Goal: Information Seeking & Learning: Learn about a topic

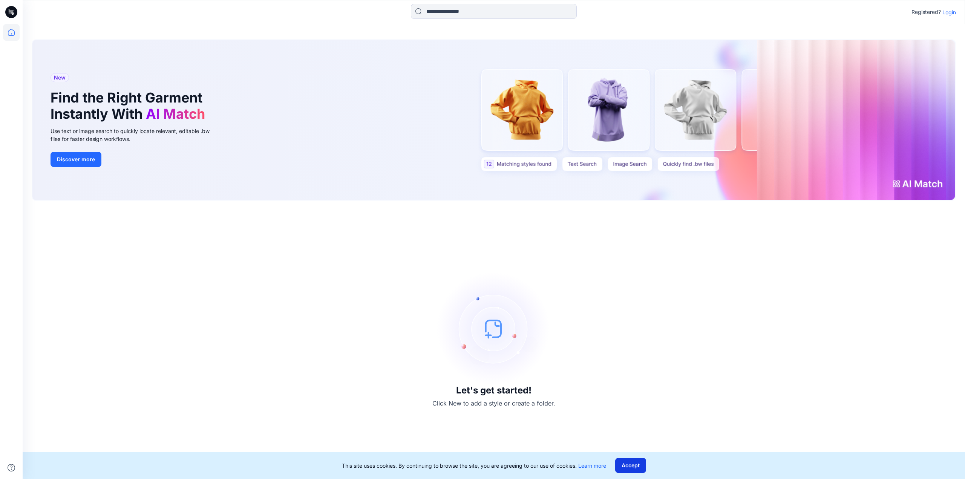
click at [629, 465] on button "Accept" at bounding box center [630, 465] width 31 height 15
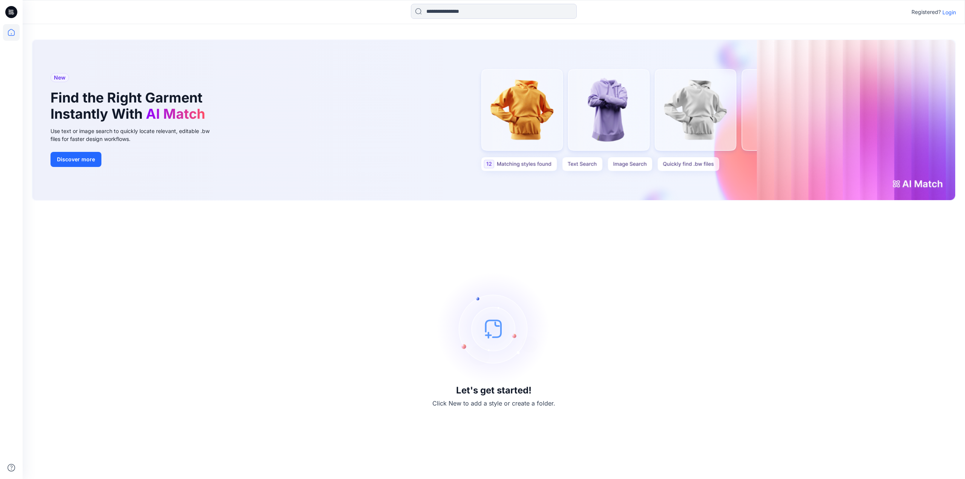
click at [946, 14] on p "Login" at bounding box center [949, 12] width 14 height 8
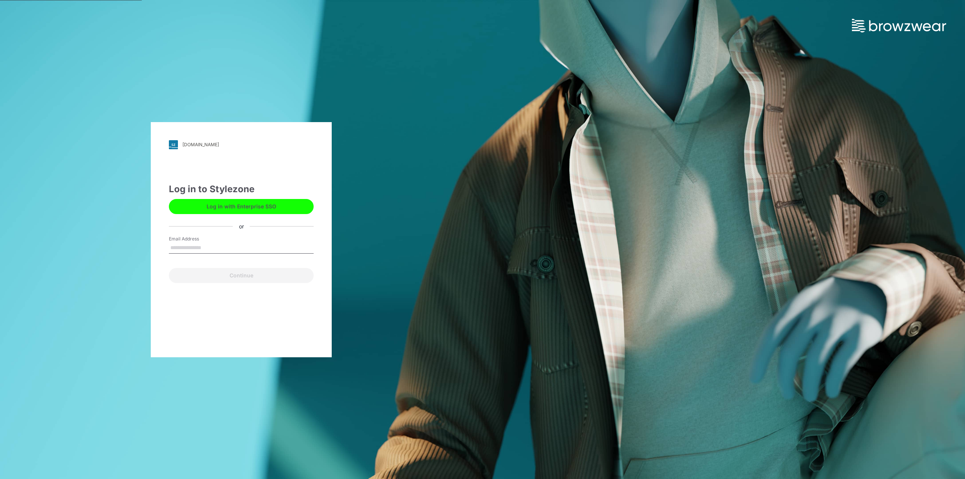
click at [204, 251] on input "Email Address" at bounding box center [241, 247] width 145 height 11
type input "**********"
click at [191, 273] on button "Continue" at bounding box center [241, 275] width 145 height 15
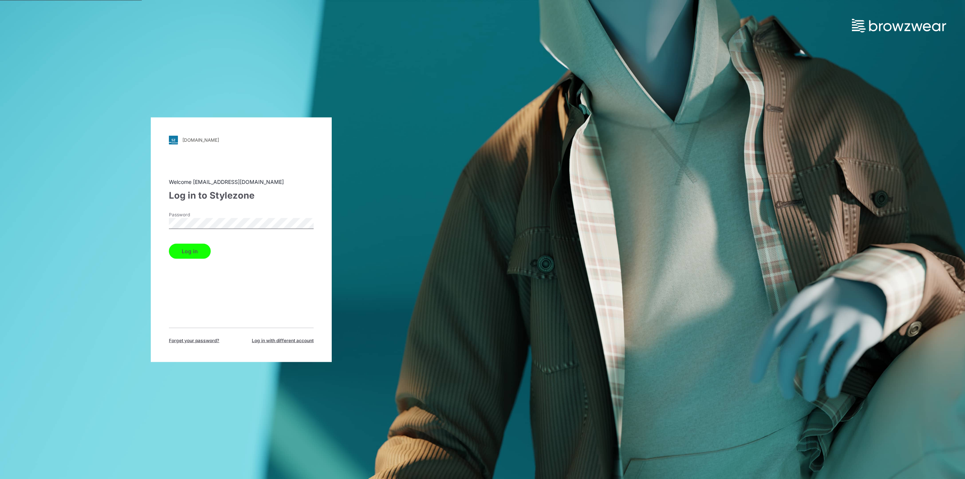
click at [197, 248] on button "Log in" at bounding box center [190, 250] width 42 height 15
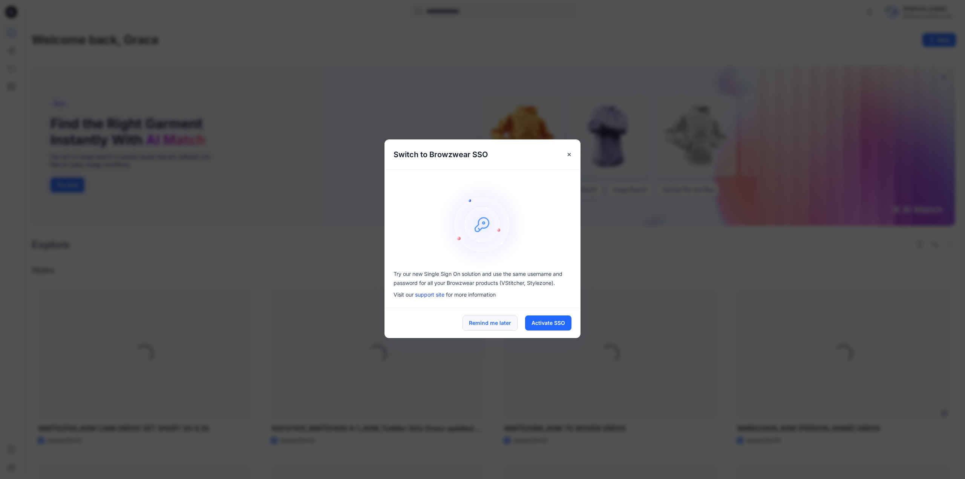
click at [482, 323] on button "Remind me later" at bounding box center [489, 322] width 55 height 15
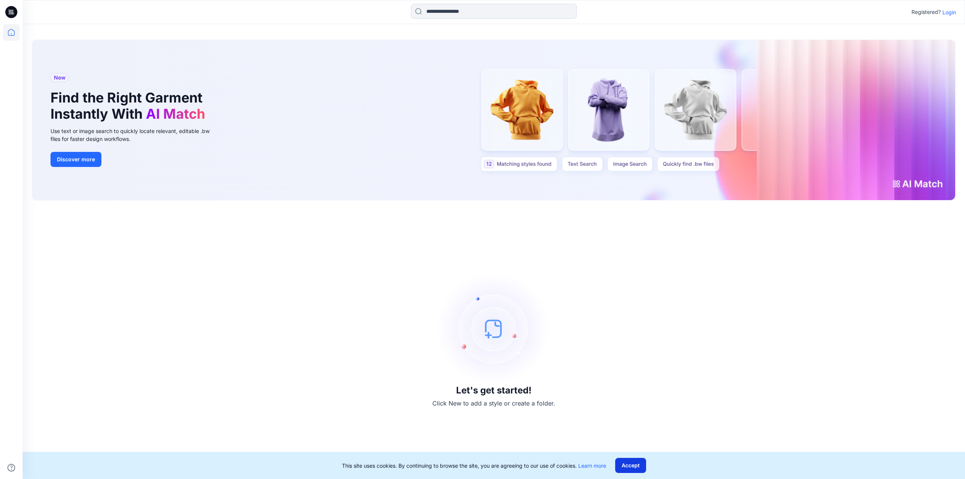
click at [633, 467] on button "Accept" at bounding box center [630, 465] width 31 height 15
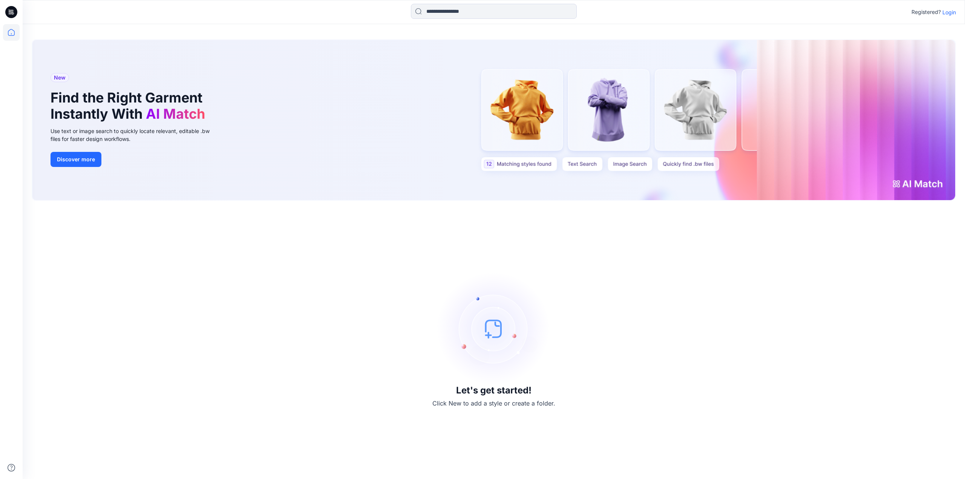
click at [950, 12] on p "Login" at bounding box center [949, 12] width 14 height 8
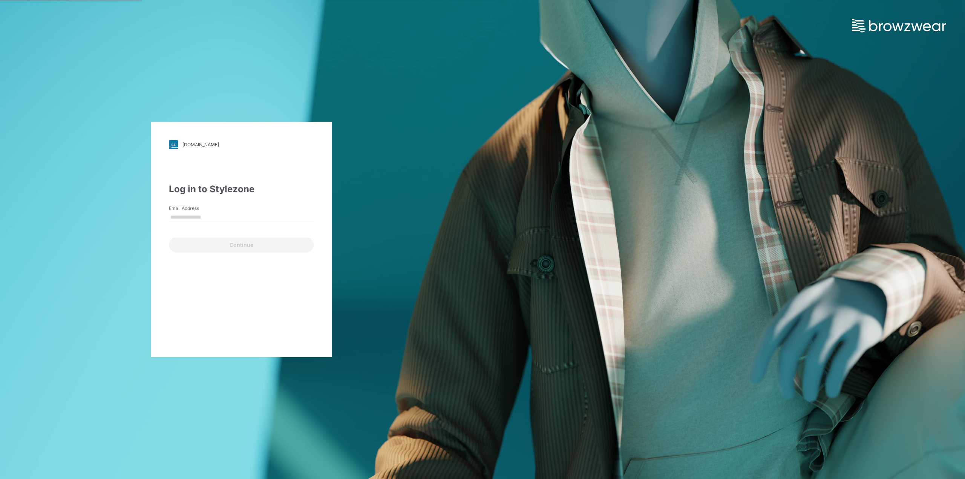
type input "**********"
click at [218, 242] on button "Continue" at bounding box center [241, 244] width 145 height 15
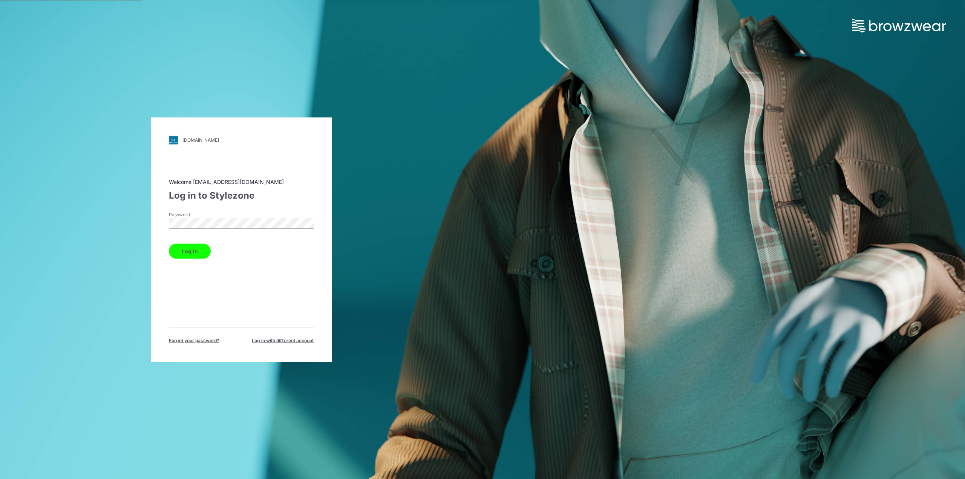
click at [184, 255] on button "Log in" at bounding box center [190, 250] width 42 height 15
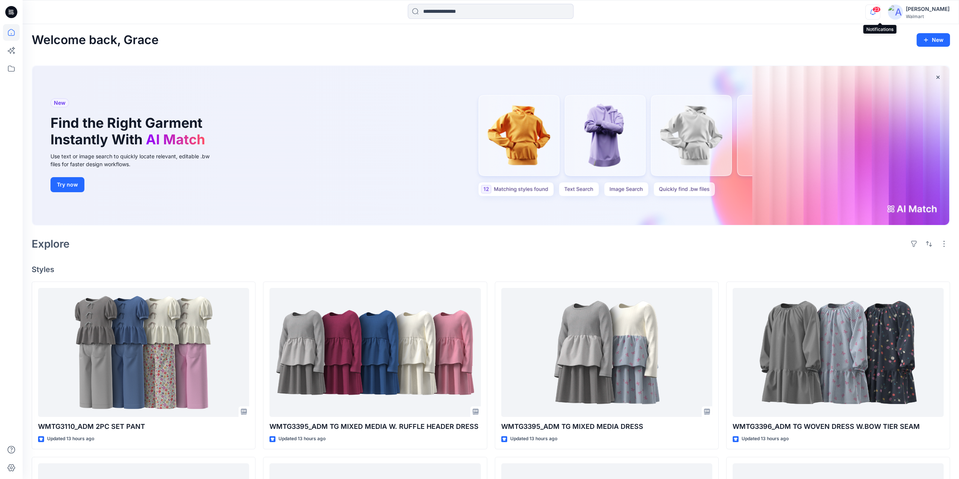
click at [878, 11] on icon "button" at bounding box center [873, 12] width 14 height 15
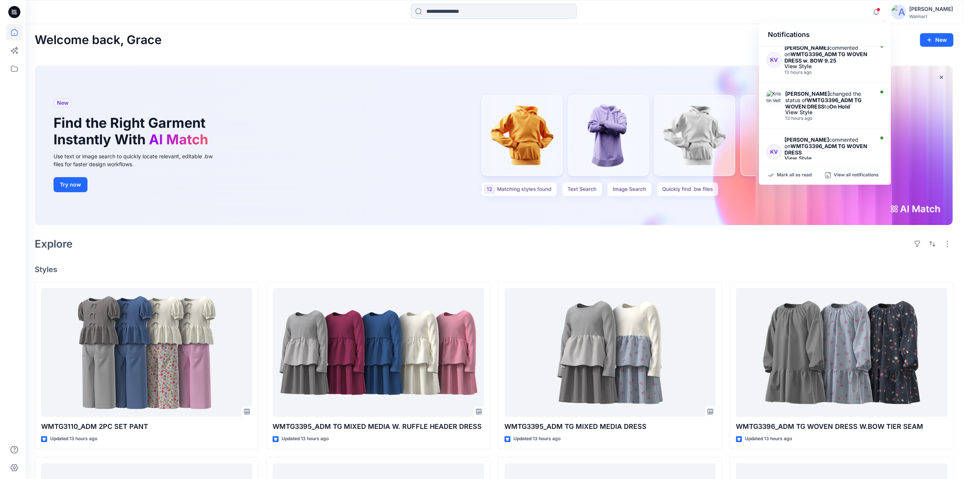
scroll to position [373, 0]
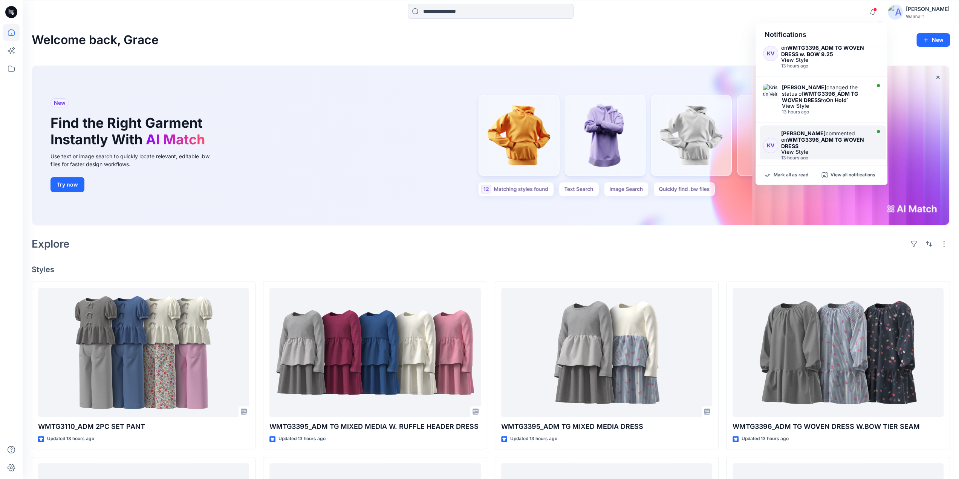
click at [801, 149] on div "View Style" at bounding box center [824, 151] width 87 height 5
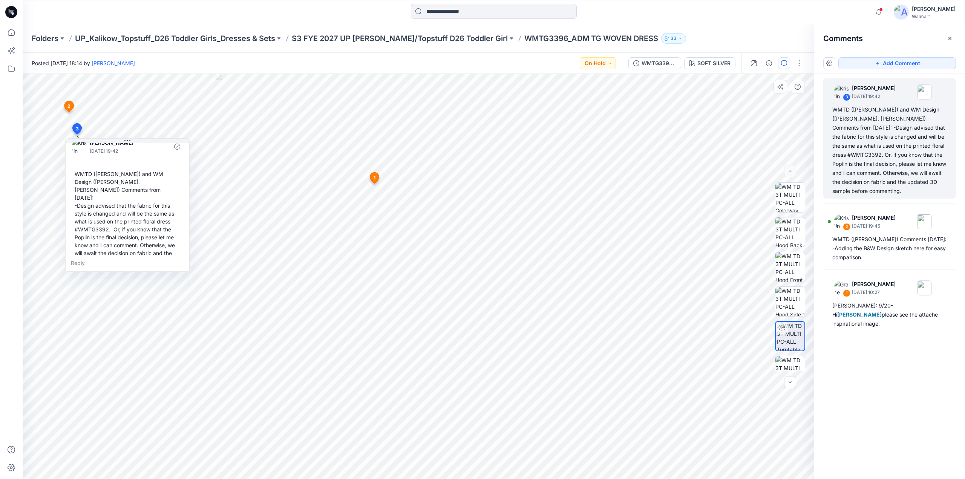
scroll to position [13, 0]
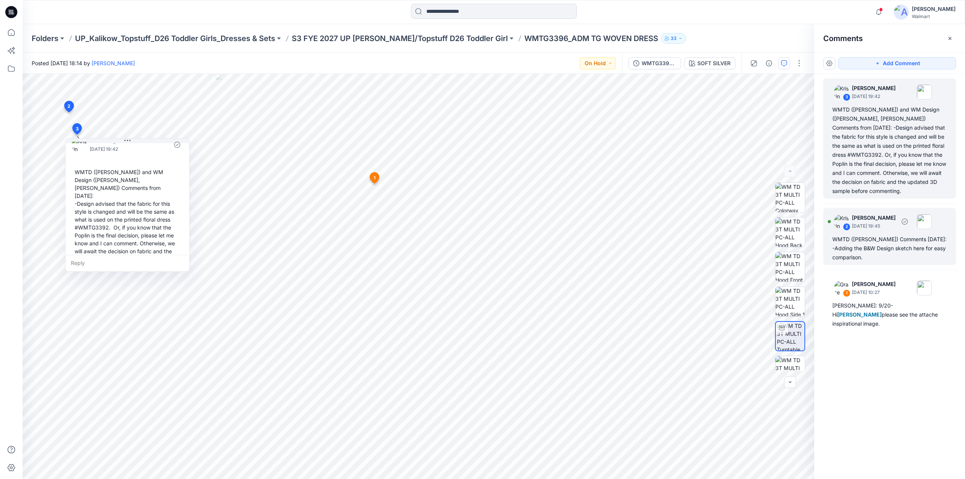
click at [867, 225] on p "September 25, 2025 19:45" at bounding box center [874, 226] width 44 height 8
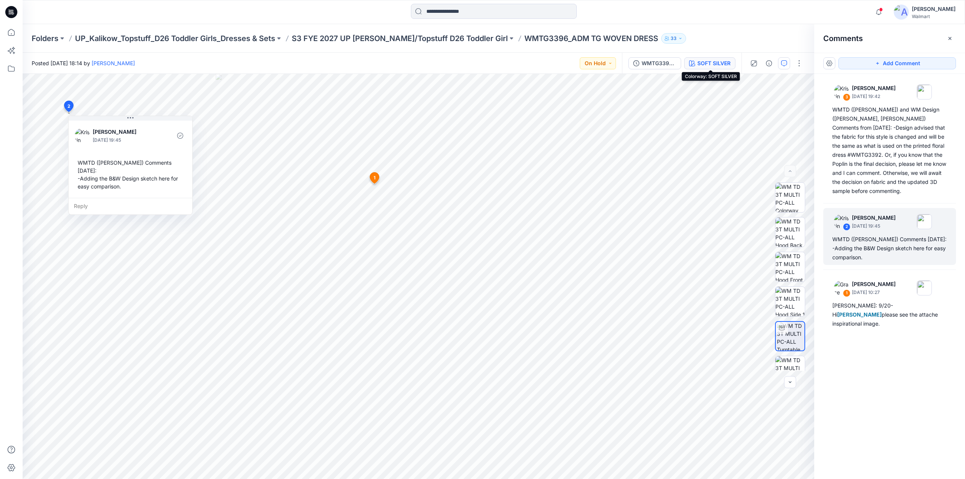
click at [722, 60] on div "SOFT SILVER" at bounding box center [713, 63] width 33 height 8
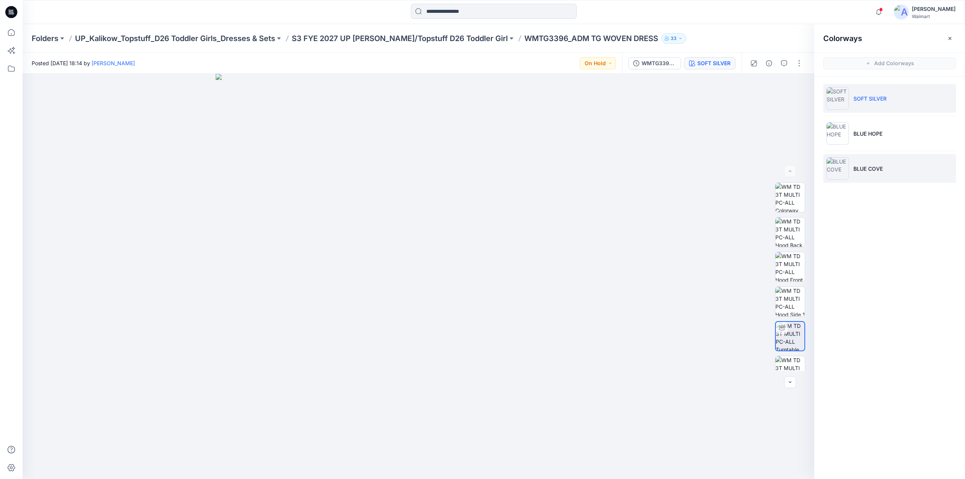
click at [847, 162] on img at bounding box center [837, 168] width 23 height 23
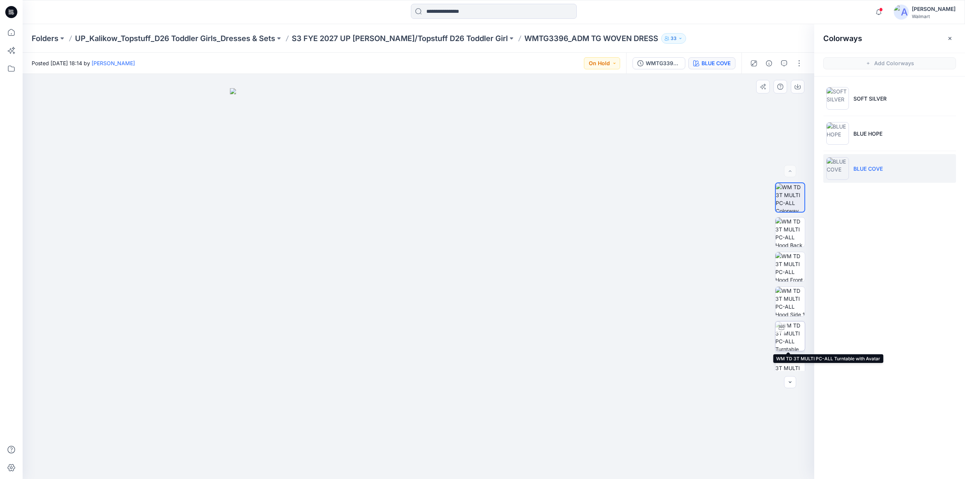
click at [786, 331] on img at bounding box center [789, 335] width 29 height 29
click at [771, 68] on button "button" at bounding box center [769, 63] width 12 height 12
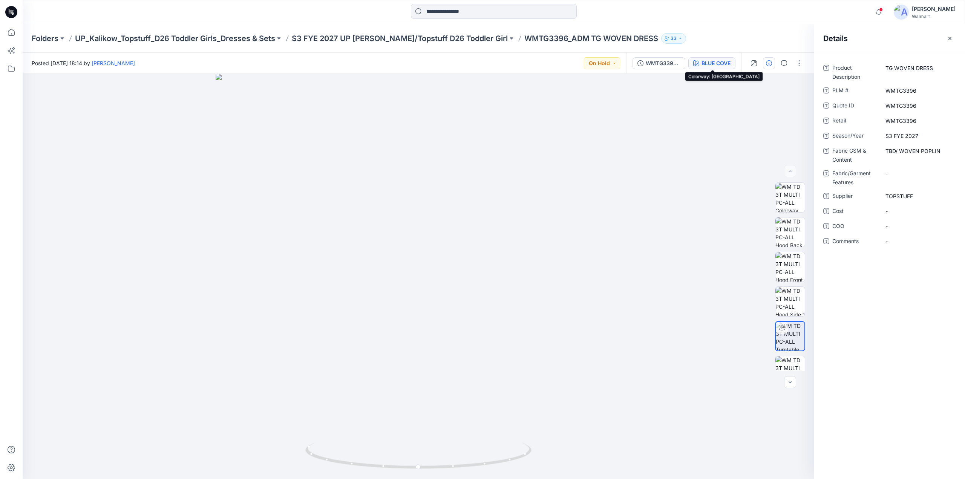
click at [722, 62] on div "BLUE COVE" at bounding box center [715, 63] width 29 height 8
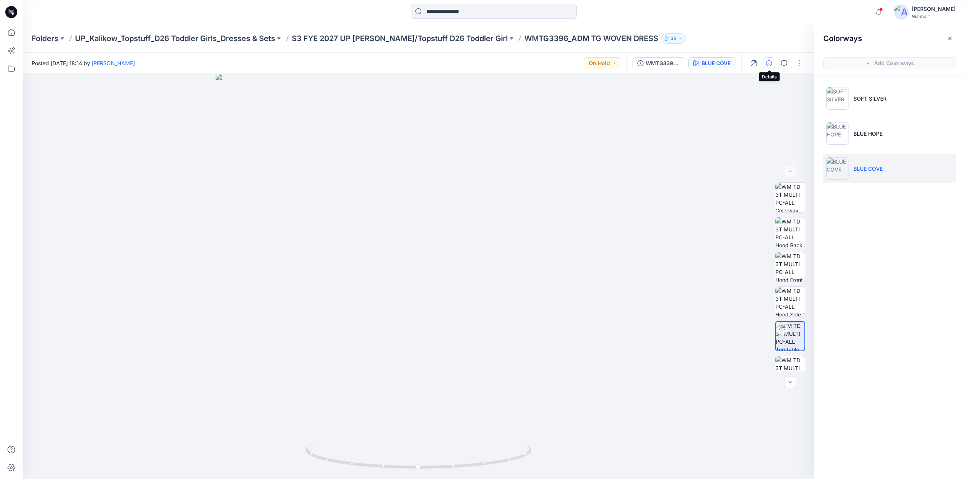
click at [767, 61] on icon "button" at bounding box center [769, 63] width 6 height 6
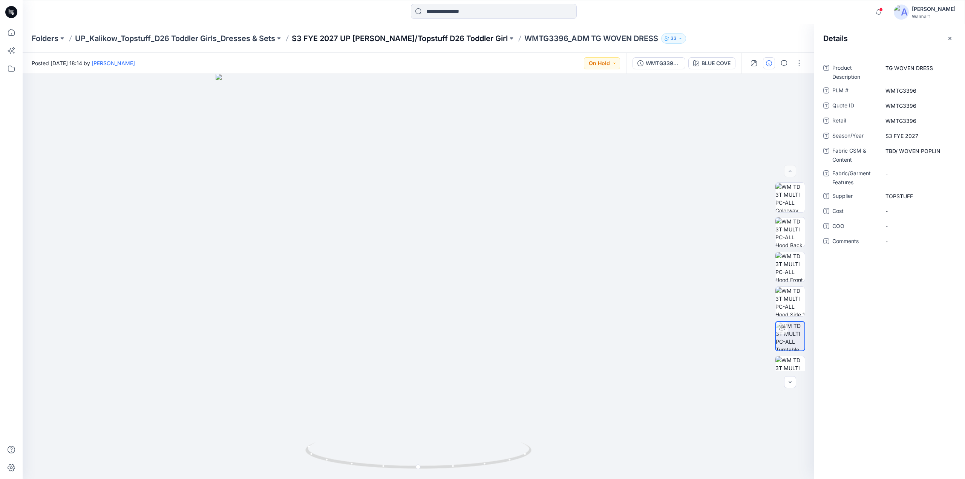
click at [353, 38] on p "S3 FYE 2027 UP Kalikow/Topstuff D26 Toddler Girl" at bounding box center [400, 38] width 216 height 11
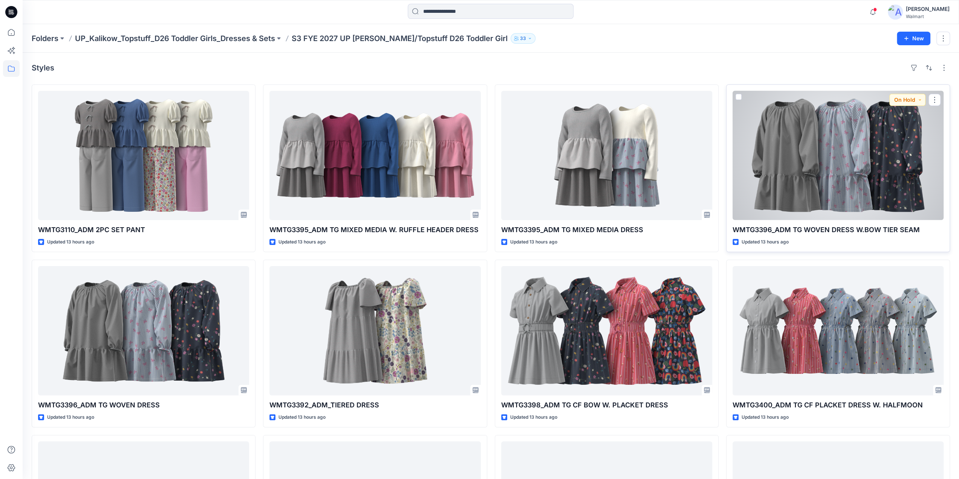
click at [821, 165] on div at bounding box center [838, 155] width 211 height 129
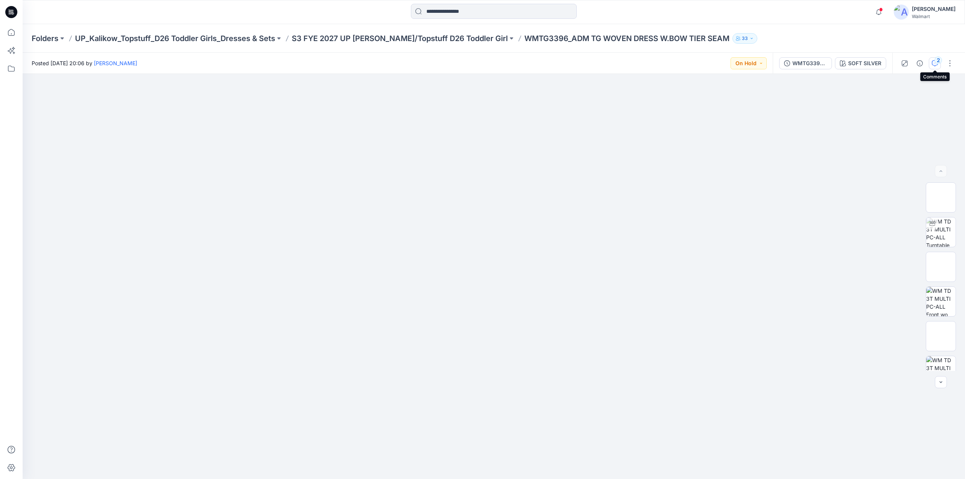
click at [935, 61] on div "2" at bounding box center [938, 61] width 8 height 8
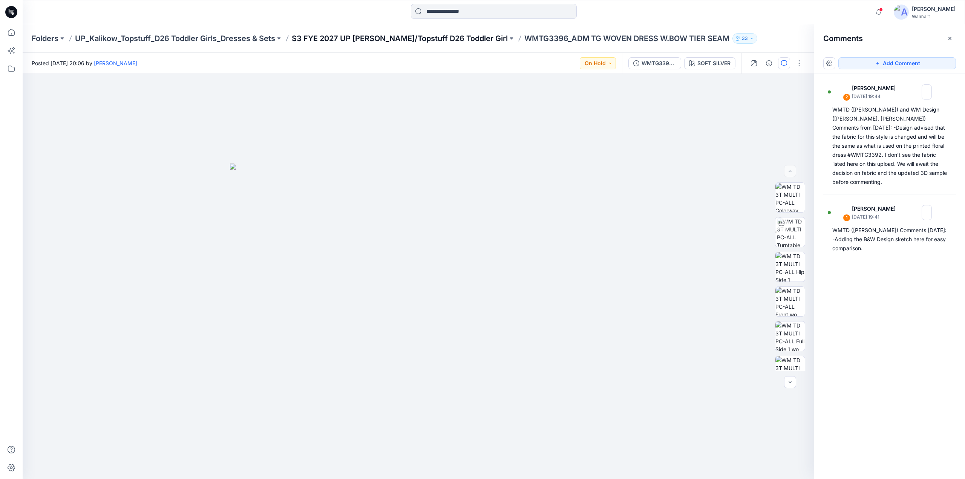
click at [385, 38] on p "S3 FYE 2027 UP Kalikow/Topstuff D26 Toddler Girl" at bounding box center [400, 38] width 216 height 11
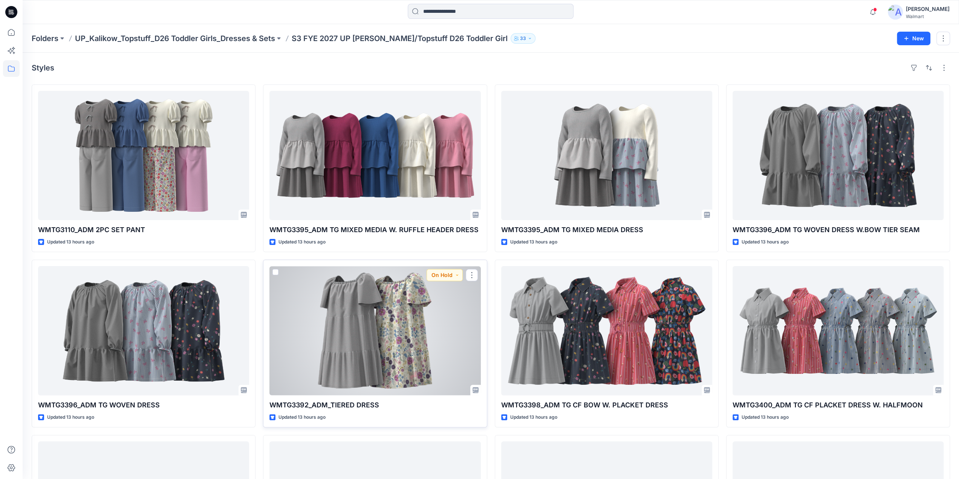
click at [359, 316] on div at bounding box center [374, 330] width 211 height 129
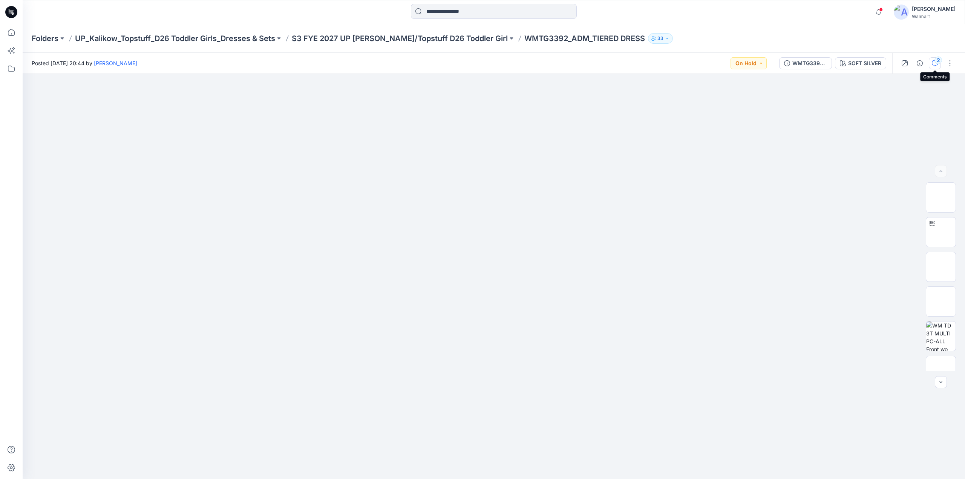
click at [933, 62] on icon "button" at bounding box center [934, 63] width 6 height 6
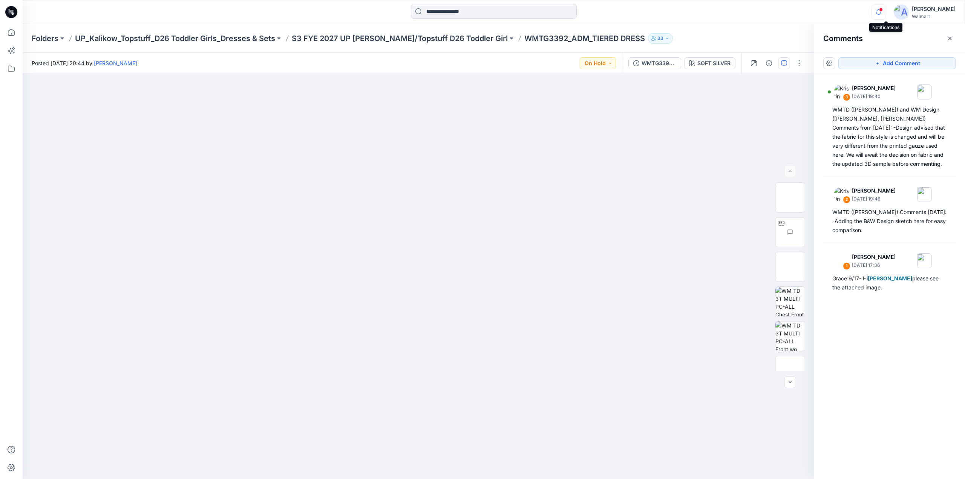
click at [886, 11] on icon "button" at bounding box center [878, 12] width 14 height 15
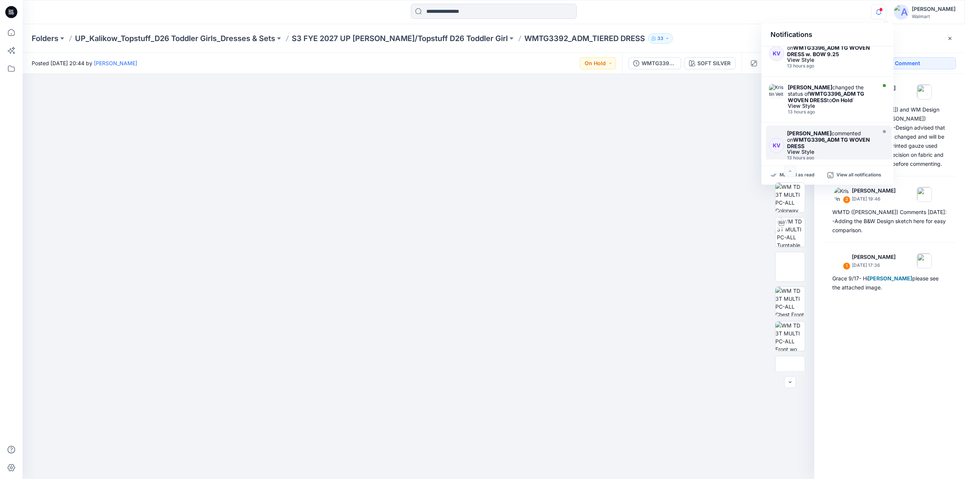
click at [799, 149] on div "View Style" at bounding box center [830, 151] width 87 height 5
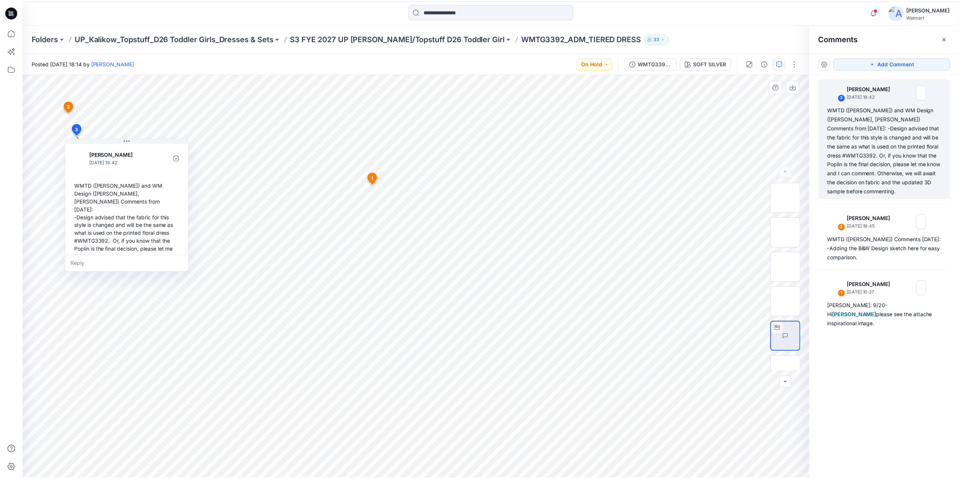
scroll to position [13, 0]
click at [427, 39] on p "S3 FYE 2027 UP Kalikow/Topstuff D26 Toddler Girl" at bounding box center [400, 38] width 216 height 11
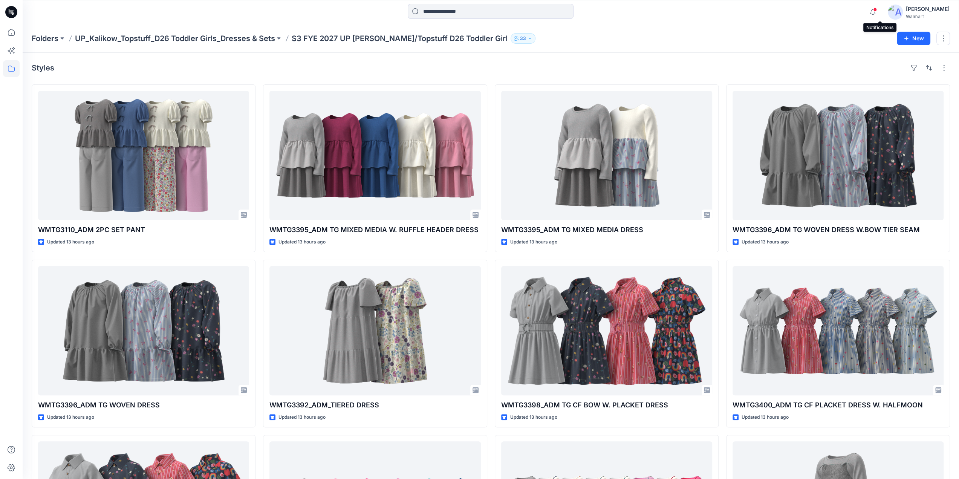
click at [877, 10] on span at bounding box center [875, 10] width 4 height 4
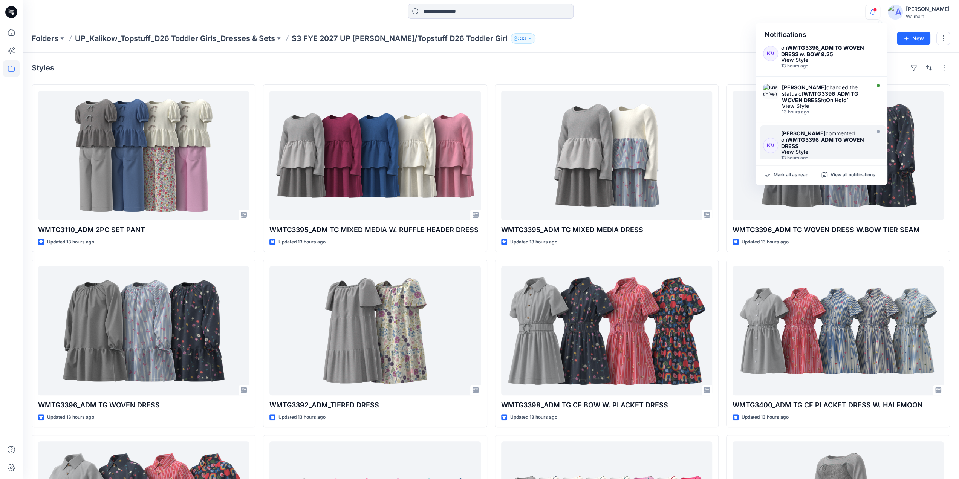
click at [785, 136] on strong "WMTG3396_ADM TG WOVEN DRESS" at bounding box center [822, 142] width 83 height 13
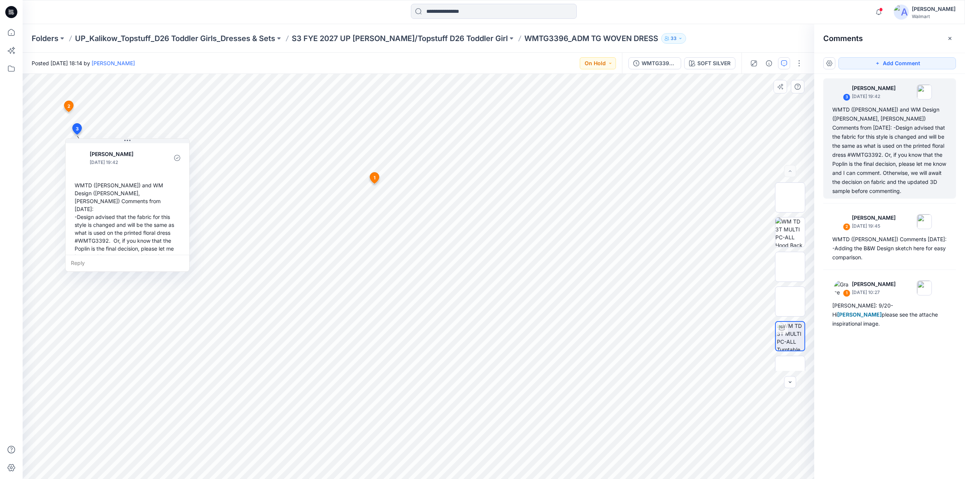
click at [78, 130] on span "3" at bounding box center [77, 128] width 3 height 7
click at [423, 38] on p "S3 FYE 2027 UP Kalikow/Topstuff D26 Toddler Girl" at bounding box center [400, 38] width 216 height 11
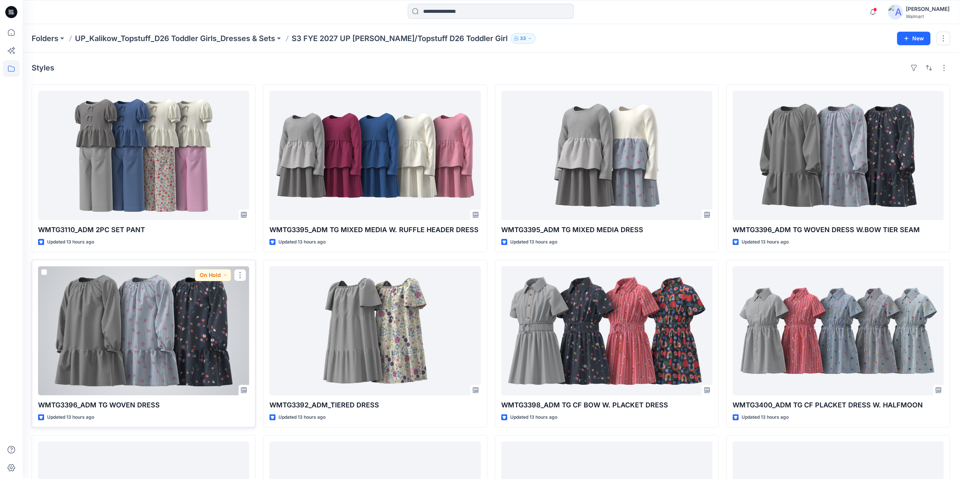
click at [169, 339] on div at bounding box center [143, 330] width 211 height 129
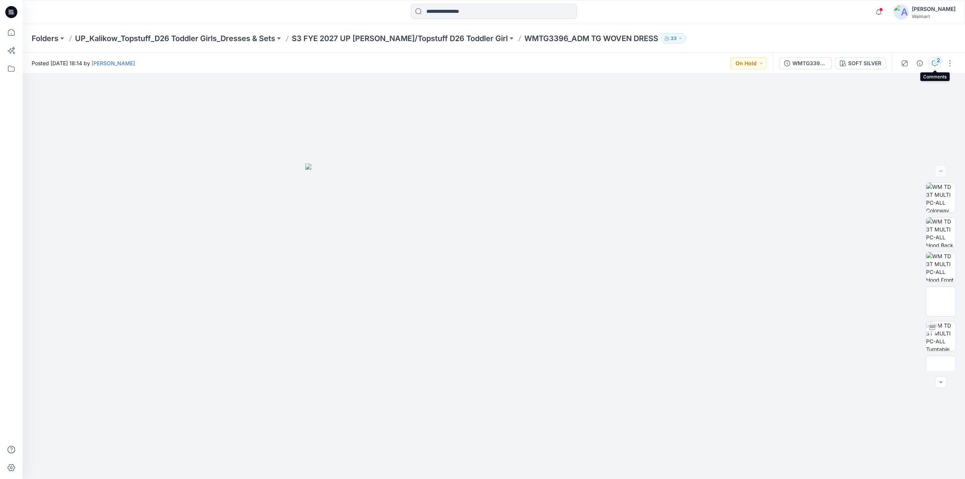
click at [937, 61] on div "2" at bounding box center [938, 61] width 8 height 8
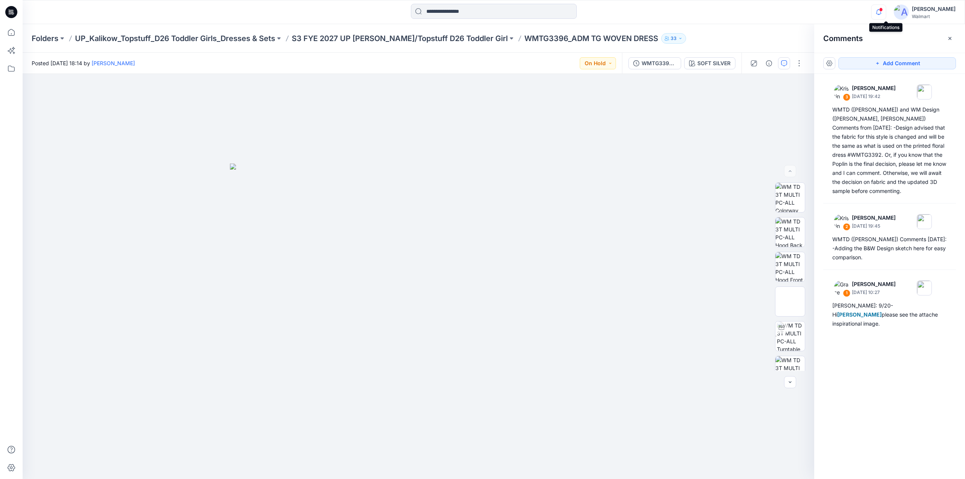
click at [885, 12] on icon "button" at bounding box center [878, 12] width 14 height 15
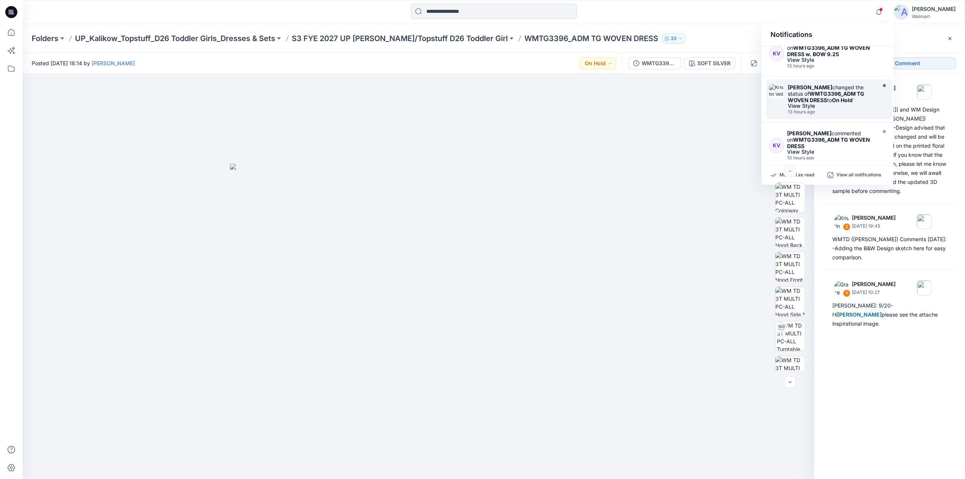
click at [829, 90] on strong "WMTG3396_ADM TG WOVEN DRESS" at bounding box center [826, 96] width 76 height 13
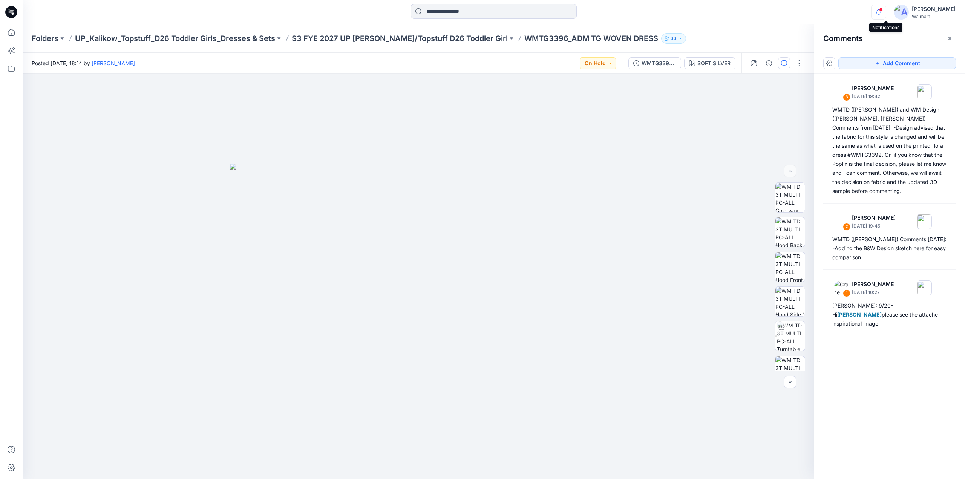
click at [886, 12] on icon "button" at bounding box center [878, 12] width 14 height 15
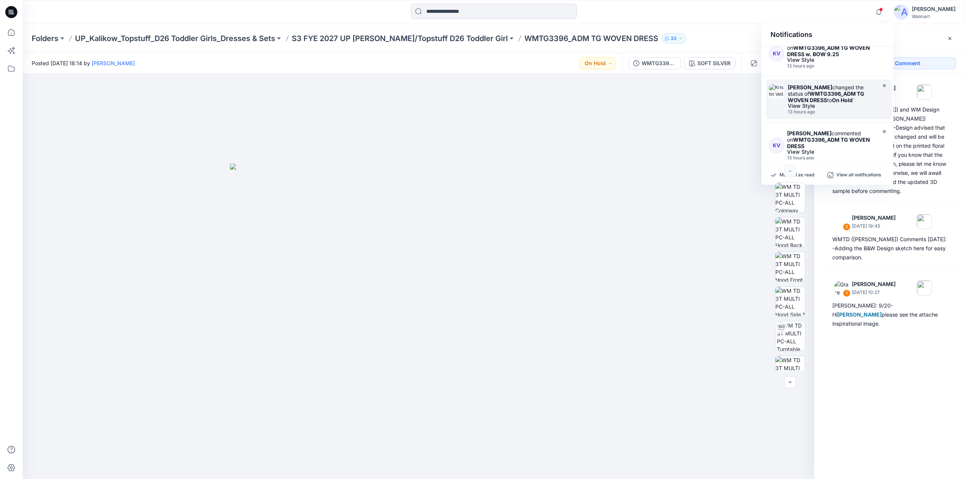
scroll to position [347, 0]
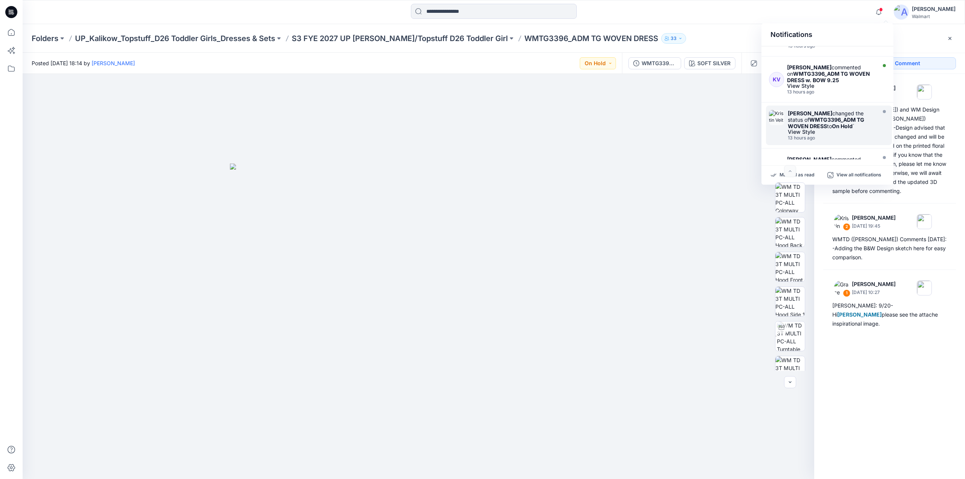
drag, startPoint x: 890, startPoint y: 133, endPoint x: 890, endPoint y: 125, distance: 7.9
click at [890, 125] on div "Kristin Veit changed the status of WMTG3396_ADM TG WOVEN DRESS to On Hold ` Vie…" at bounding box center [827, 127] width 132 height 43
click at [811, 70] on strong "WMTG3396_ADM TG WOVEN DRESS w. BOW 9.25" at bounding box center [828, 76] width 83 height 13
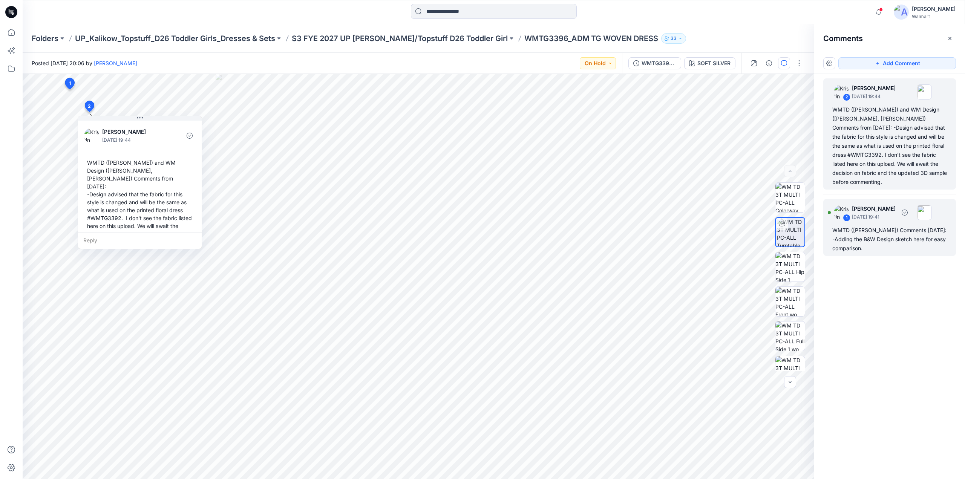
click at [870, 226] on div "WMTD (Kristin) Comments 9.25.25: -Adding the B&W Design sketch here for easy co…" at bounding box center [889, 239] width 115 height 27
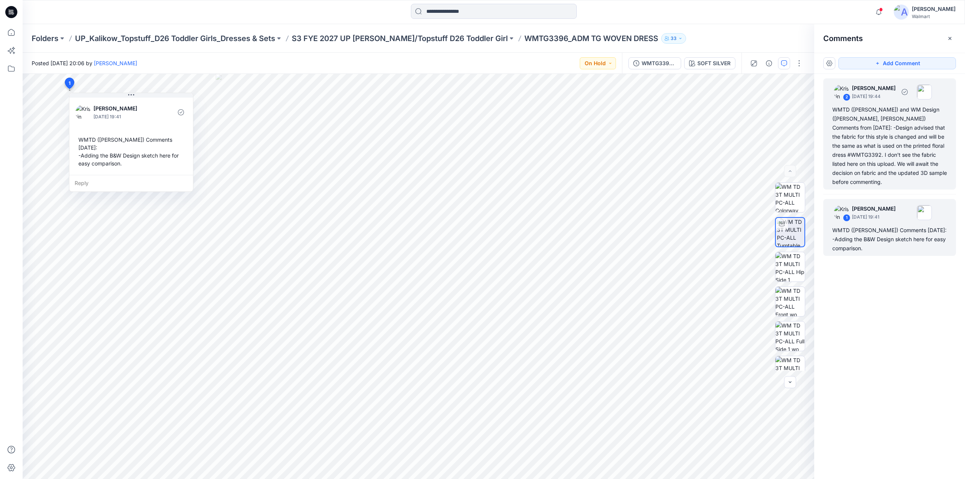
click at [879, 144] on div "WMTD (Kristin) and WM Design (Caroline, Ariel) Comments from 9/26/25: -Design a…" at bounding box center [889, 145] width 115 height 81
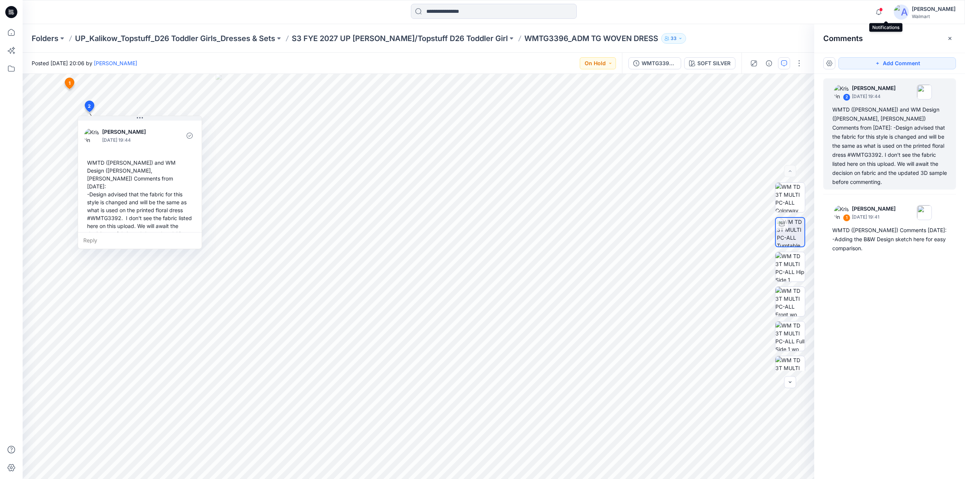
click at [883, 11] on span at bounding box center [881, 10] width 4 height 4
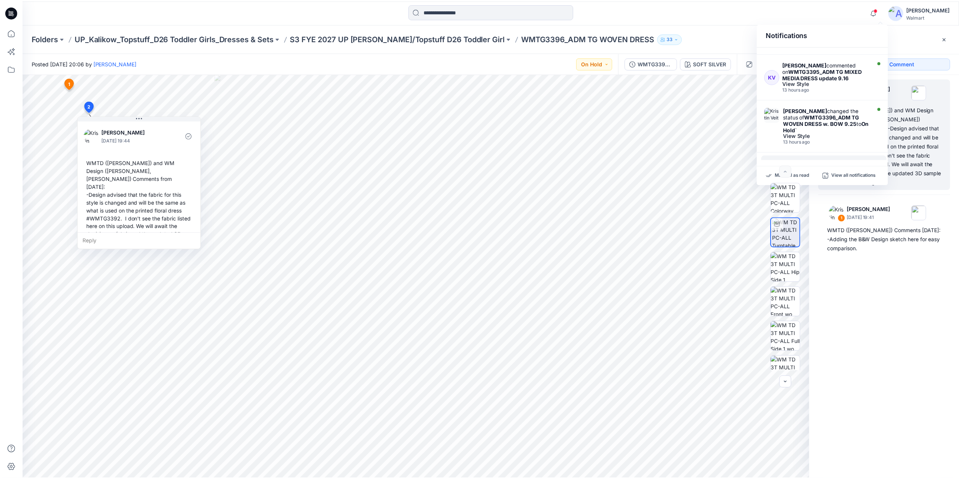
scroll to position [249, 0]
click at [826, 119] on strong "WMTG3396_ADM TG WOVEN DRESS w. BOW 9.25" at bounding box center [826, 122] width 76 height 13
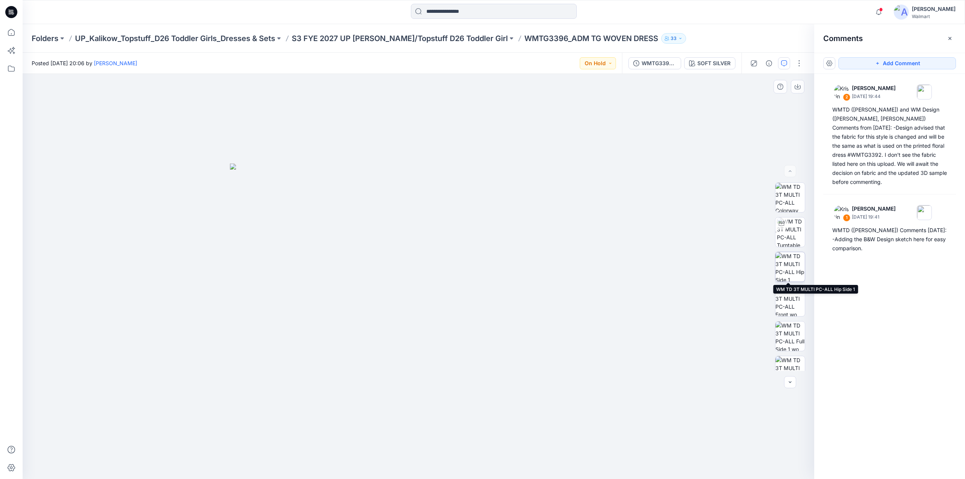
click at [795, 271] on img at bounding box center [789, 266] width 29 height 29
click at [403, 35] on p "S3 FYE 2027 UP Kalikow/Topstuff D26 Toddler Girl" at bounding box center [400, 38] width 216 height 11
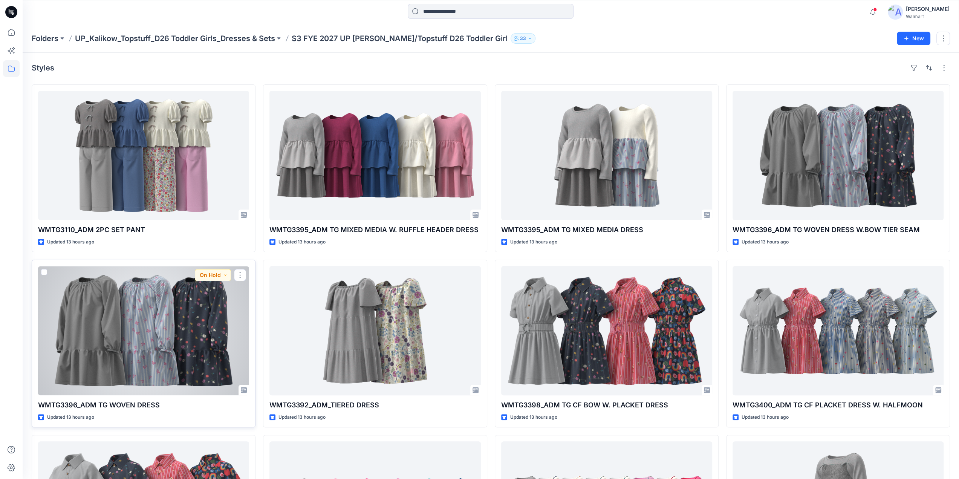
click at [195, 318] on div at bounding box center [143, 330] width 211 height 129
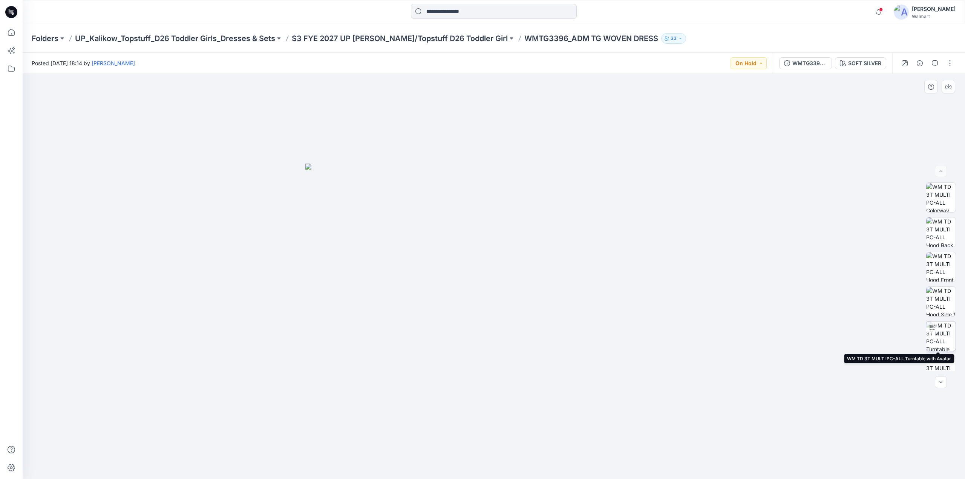
click at [942, 333] on img at bounding box center [940, 335] width 29 height 29
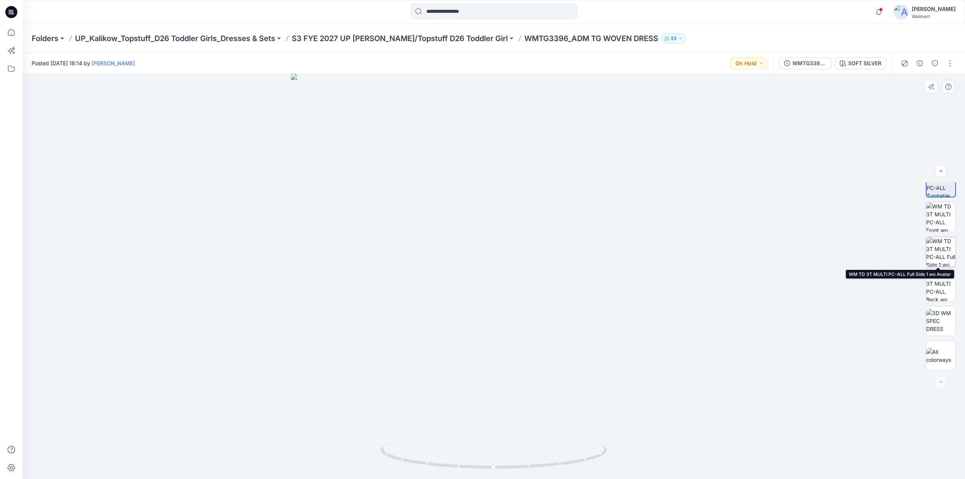
click at [937, 253] on img at bounding box center [940, 251] width 29 height 29
click at [883, 9] on span at bounding box center [881, 10] width 4 height 4
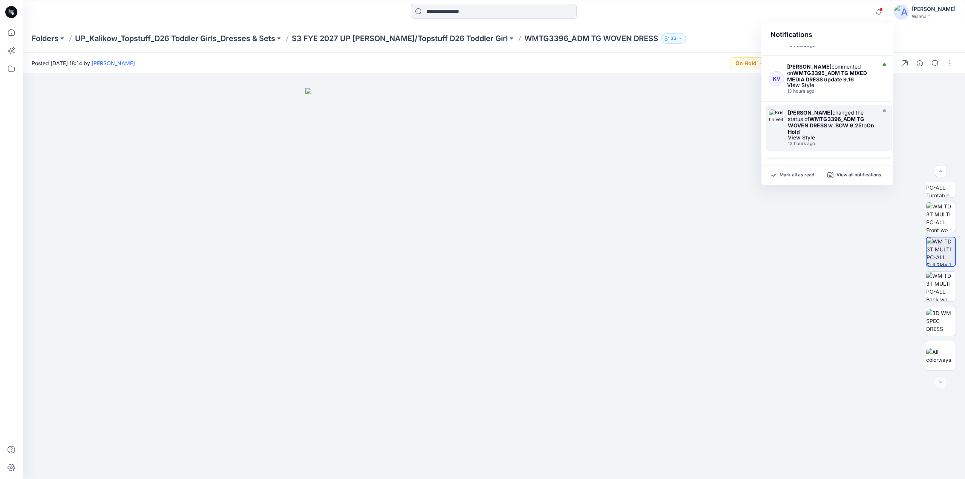
click at [800, 122] on strong "WMTG3396_ADM TG WOVEN DRESS w. BOW 9.25" at bounding box center [826, 122] width 76 height 13
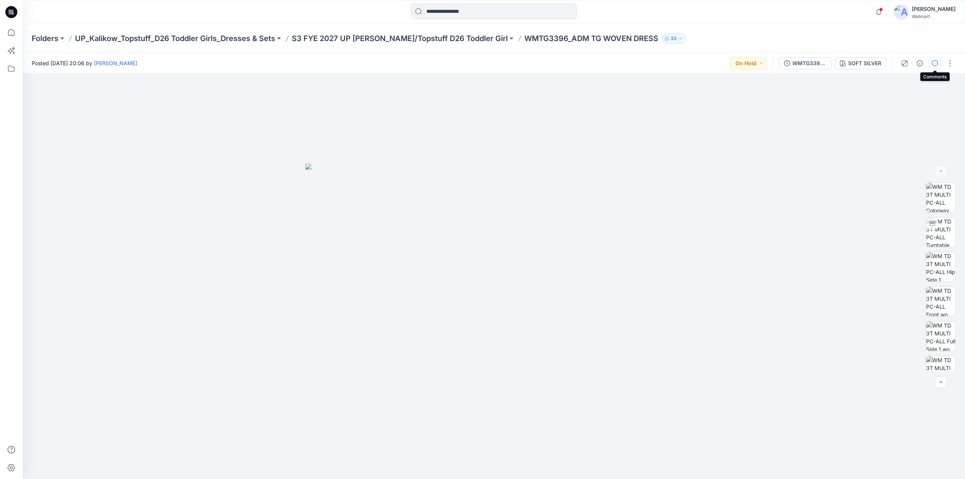
click at [934, 63] on icon "button" at bounding box center [934, 63] width 6 height 6
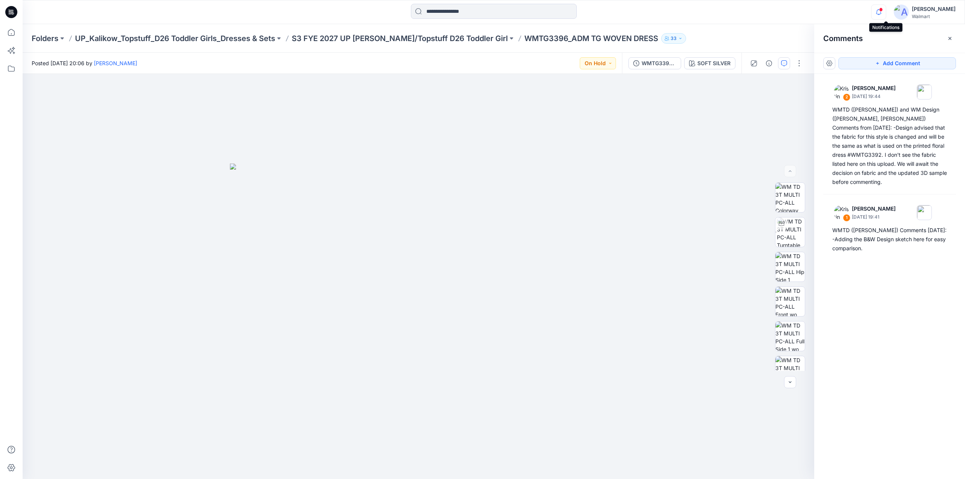
click at [882, 10] on icon "button" at bounding box center [878, 12] width 14 height 15
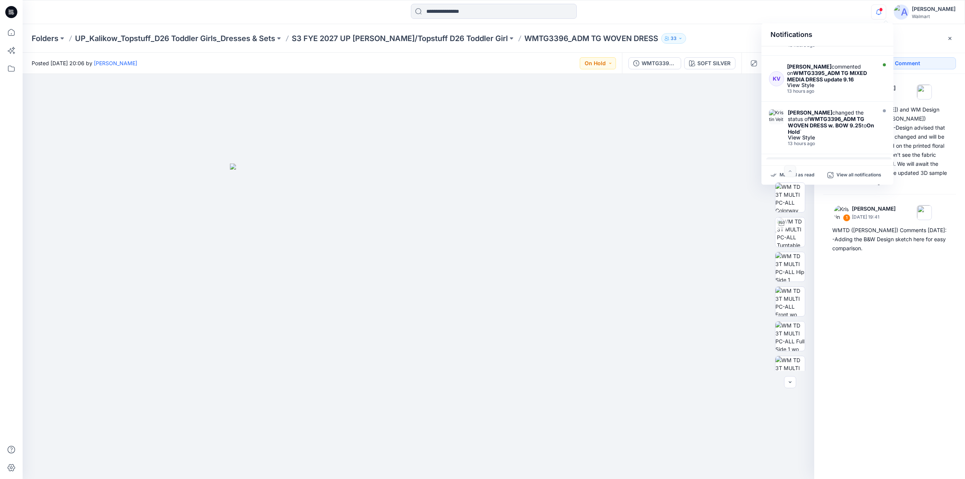
click at [814, 76] on strong "WMTG3395_ADM TG MIXED MEDIA DRESS update 9.16" at bounding box center [827, 76] width 80 height 13
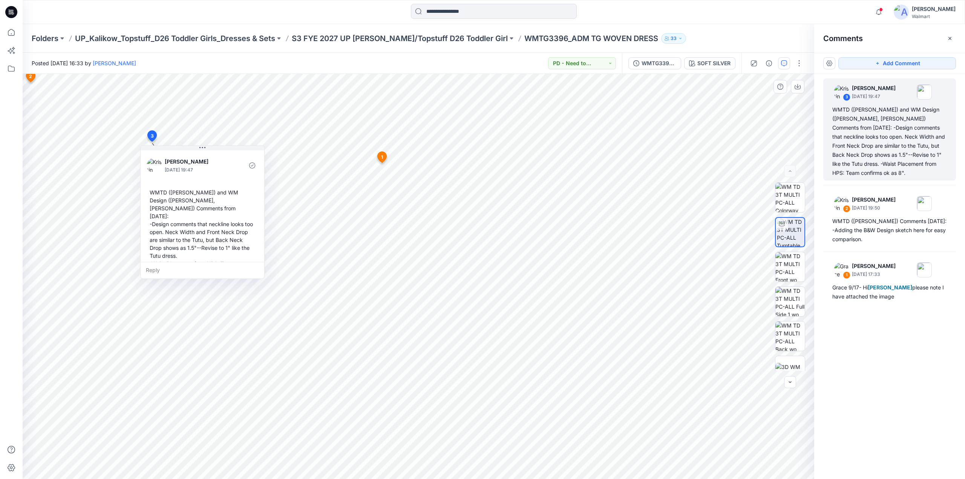
scroll to position [5, 0]
drag, startPoint x: 494, startPoint y: 42, endPoint x: 628, endPoint y: 46, distance: 133.4
click at [628, 46] on div "Folders UP_Kalikow_Topstuff_D26 Toddler Girls_Dresses & Sets S3 FYE 2027 UP Kal…" at bounding box center [494, 38] width 942 height 29
copy p "WMTG3396_ADM TG WOVEN DRESS"
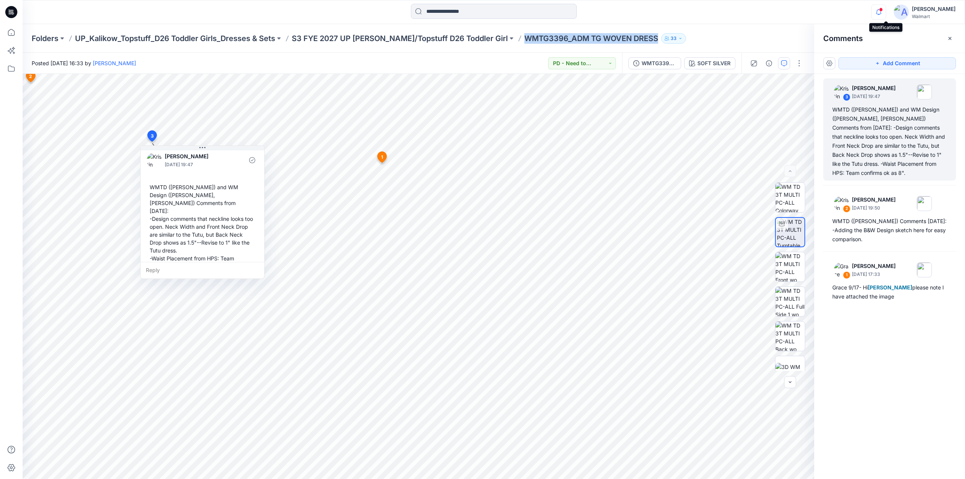
click at [886, 13] on icon "button" at bounding box center [878, 12] width 14 height 15
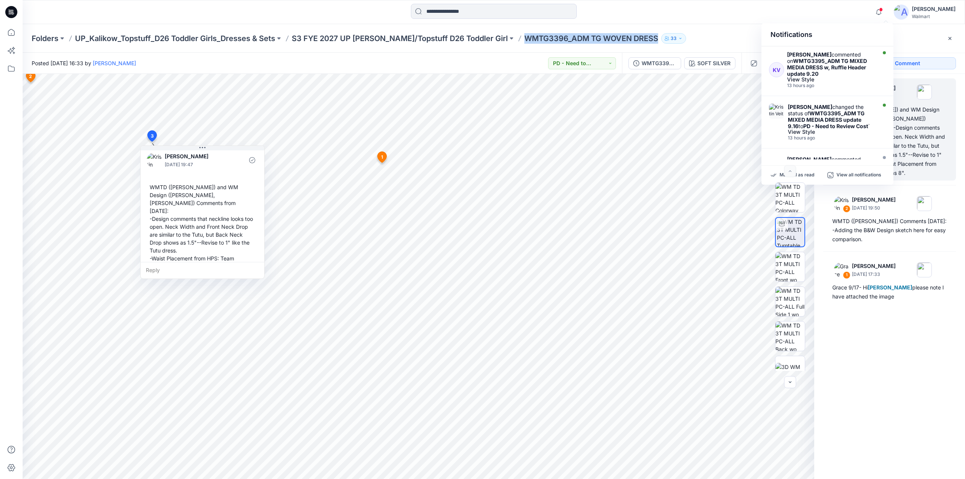
scroll to position [148, 0]
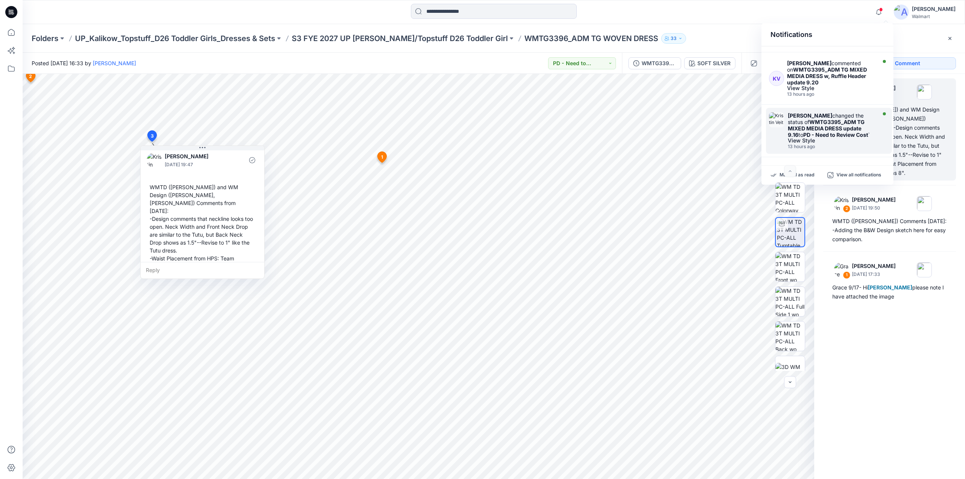
click at [820, 125] on strong "WMTG3395_ADM TG MIXED MEDIA DRESS update 9.16" at bounding box center [826, 128] width 77 height 19
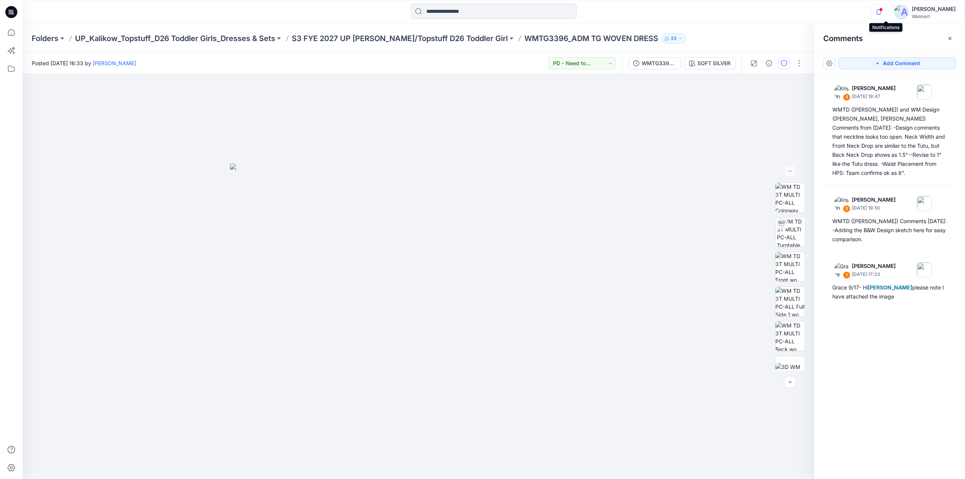
click at [886, 8] on icon "button" at bounding box center [878, 12] width 14 height 15
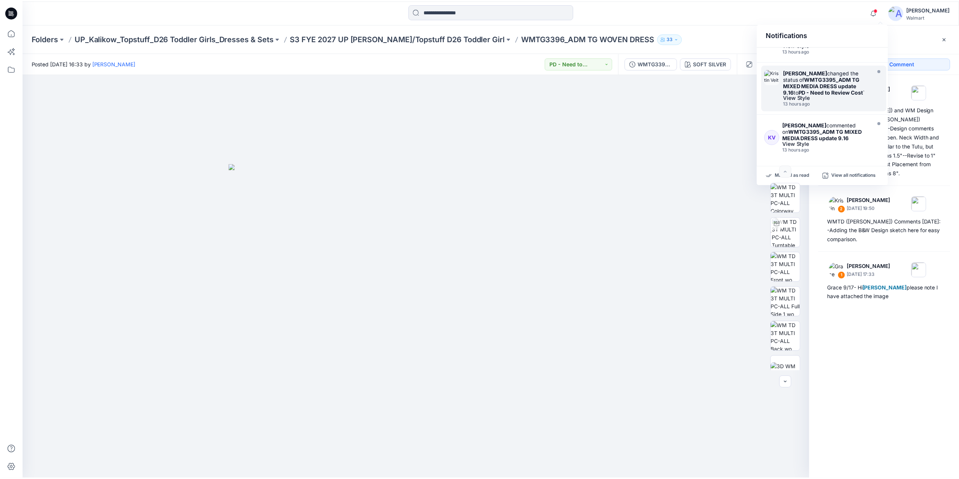
scroll to position [201, 0]
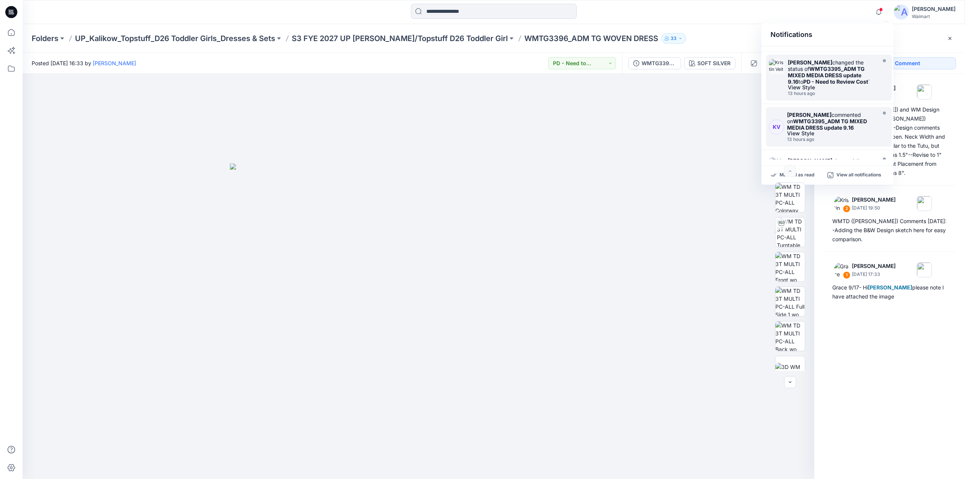
click at [803, 123] on strong "WMTG3395_ADM TG MIXED MEDIA DRESS update 9.16" at bounding box center [827, 124] width 80 height 13
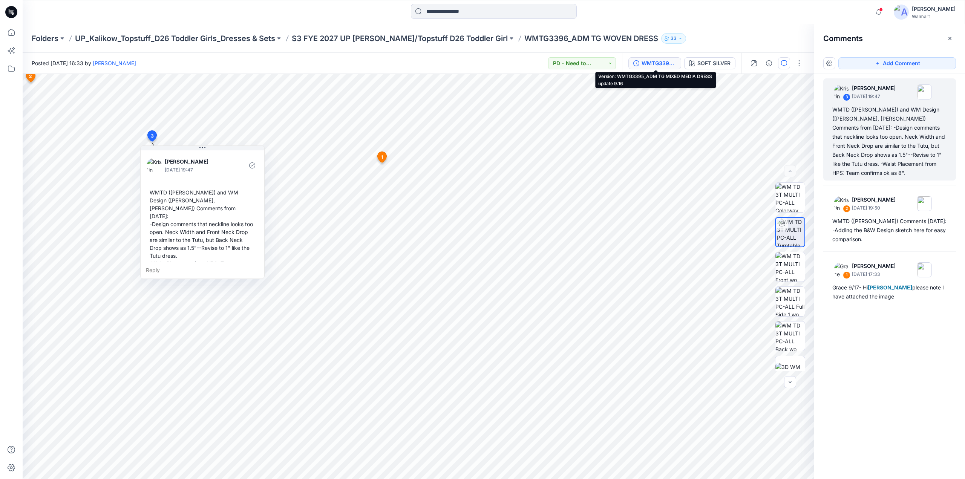
click at [663, 62] on div "WMTG3395_ADM TG MIXED MEDIA DRESS update 9.16" at bounding box center [658, 63] width 35 height 8
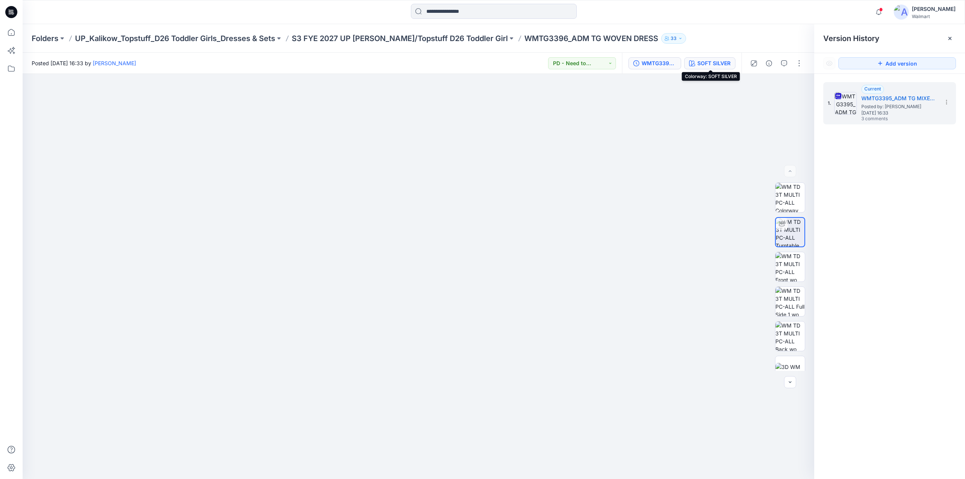
click at [707, 63] on div "SOFT SILVER" at bounding box center [713, 63] width 33 height 8
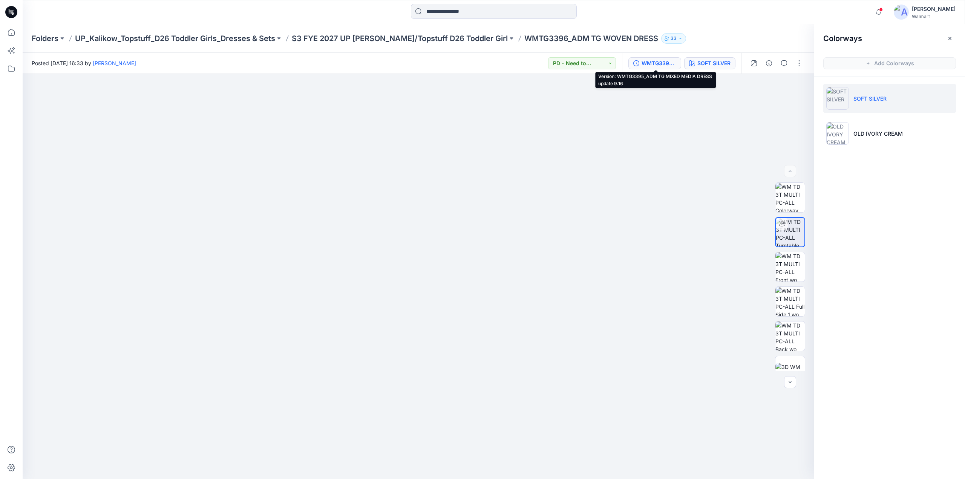
click at [658, 61] on div "WMTG3395_ADM TG MIXED MEDIA DRESS update 9.16" at bounding box center [658, 63] width 35 height 8
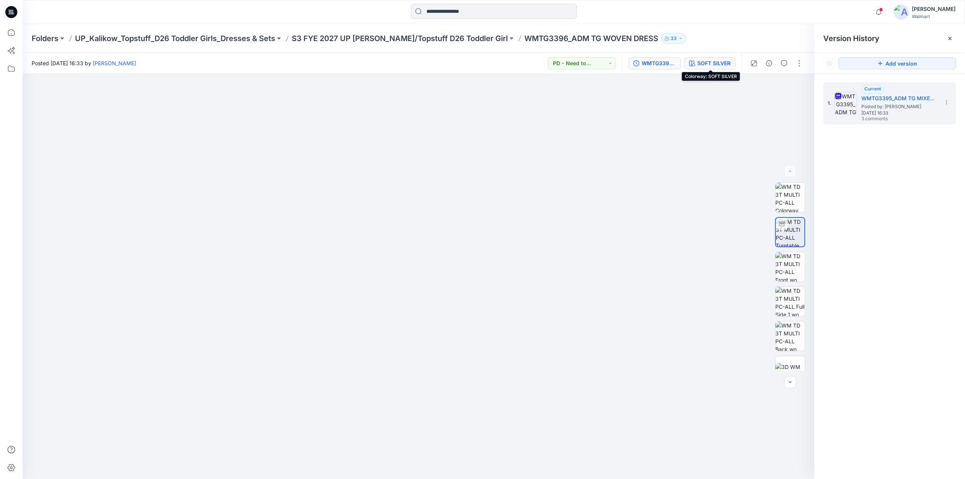
click at [705, 63] on div "SOFT SILVER" at bounding box center [713, 63] width 33 height 8
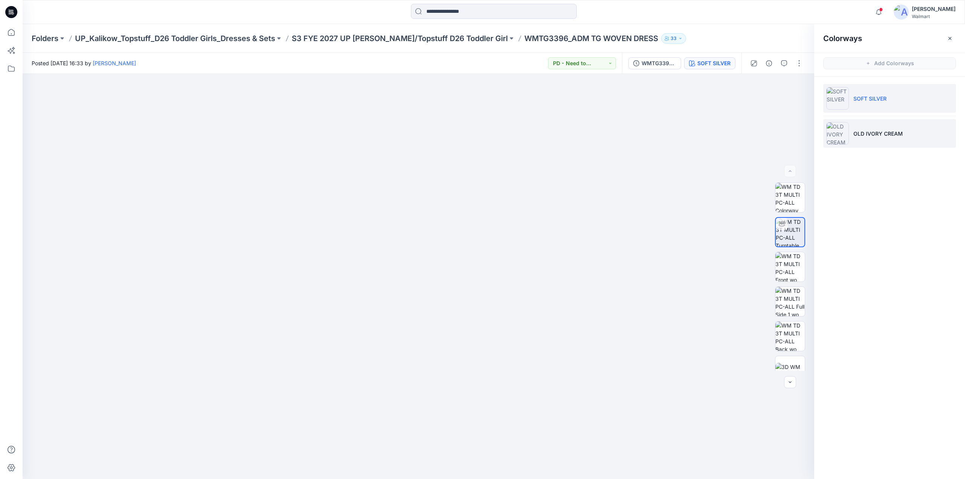
click at [865, 133] on p "OLD IVORY CREAM" at bounding box center [877, 134] width 49 height 8
click at [450, 38] on p "S3 FYE 2027 UP Kalikow/Topstuff D26 Toddler Girl" at bounding box center [400, 38] width 216 height 11
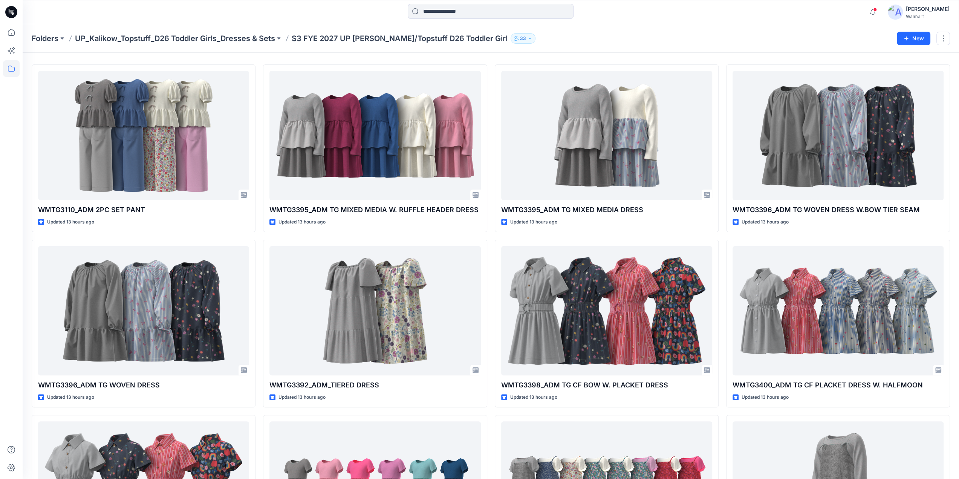
scroll to position [8, 0]
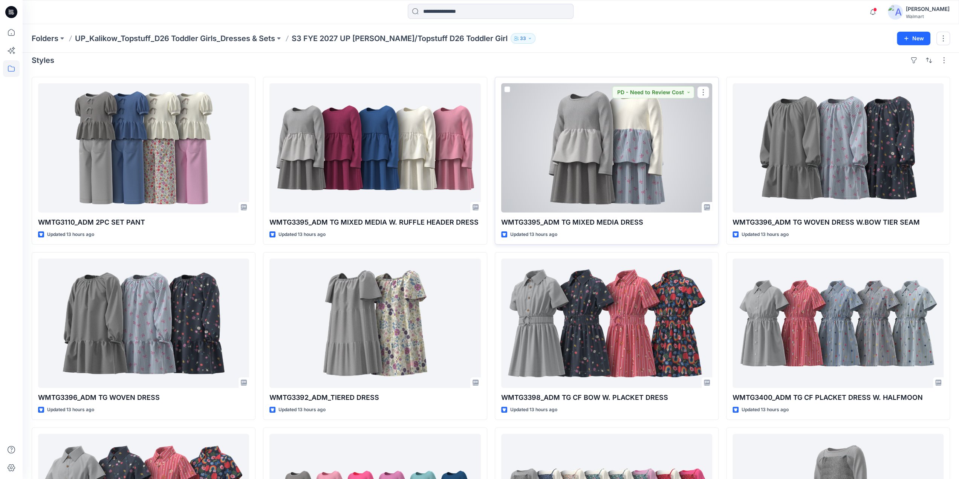
click at [639, 149] on div at bounding box center [606, 147] width 211 height 129
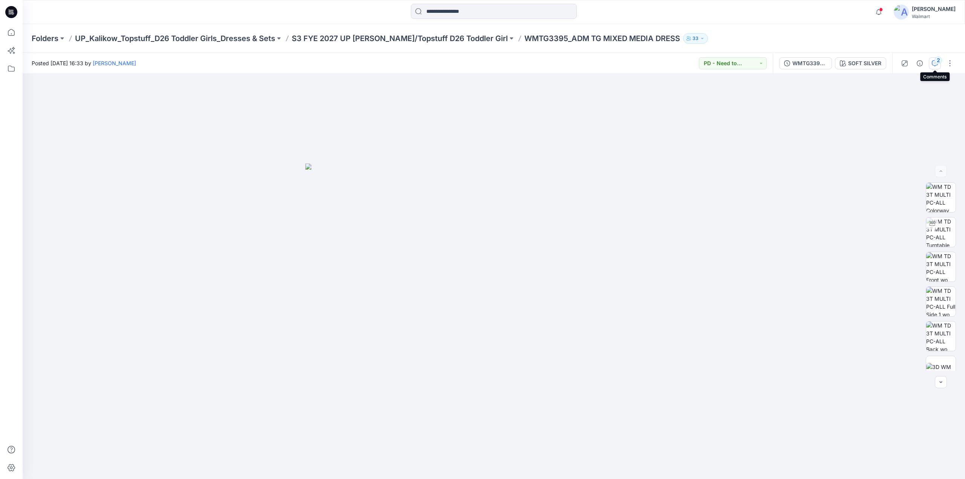
click at [935, 64] on icon "button" at bounding box center [934, 63] width 6 height 6
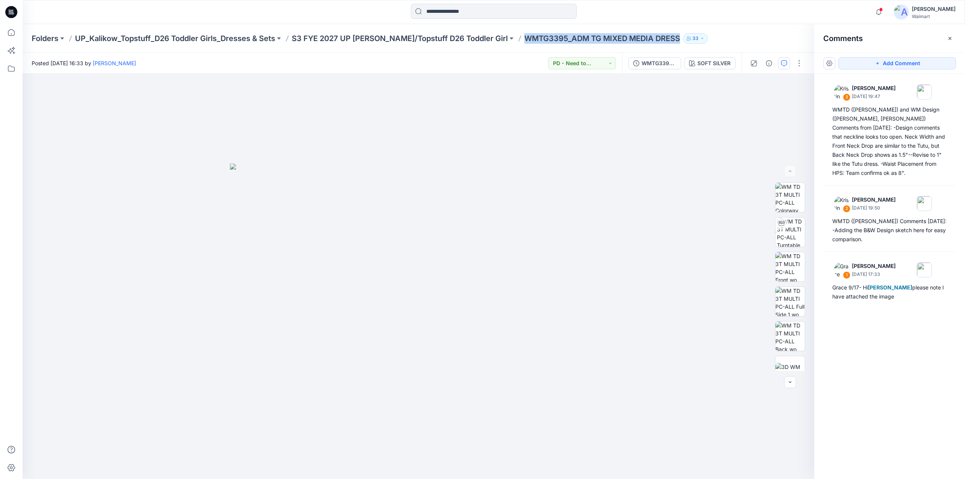
drag, startPoint x: 493, startPoint y: 42, endPoint x: 652, endPoint y: 45, distance: 158.7
click at [652, 45] on div "Folders UP_Kalikow_Topstuff_D26 Toddler Girls_Dresses & Sets S3 FYE 2027 UP Kal…" at bounding box center [494, 38] width 942 height 29
copy p "WMTG3395_ADM TG MIXED MEDIA DRESS"
click at [392, 40] on p "S3 FYE 2027 UP Kalikow/Topstuff D26 Toddler Girl" at bounding box center [400, 38] width 216 height 11
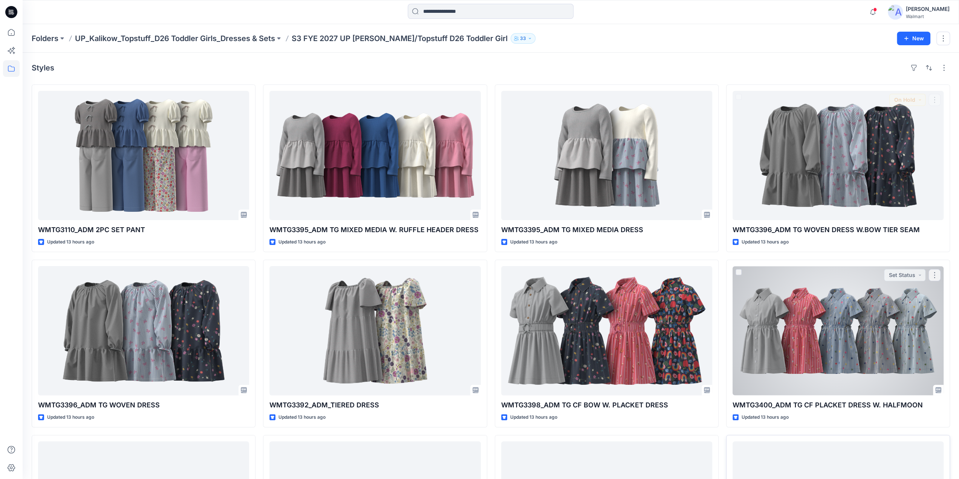
scroll to position [307, 0]
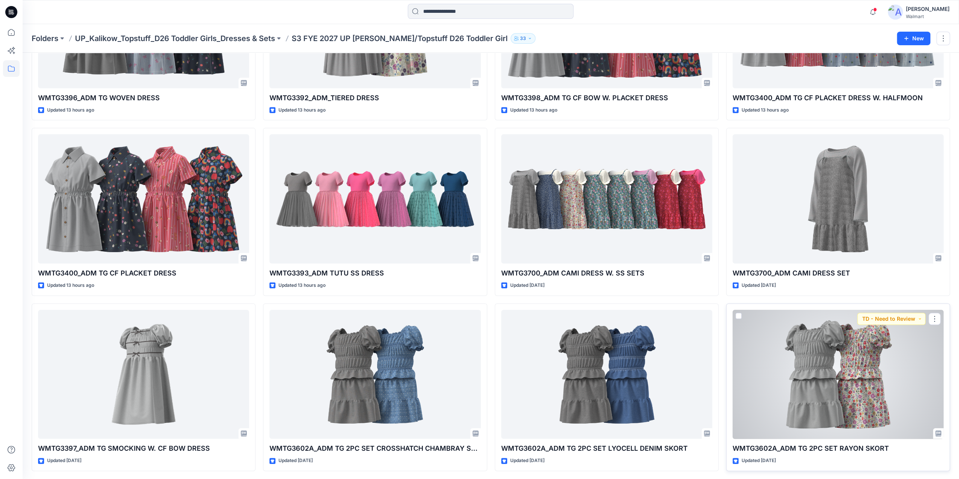
click at [818, 391] on div at bounding box center [838, 374] width 211 height 129
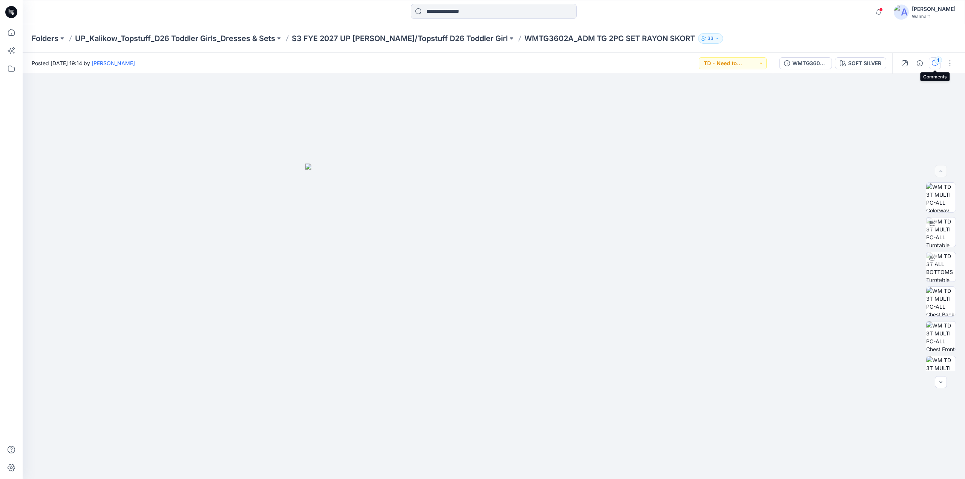
click at [936, 59] on div "1" at bounding box center [938, 61] width 8 height 8
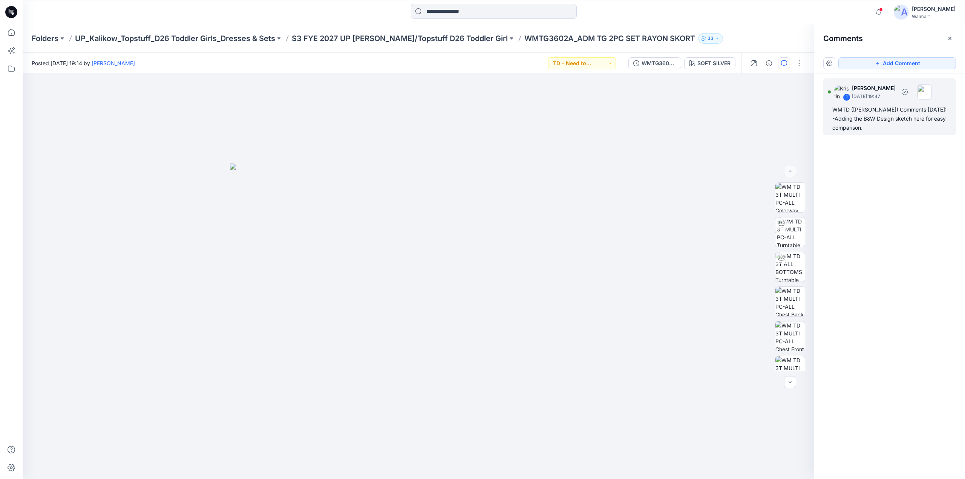
click at [872, 110] on div "WMTD (Kristin) Comments 9.25.25: -Adding the B&W Design sketch here for easy co…" at bounding box center [889, 118] width 115 height 27
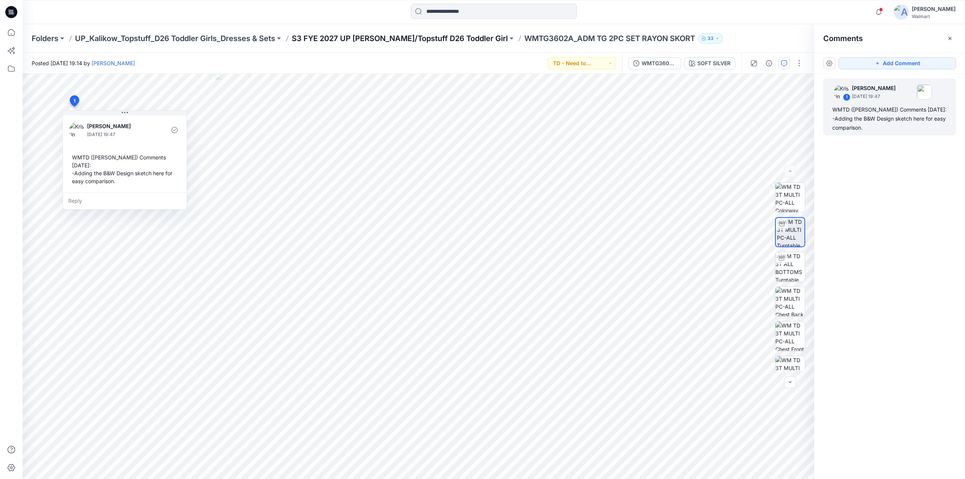
click at [426, 36] on p "S3 FYE 2027 UP Kalikow/Topstuff D26 Toddler Girl" at bounding box center [400, 38] width 216 height 11
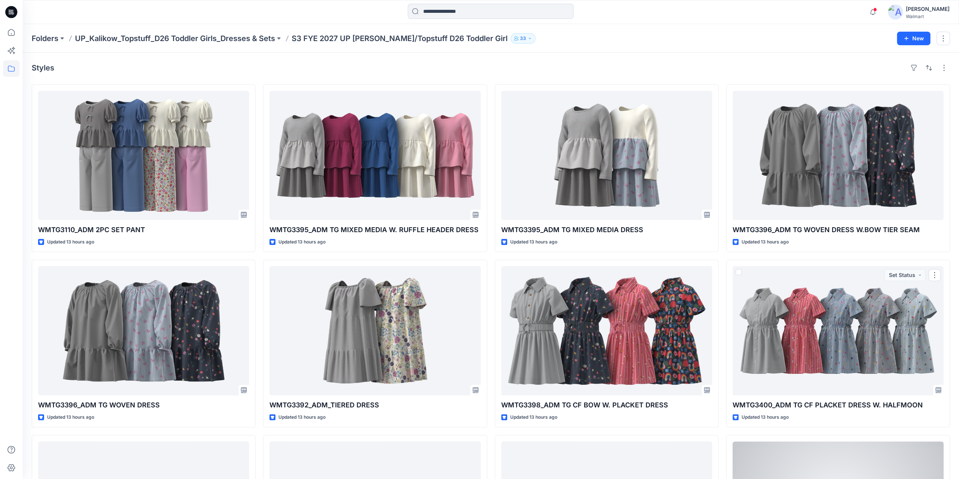
scroll to position [307, 0]
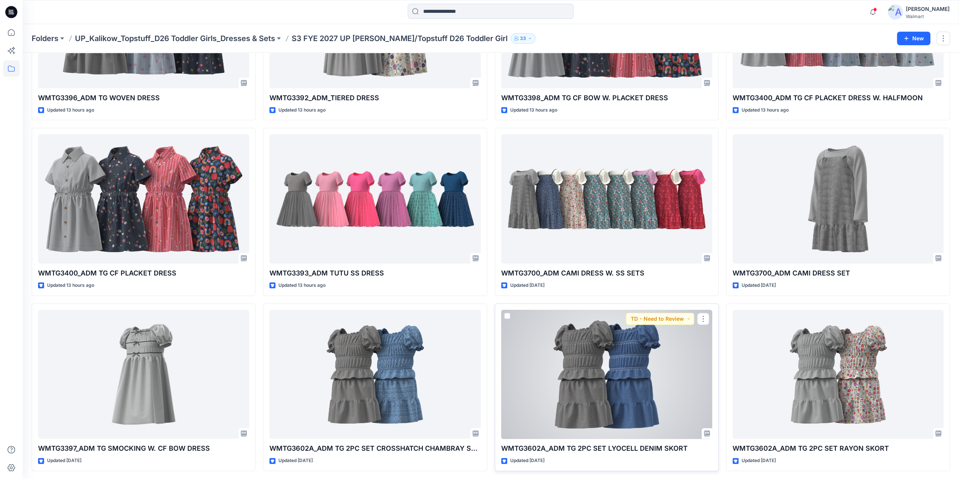
click at [623, 392] on div at bounding box center [606, 374] width 211 height 129
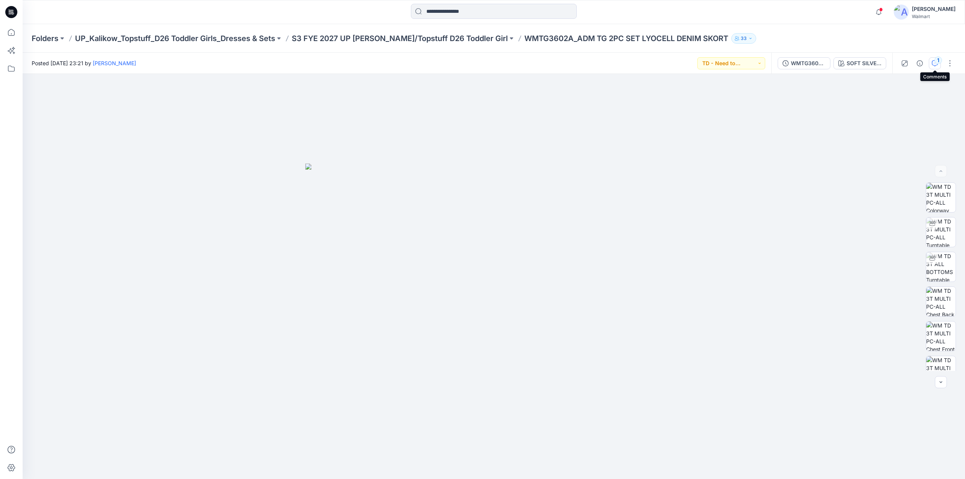
click at [936, 63] on div "1" at bounding box center [938, 61] width 8 height 8
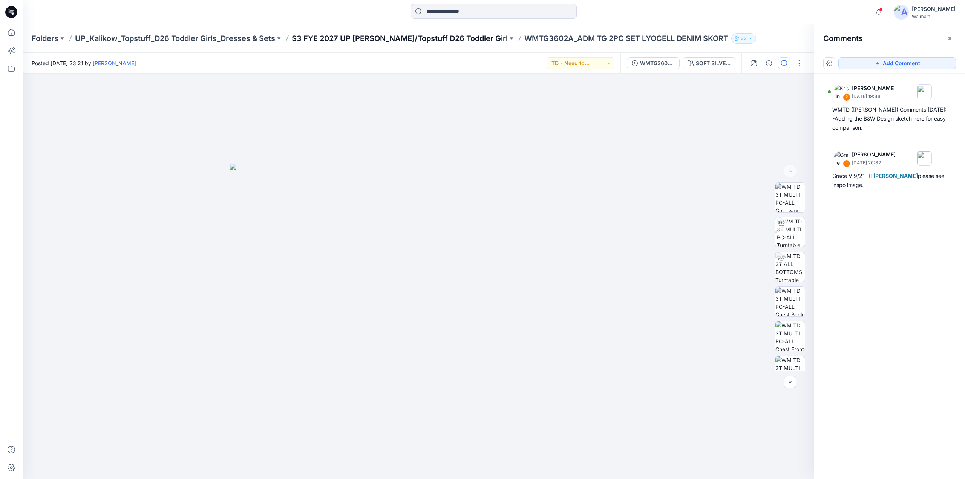
click at [433, 39] on p "S3 FYE 2027 UP Kalikow/Topstuff D26 Toddler Girl" at bounding box center [400, 38] width 216 height 11
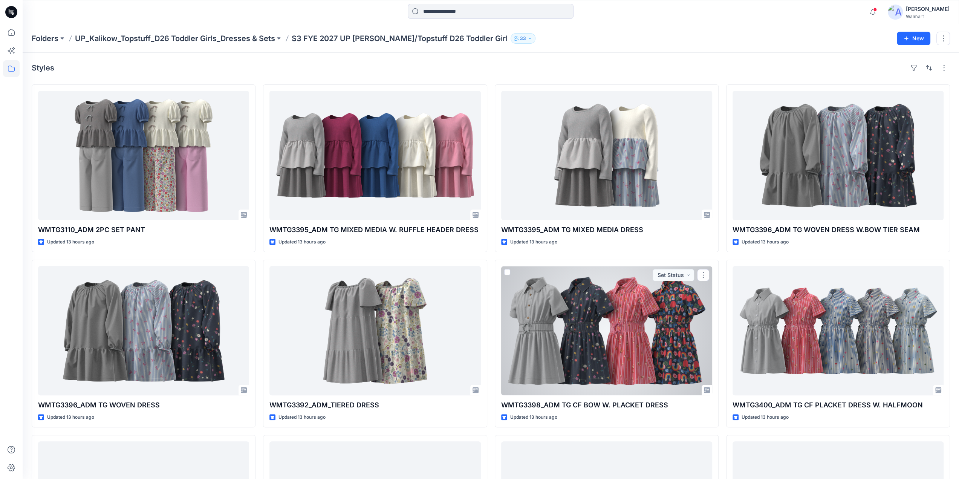
scroll to position [307, 0]
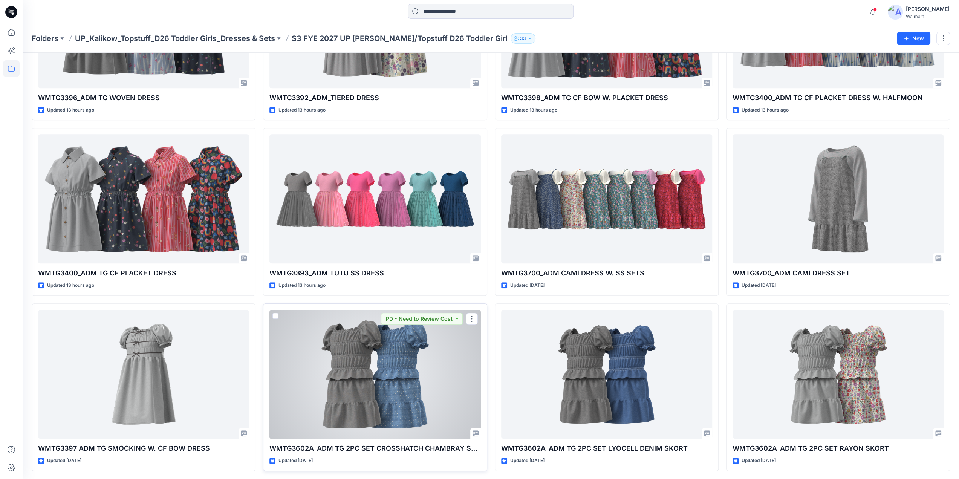
click at [365, 376] on div at bounding box center [374, 374] width 211 height 129
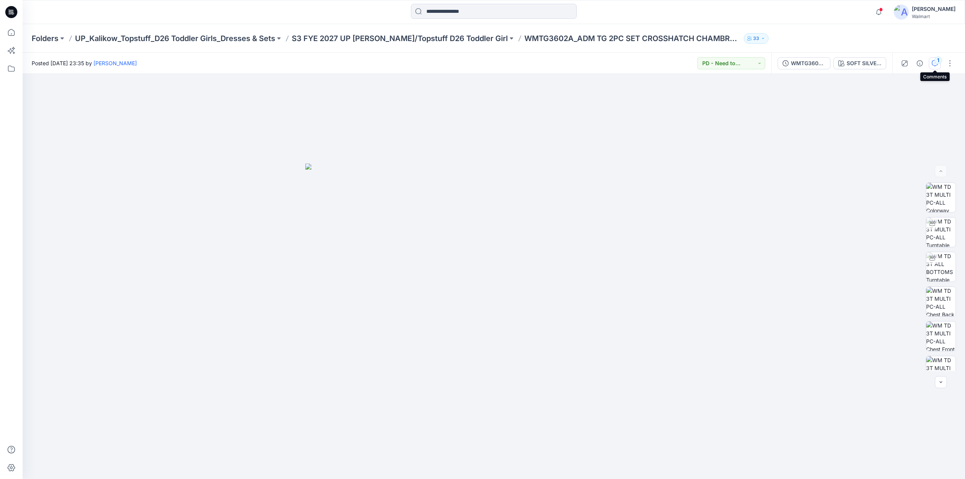
click at [938, 63] on div "1" at bounding box center [938, 61] width 8 height 8
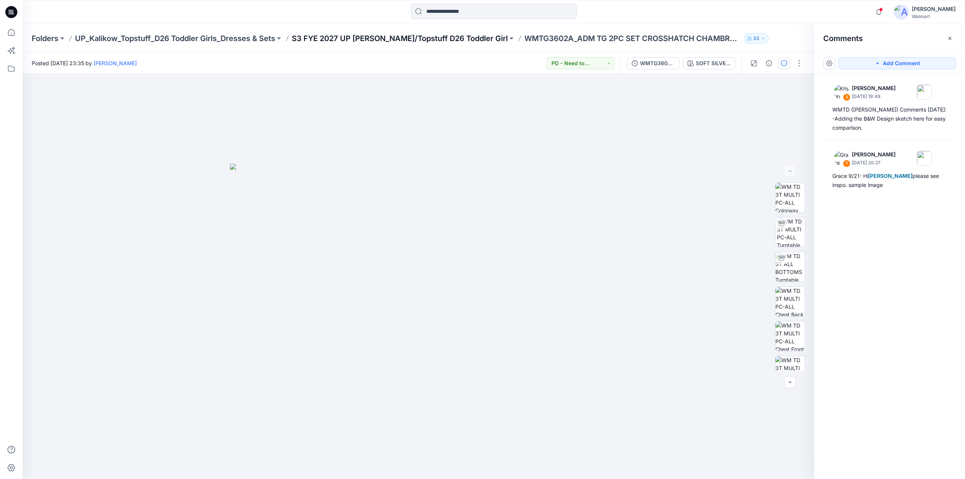
click at [422, 38] on p "S3 FYE 2027 UP Kalikow/Topstuff D26 Toddler Girl" at bounding box center [400, 38] width 216 height 11
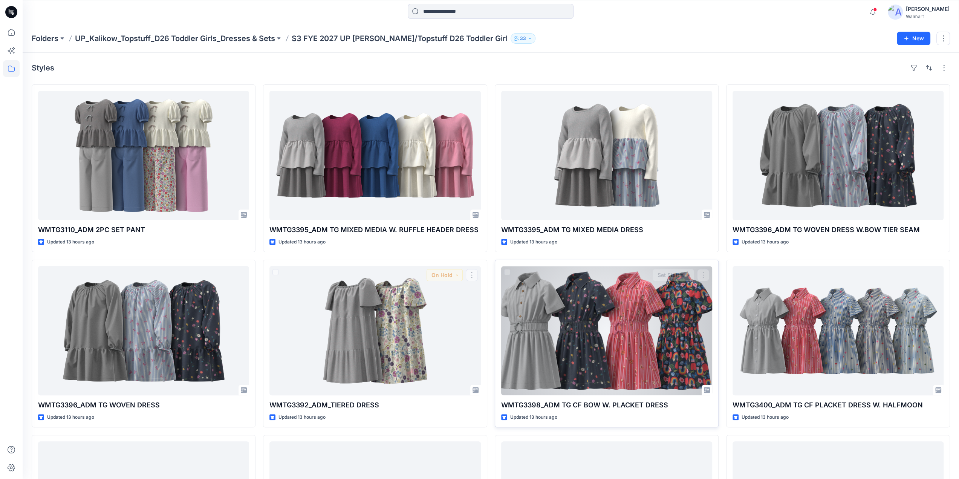
scroll to position [307, 0]
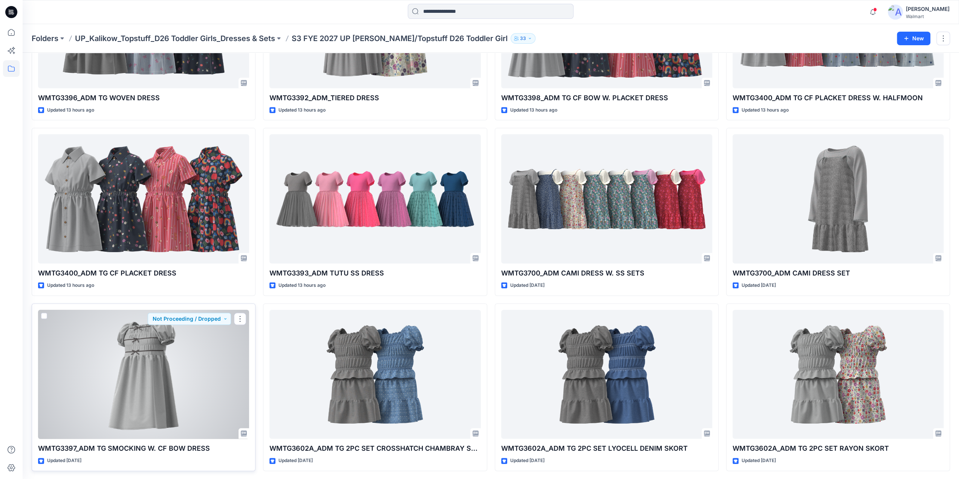
click at [164, 360] on div at bounding box center [143, 374] width 211 height 129
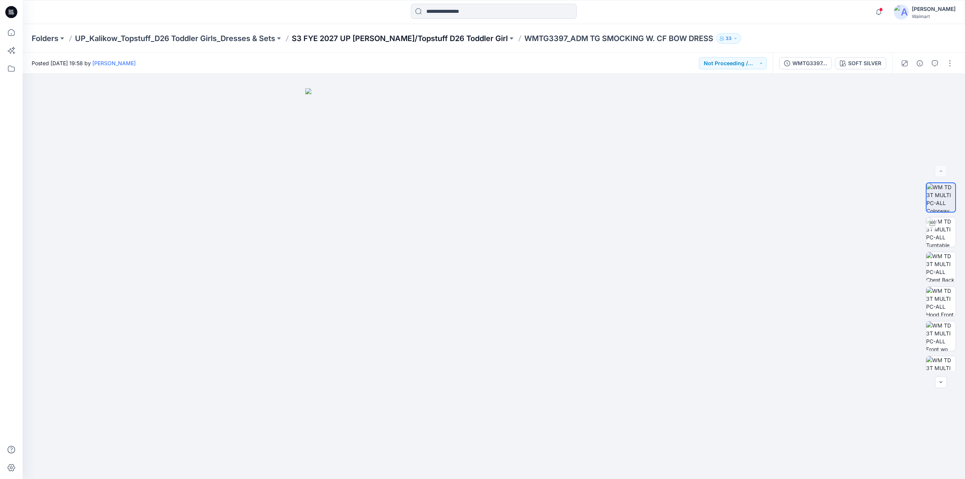
click at [437, 35] on p "S3 FYE 2027 UP Kalikow/Topstuff D26 Toddler Girl" at bounding box center [400, 38] width 216 height 11
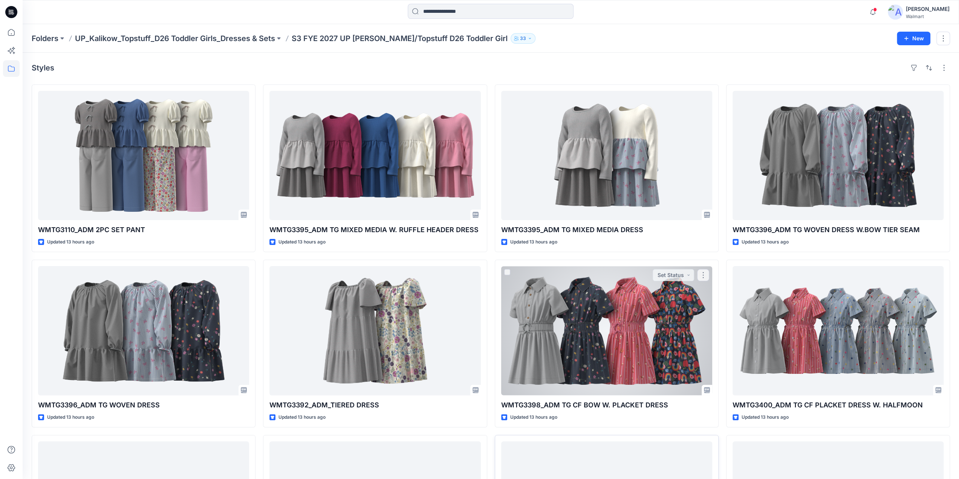
scroll to position [307, 0]
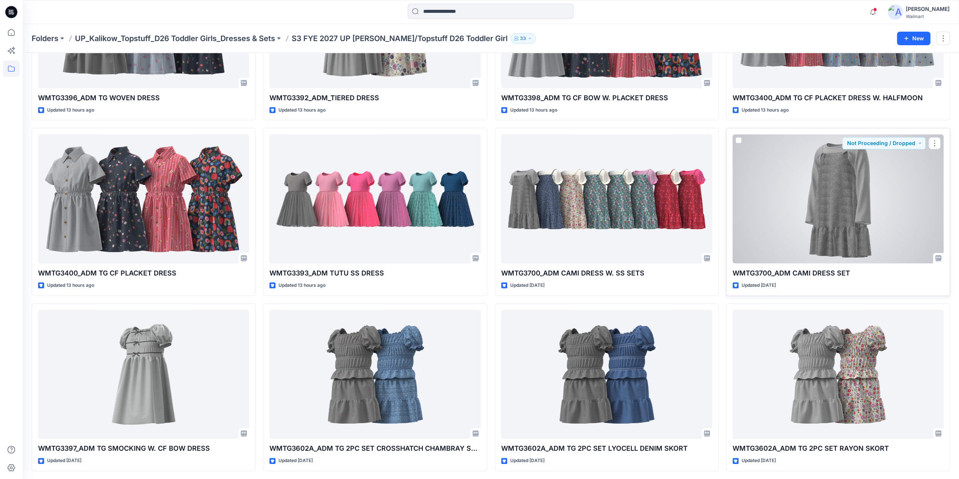
click at [844, 216] on div at bounding box center [838, 198] width 211 height 129
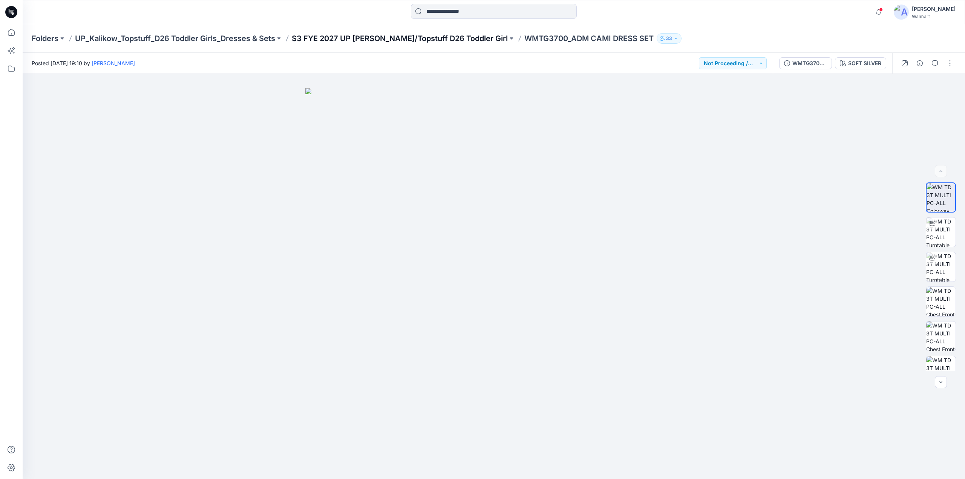
click at [439, 40] on p "S3 FYE 2027 UP Kalikow/Topstuff D26 Toddler Girl" at bounding box center [400, 38] width 216 height 11
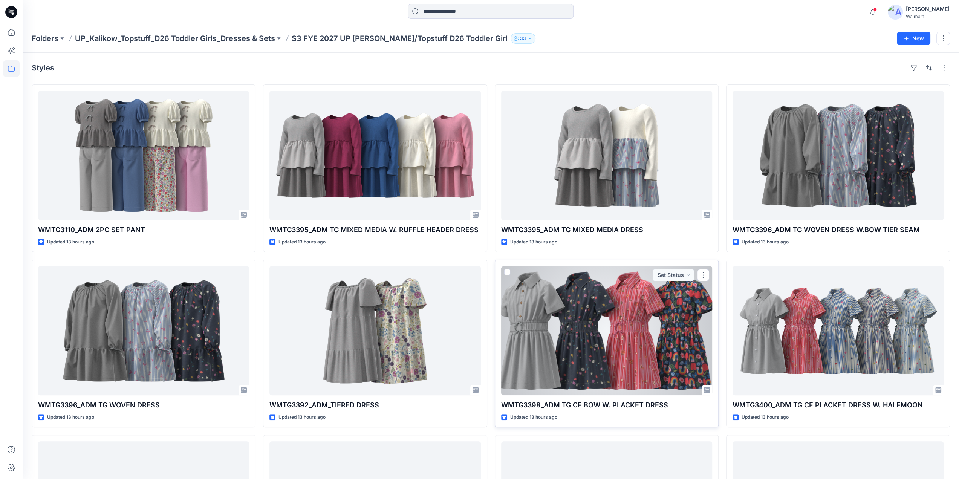
scroll to position [307, 0]
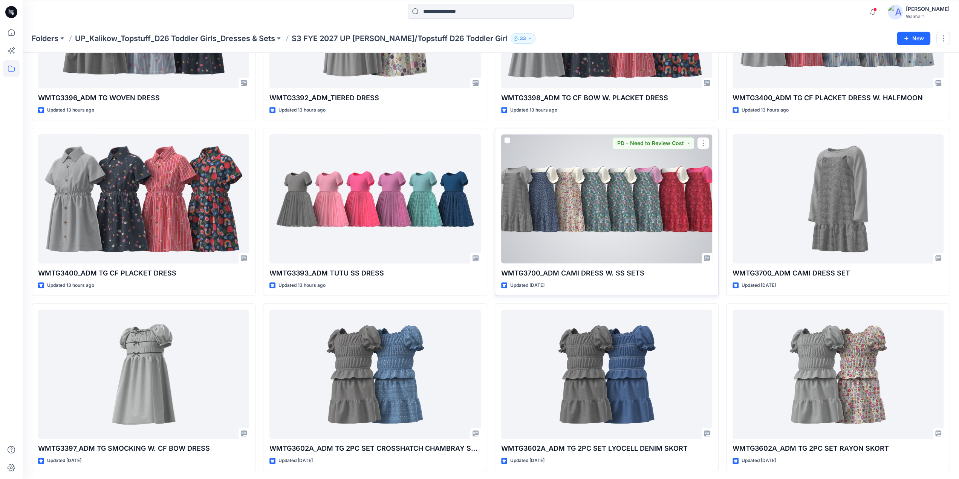
click at [613, 213] on div at bounding box center [606, 198] width 211 height 129
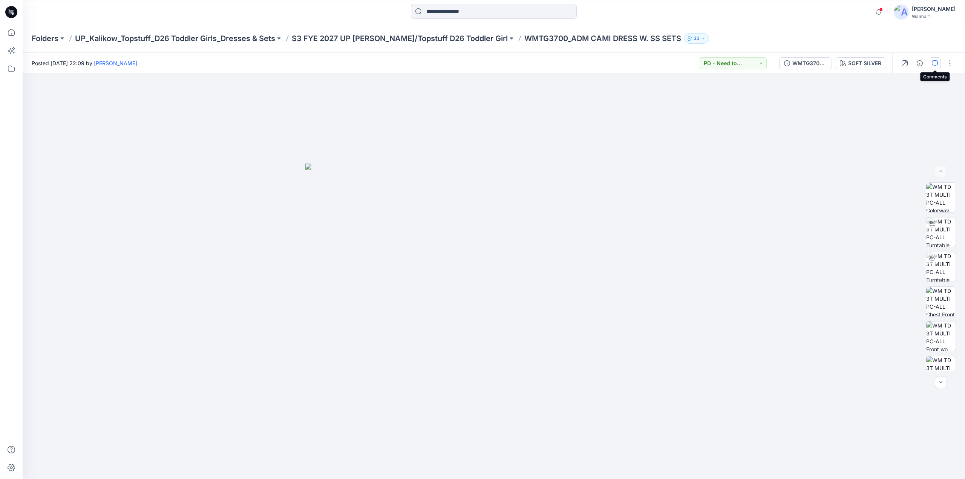
click at [937, 65] on icon "button" at bounding box center [934, 63] width 6 height 6
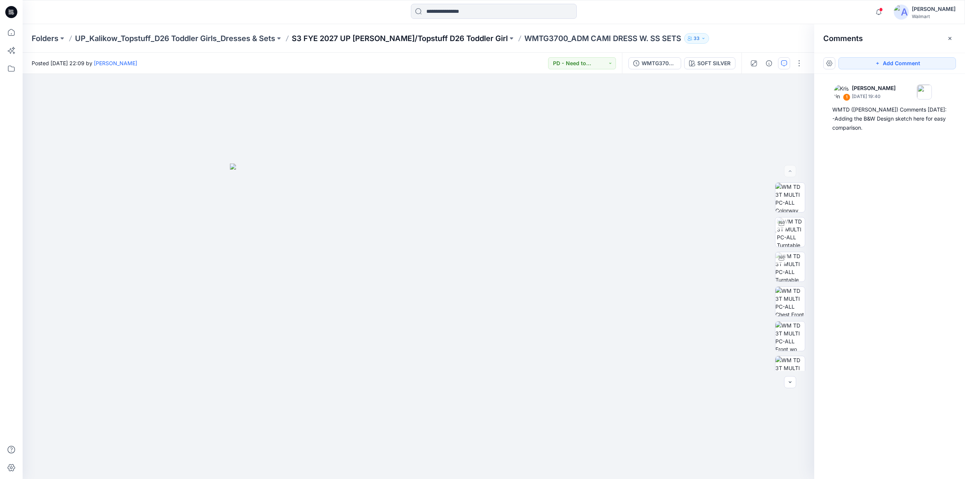
click at [436, 38] on p "S3 FYE 2027 UP Kalikow/Topstuff D26 Toddler Girl" at bounding box center [400, 38] width 216 height 11
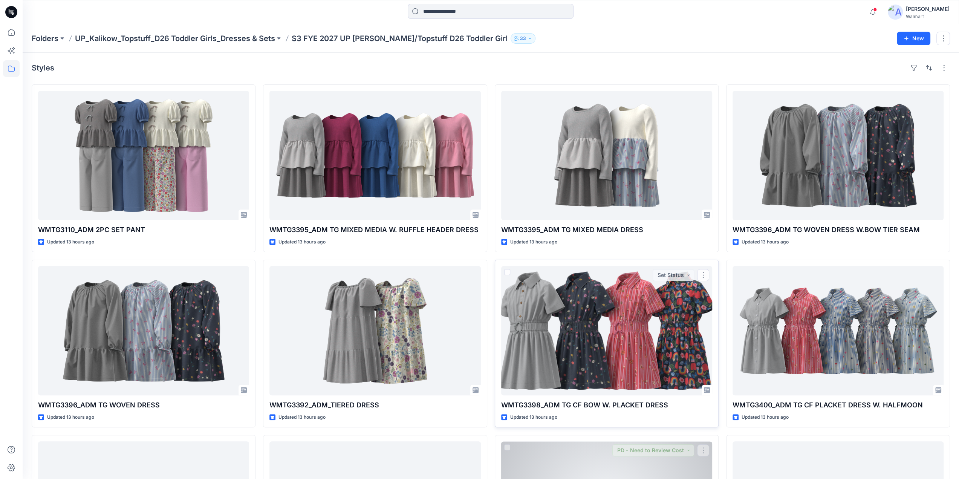
scroll to position [307, 0]
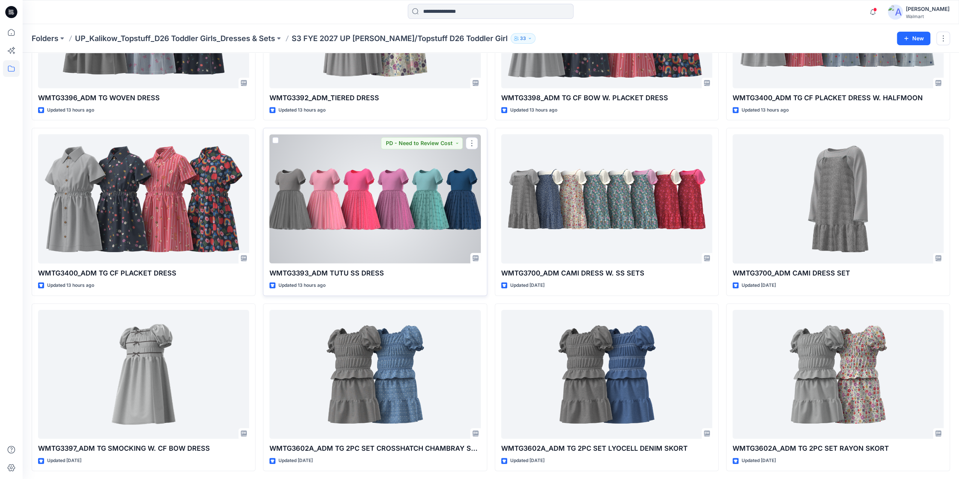
click at [386, 217] on div at bounding box center [374, 198] width 211 height 129
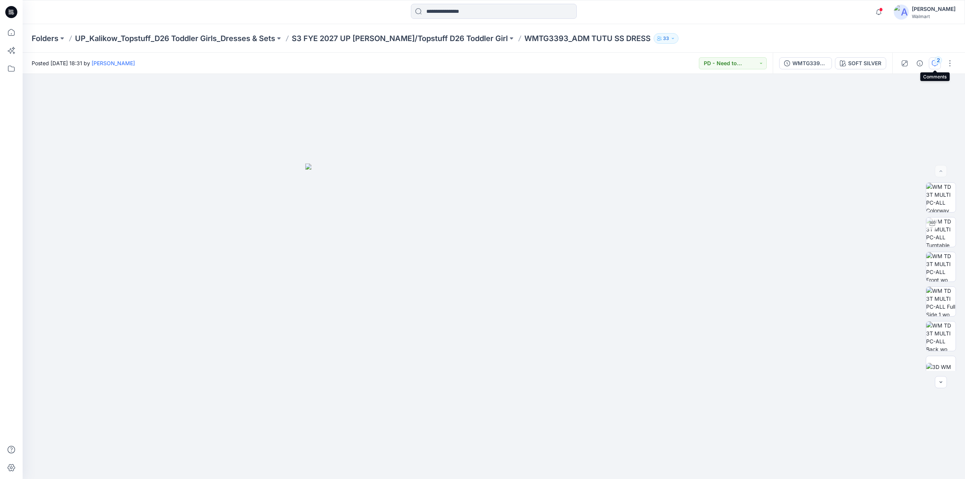
click at [935, 64] on icon "button" at bounding box center [934, 63] width 6 height 6
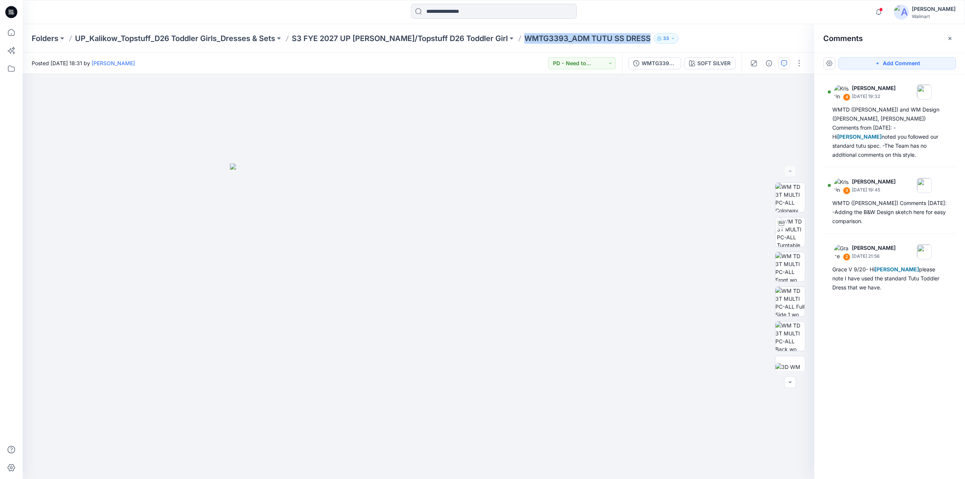
drag, startPoint x: 493, startPoint y: 42, endPoint x: 610, endPoint y: 42, distance: 116.8
click at [623, 43] on div "Folders UP_Kalikow_Topstuff_D26 Toddler Girls_Dresses & Sets S3 FYE 2027 UP Kal…" at bounding box center [464, 38] width 865 height 11
copy div "WMTG3393_ADM TUTU SS DRESS 33"
click at [409, 40] on p "S3 FYE 2027 UP Kalikow/Topstuff D26 Toddler Girl" at bounding box center [400, 38] width 216 height 11
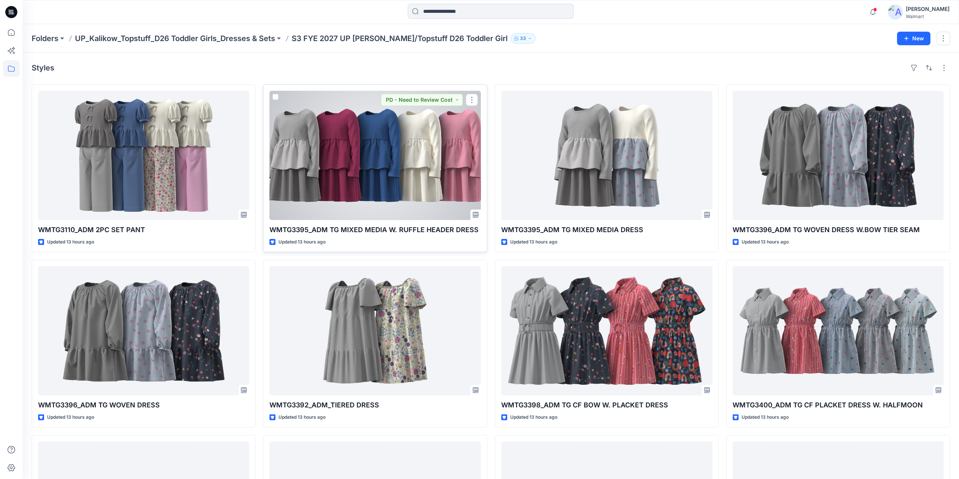
scroll to position [307, 0]
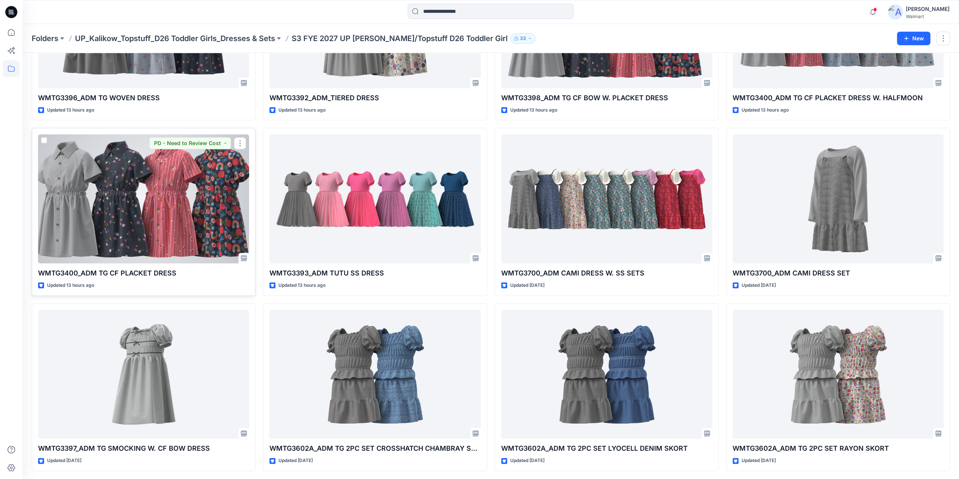
click at [133, 179] on div at bounding box center [143, 198] width 211 height 129
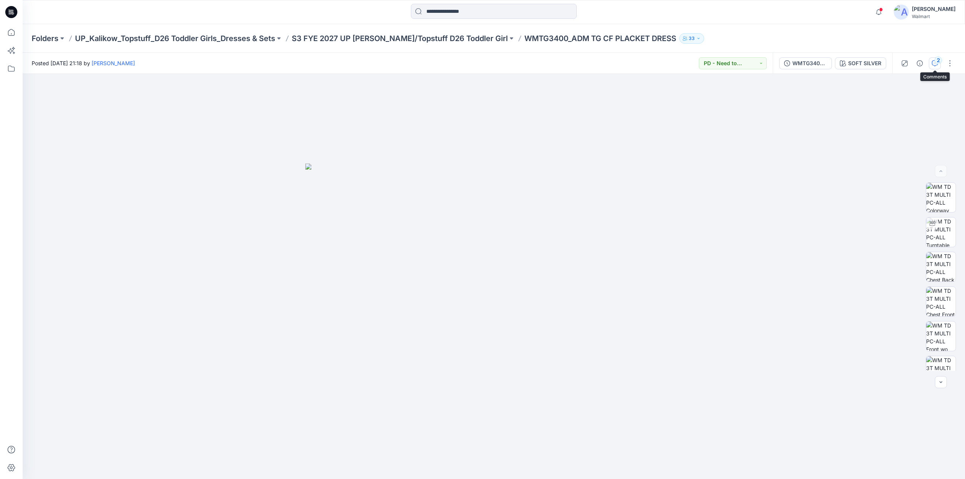
click at [936, 64] on icon "button" at bounding box center [934, 63] width 6 height 6
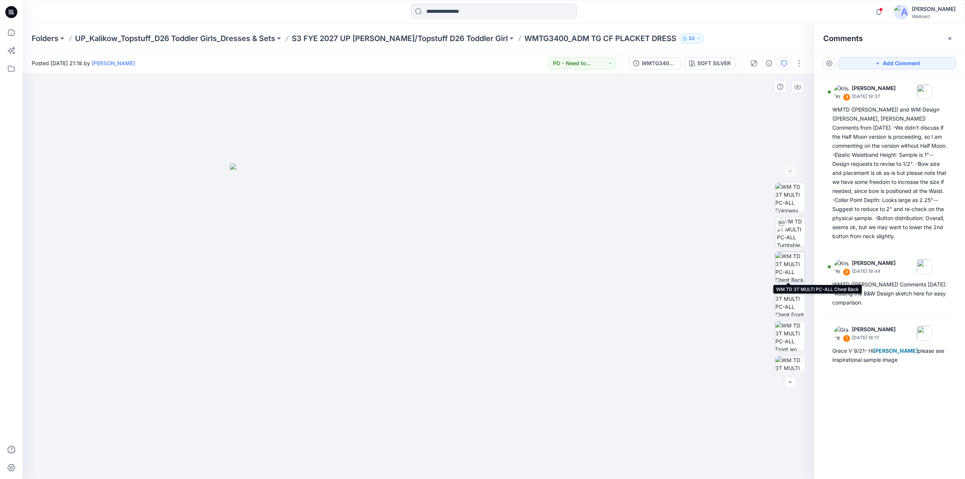
click at [790, 271] on img at bounding box center [789, 266] width 29 height 29
drag, startPoint x: 494, startPoint y: 39, endPoint x: 647, endPoint y: 40, distance: 152.6
click at [647, 40] on p "WMTG3400_ADM TG CF PLACKET DRESS" at bounding box center [600, 38] width 152 height 11
copy p "WMTG3400_ADM TG CF PLACKET DRESS"
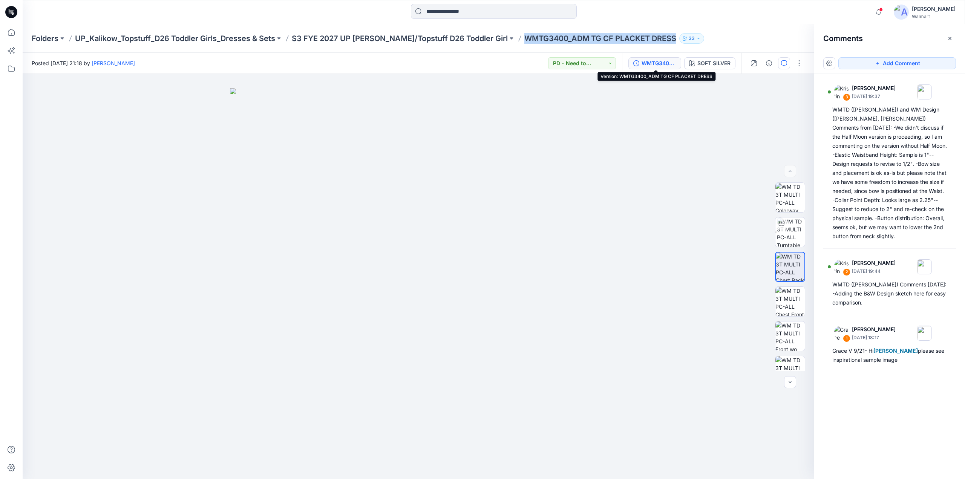
click at [644, 63] on div "WMTG3400_ADM TG CF PLACKET DRESS" at bounding box center [658, 63] width 35 height 8
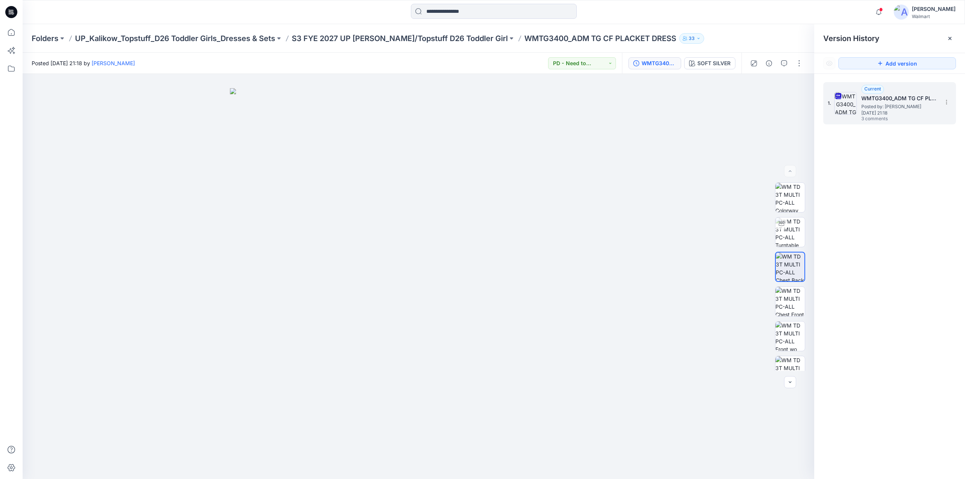
click at [870, 110] on span "Sunday, September 21, 2025 21:18" at bounding box center [898, 112] width 75 height 5
click at [524, 38] on p "WMTG3400_ADM TG CF PLACKET DRESS" at bounding box center [600, 38] width 152 height 11
click at [705, 65] on div "SOFT SILVER" at bounding box center [713, 63] width 33 height 8
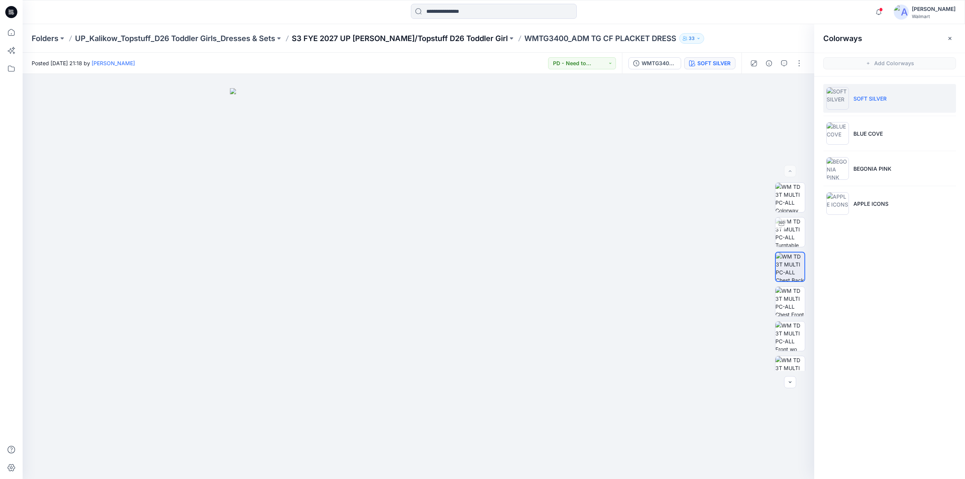
click at [439, 39] on p "S3 FYE 2027 UP Kalikow/Topstuff D26 Toddler Girl" at bounding box center [400, 38] width 216 height 11
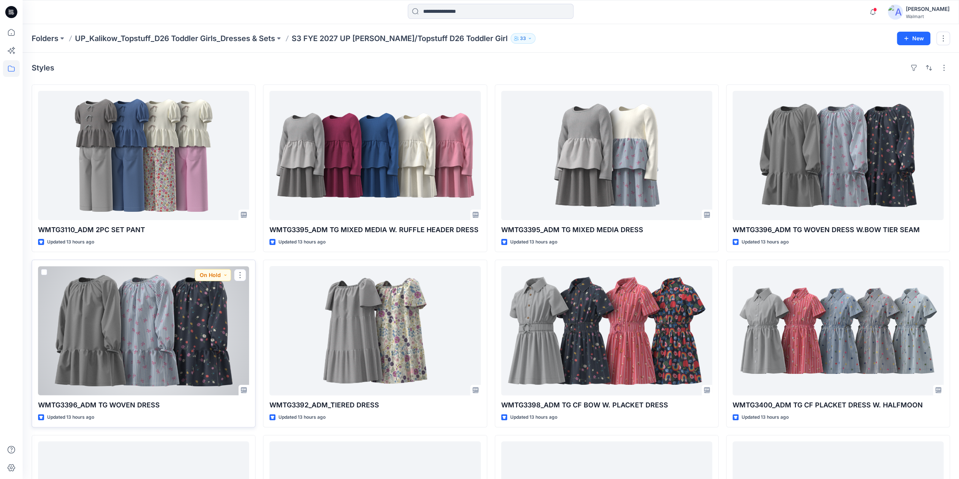
scroll to position [307, 0]
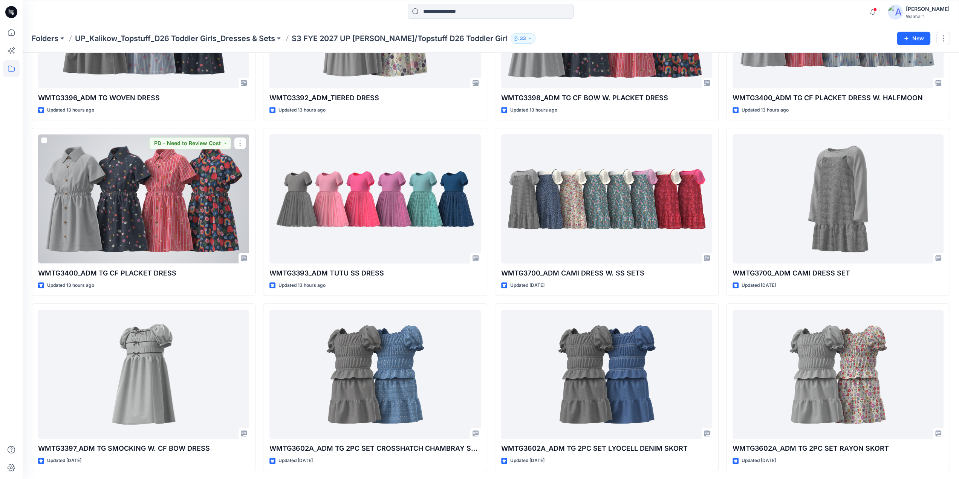
click at [189, 225] on div at bounding box center [143, 198] width 211 height 129
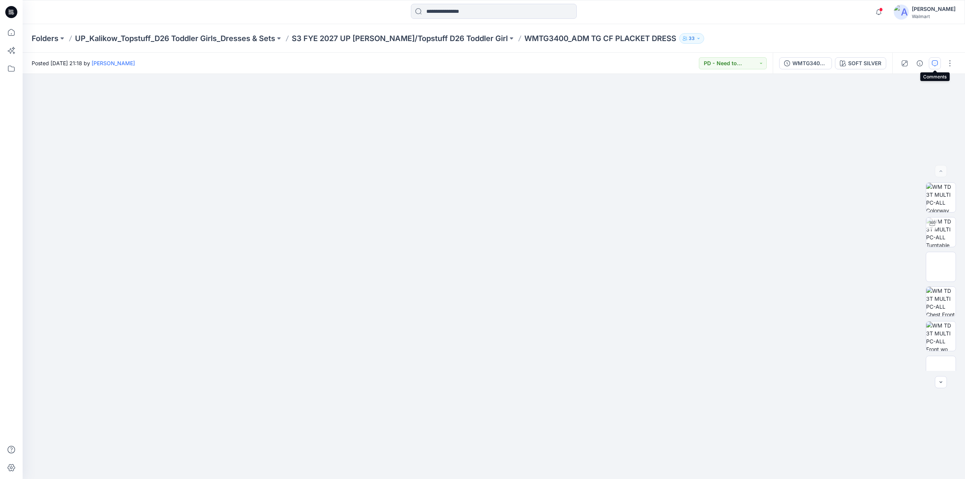
click at [931, 65] on icon "button" at bounding box center [934, 63] width 6 height 6
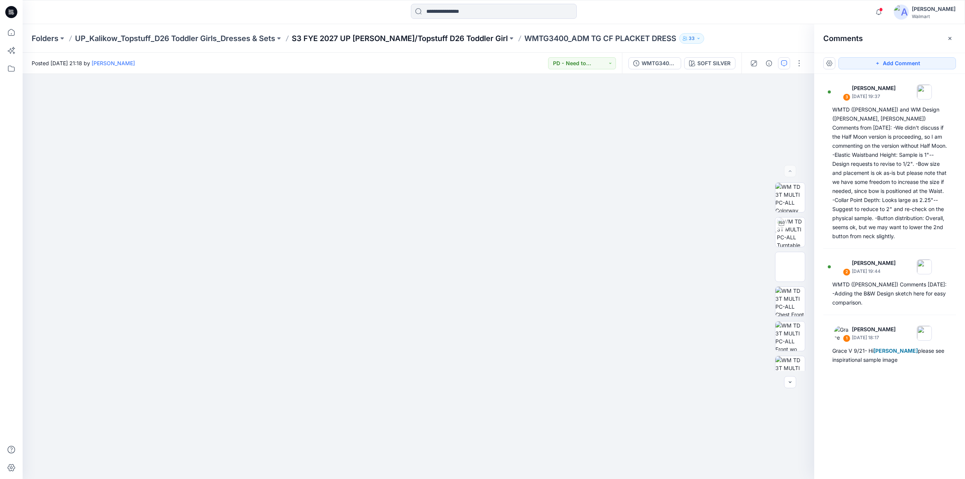
click at [438, 37] on p "S3 FYE 2027 UP Kalikow/Topstuff D26 Toddler Girl" at bounding box center [400, 38] width 216 height 11
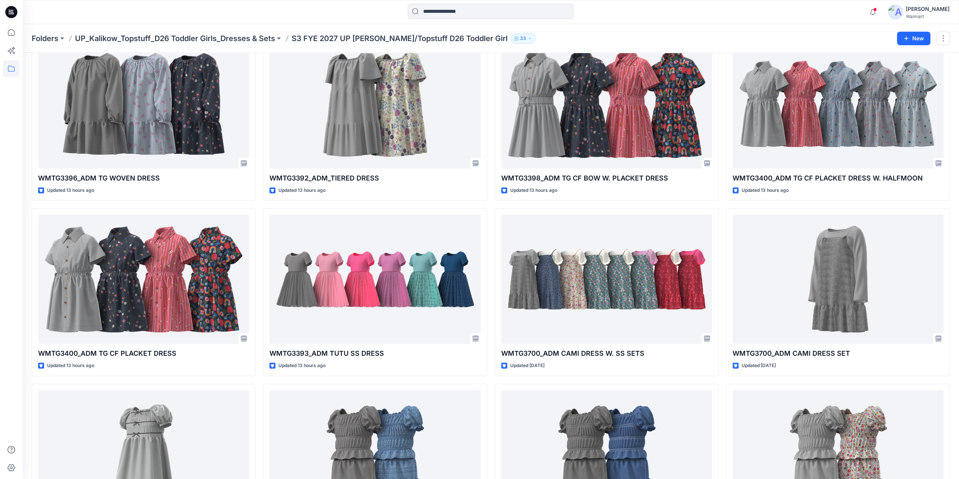
scroll to position [226, 0]
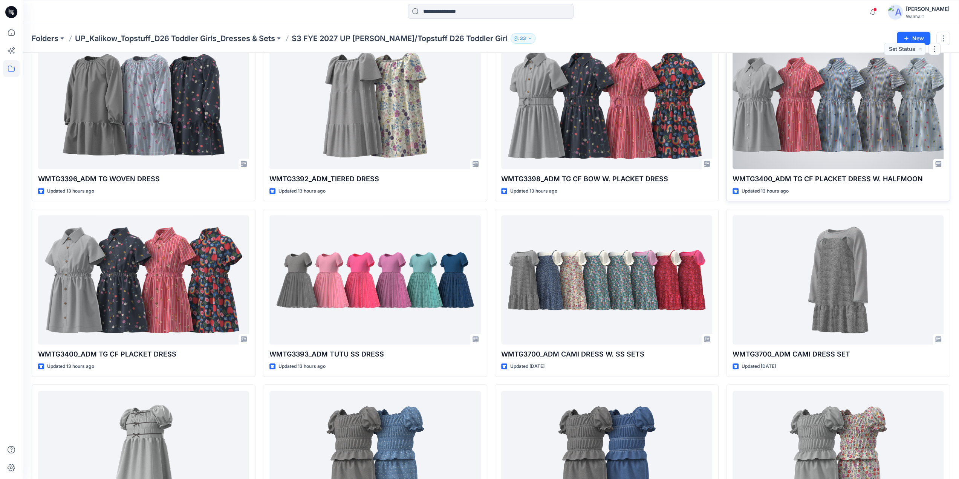
click at [868, 136] on div at bounding box center [838, 104] width 211 height 129
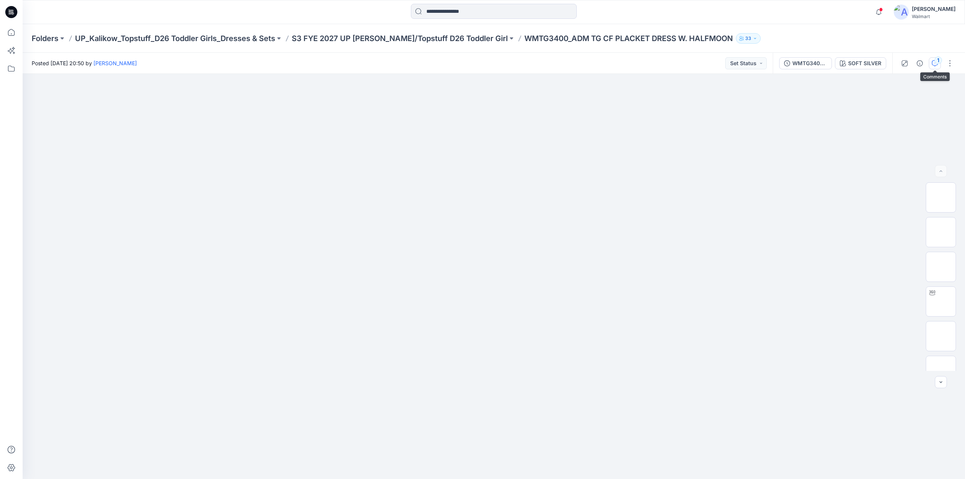
click at [936, 61] on div "1" at bounding box center [938, 61] width 8 height 8
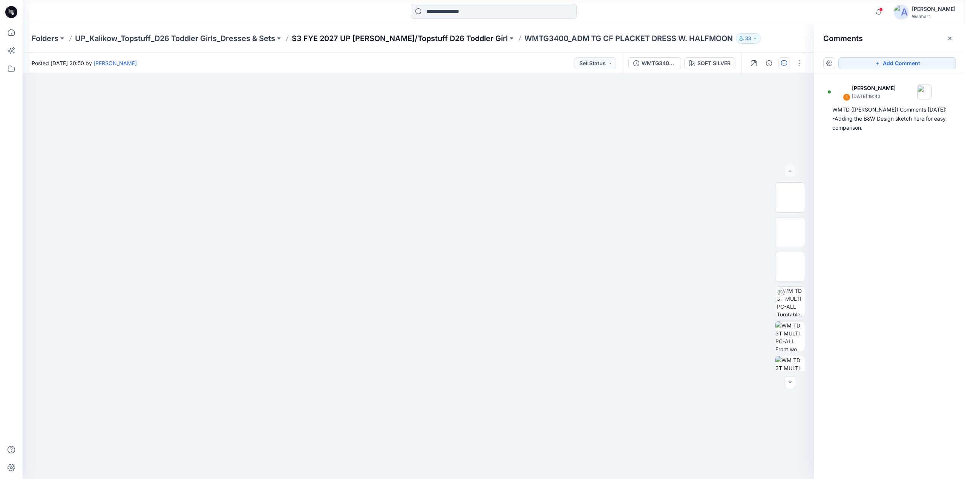
click at [412, 38] on p "S3 FYE 2027 UP Kalikow/Topstuff D26 Toddler Girl" at bounding box center [400, 38] width 216 height 11
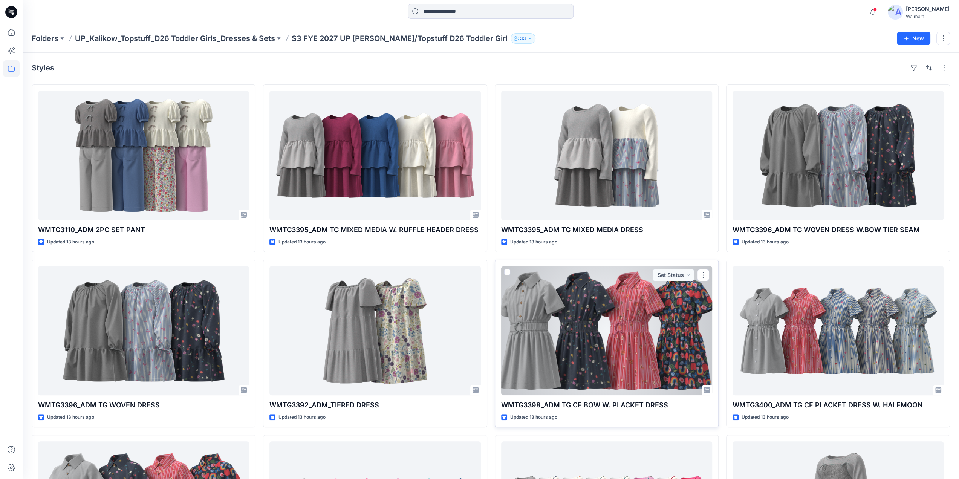
click at [617, 344] on div at bounding box center [606, 330] width 211 height 129
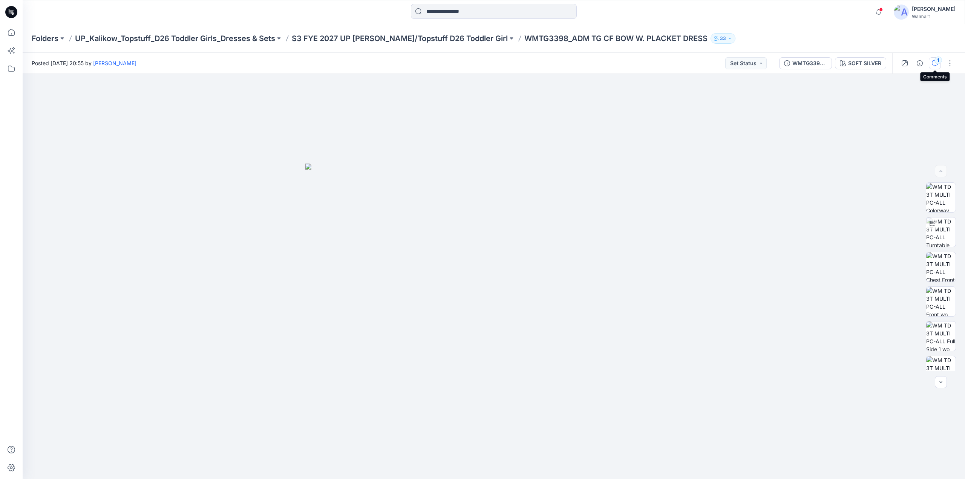
click at [935, 61] on div "1" at bounding box center [938, 61] width 8 height 8
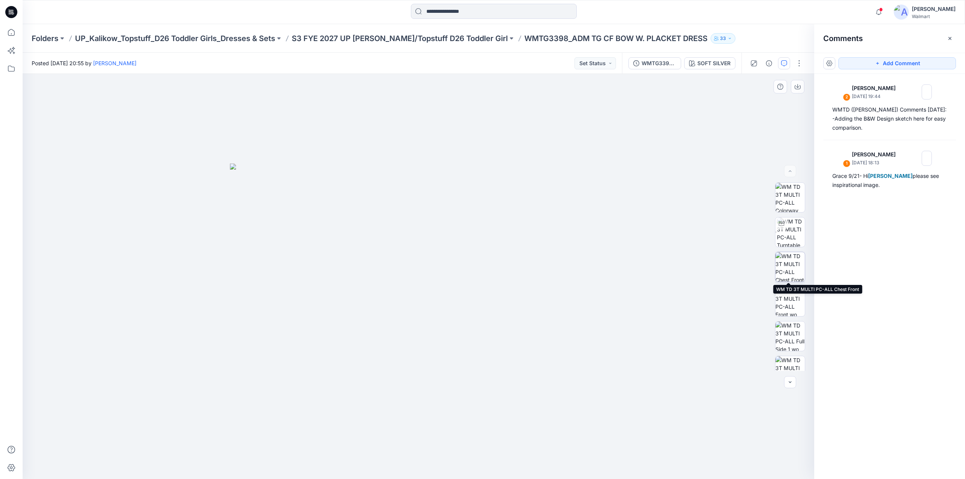
click at [782, 266] on img at bounding box center [789, 266] width 29 height 29
click at [788, 228] on img at bounding box center [791, 231] width 28 height 29
drag, startPoint x: 472, startPoint y: 318, endPoint x: 504, endPoint y: 324, distance: 33.0
click at [445, 324] on div at bounding box center [418, 276] width 791 height 405
drag, startPoint x: 504, startPoint y: 324, endPoint x: 529, endPoint y: 321, distance: 25.0
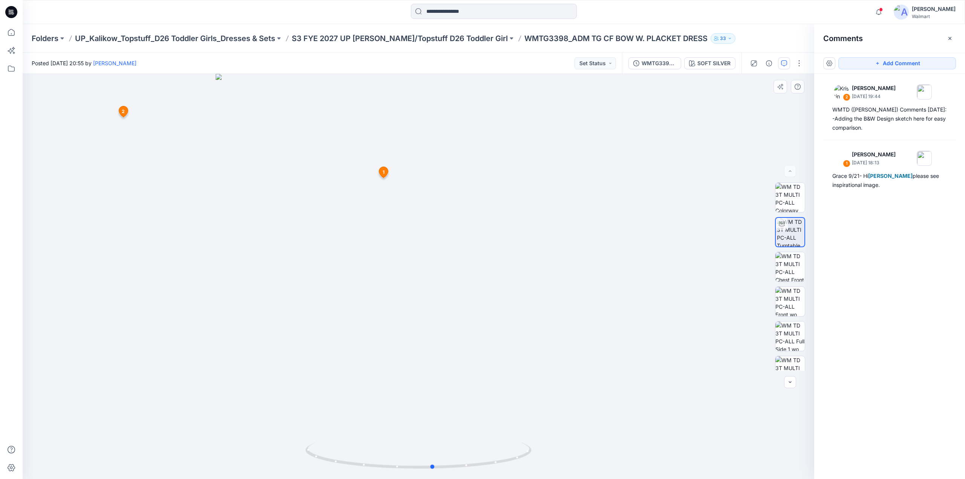
click at [529, 321] on div at bounding box center [418, 276] width 791 height 405
click at [443, 36] on p "S3 FYE 2027 UP Kalikow/Topstuff D26 Toddler Girl" at bounding box center [400, 38] width 216 height 11
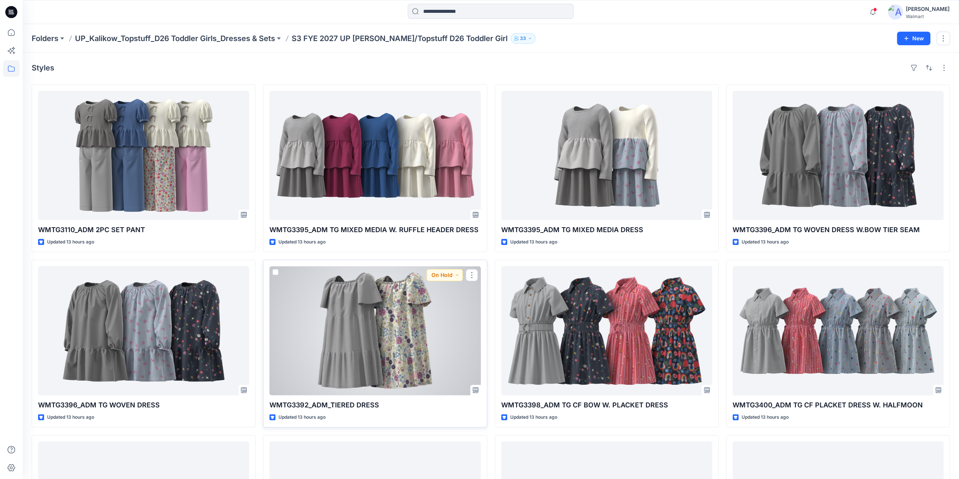
click at [378, 341] on div at bounding box center [374, 330] width 211 height 129
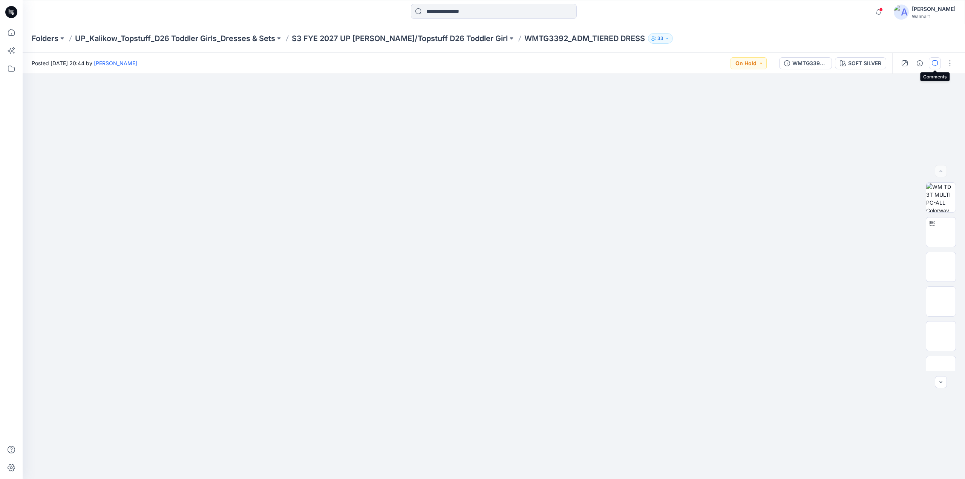
click at [936, 64] on icon "button" at bounding box center [934, 63] width 6 height 6
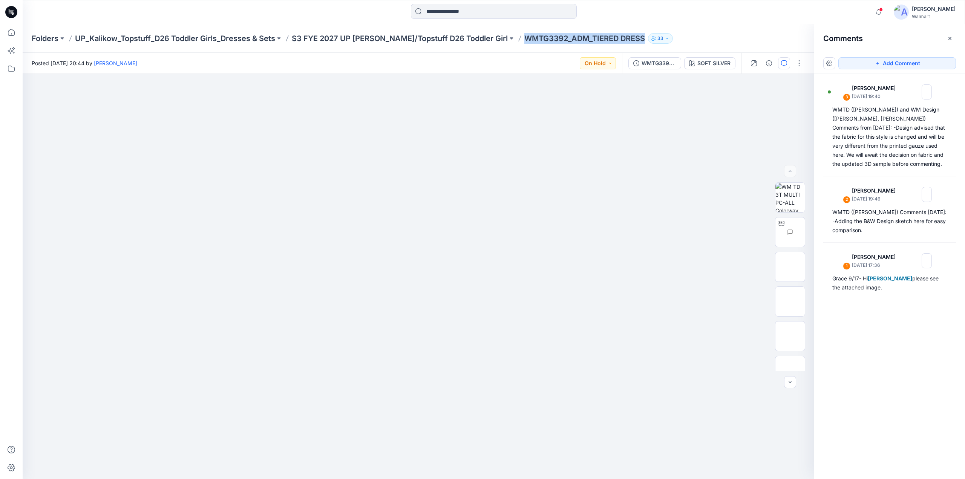
drag, startPoint x: 493, startPoint y: 40, endPoint x: 613, endPoint y: 41, distance: 120.6
click at [613, 41] on div "Folders UP_Kalikow_Topstuff_D26 Toddler Girls_Dresses & Sets S3 FYE 2027 UP Kal…" at bounding box center [464, 38] width 865 height 11
copy p "WMTG3392_ADM_TIERED DRESS"
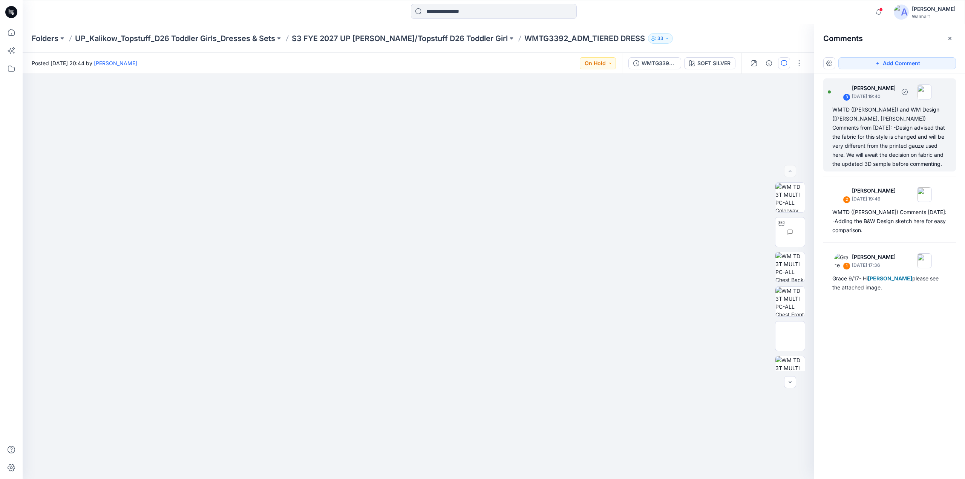
click at [889, 139] on div "WMTD (Kristin) and WM Design (Caroline, Ariel) Comments from 9/26/25: -Design a…" at bounding box center [889, 136] width 115 height 63
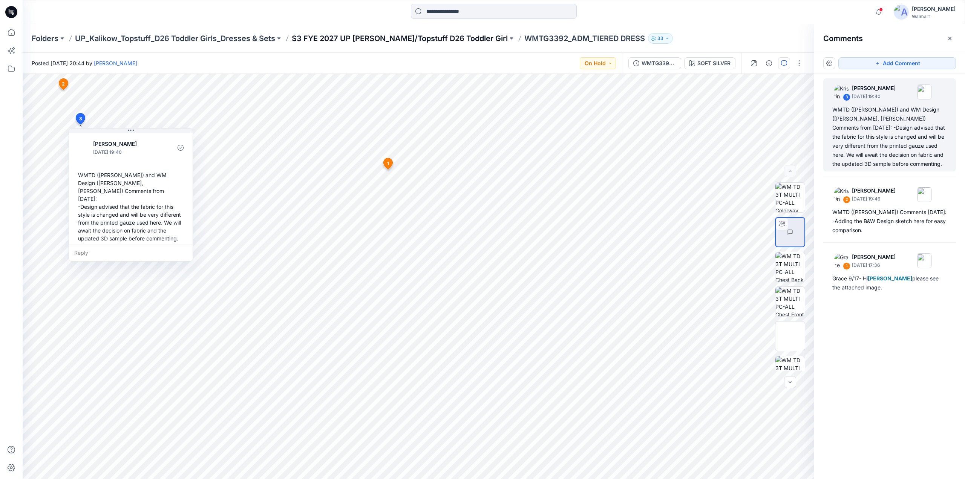
click at [451, 38] on p "S3 FYE 2027 UP Kalikow/Topstuff D26 Toddler Girl" at bounding box center [400, 38] width 216 height 11
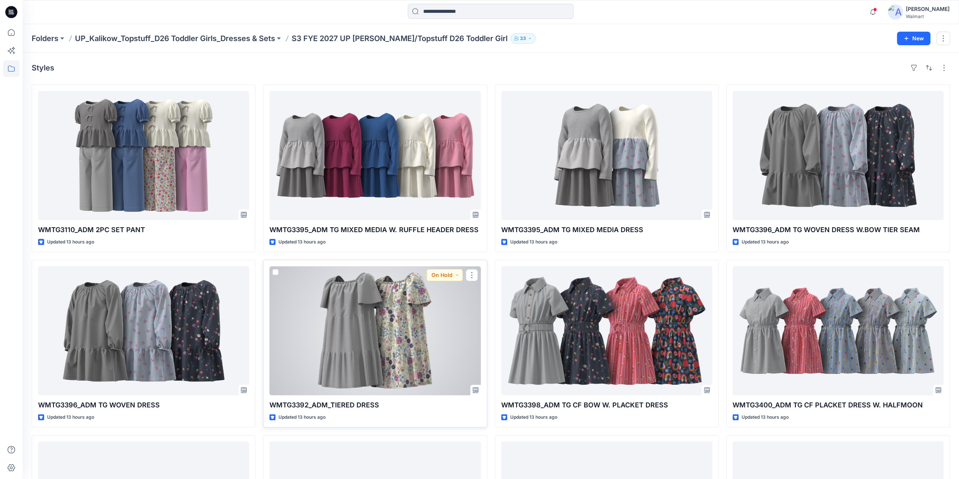
click at [380, 321] on div at bounding box center [374, 330] width 211 height 129
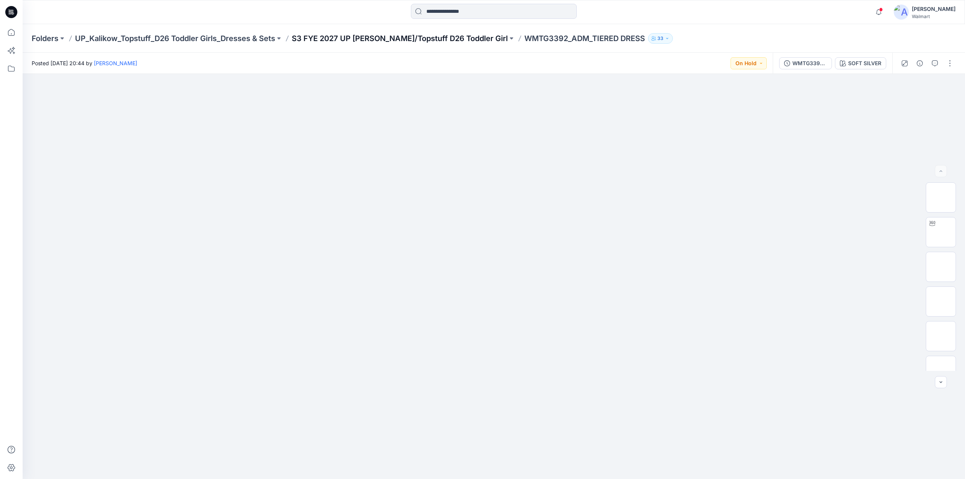
click at [404, 38] on p "S3 FYE 2027 UP Kalikow/Topstuff D26 Toddler Girl" at bounding box center [400, 38] width 216 height 11
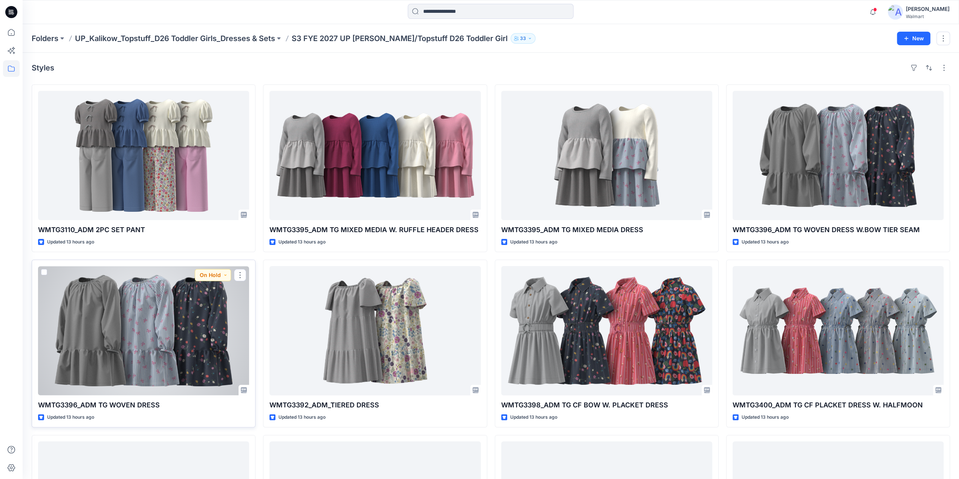
click at [159, 318] on div at bounding box center [143, 330] width 211 height 129
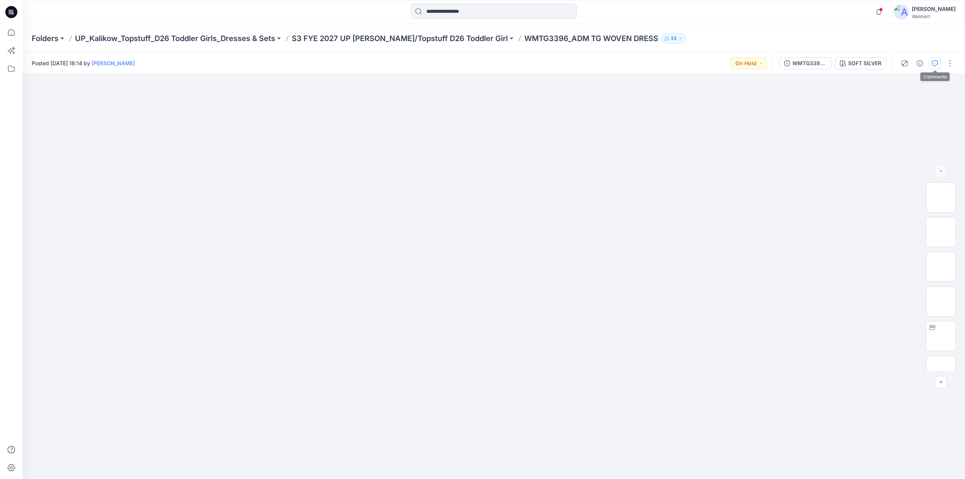
click at [933, 63] on icon "button" at bounding box center [934, 63] width 6 height 6
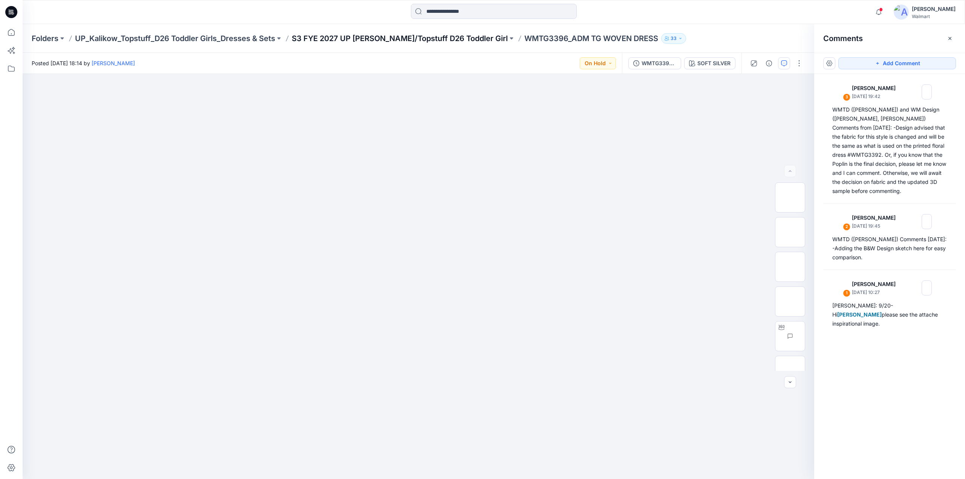
click at [434, 39] on p "S3 FYE 2027 UP Kalikow/Topstuff D26 Toddler Girl" at bounding box center [400, 38] width 216 height 11
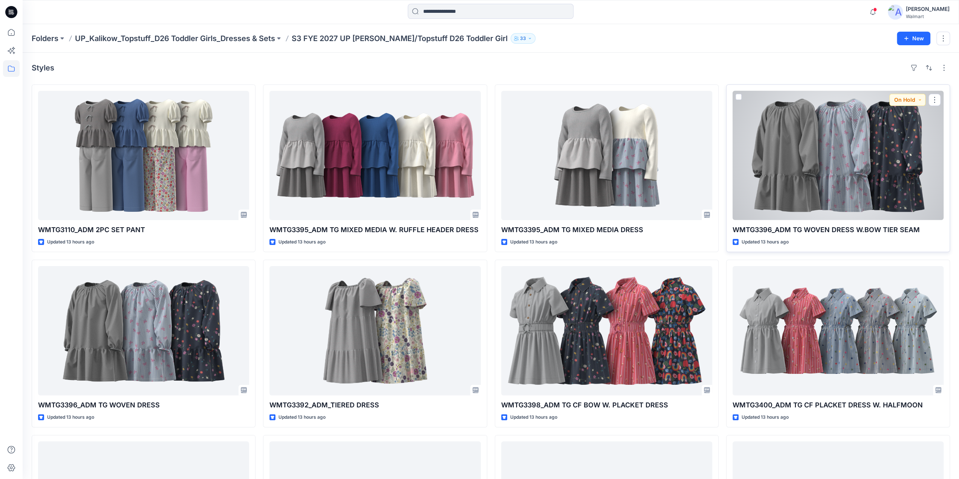
click at [876, 166] on div at bounding box center [838, 155] width 211 height 129
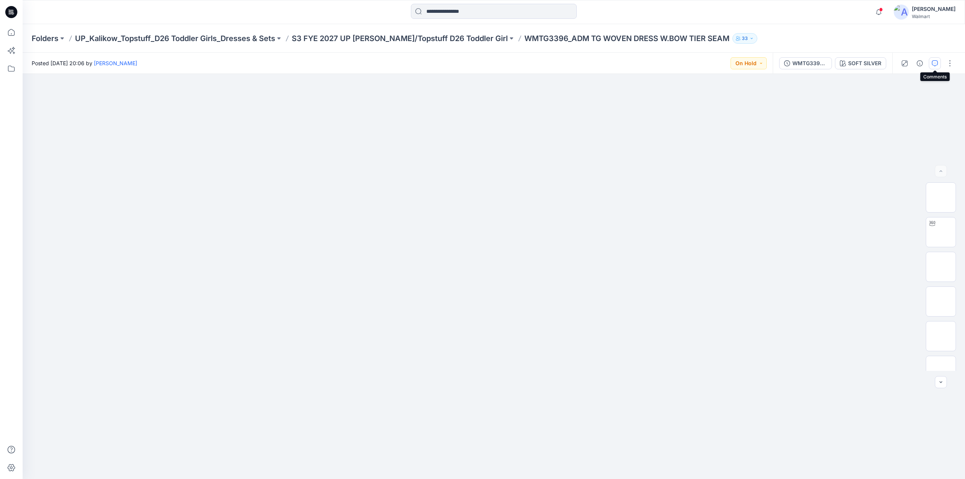
click at [935, 64] on icon "button" at bounding box center [934, 63] width 6 height 6
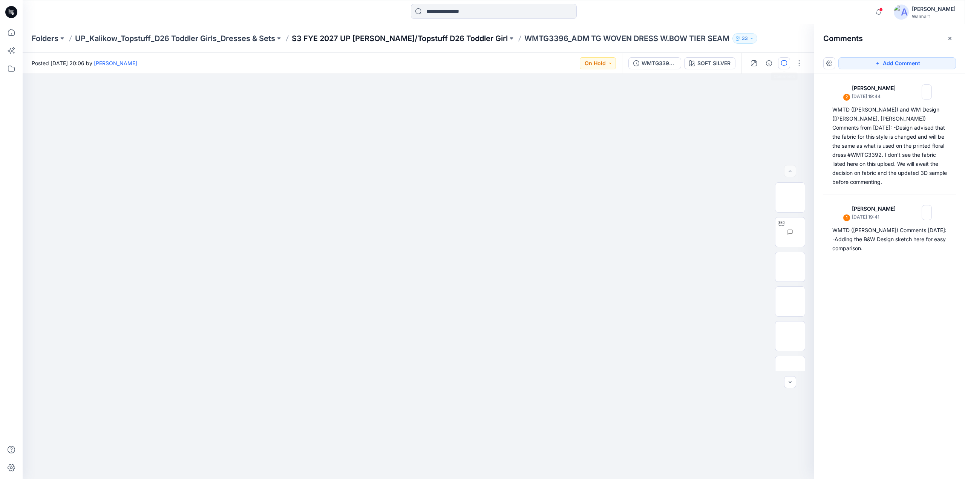
click at [442, 36] on p "S3 FYE 2027 UP Kalikow/Topstuff D26 Toddler Girl" at bounding box center [400, 38] width 216 height 11
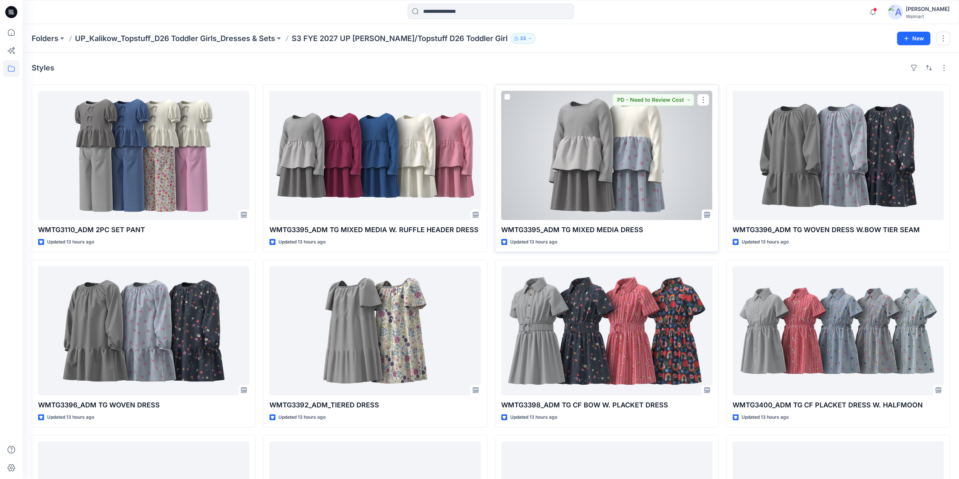
click at [641, 165] on div at bounding box center [606, 155] width 211 height 129
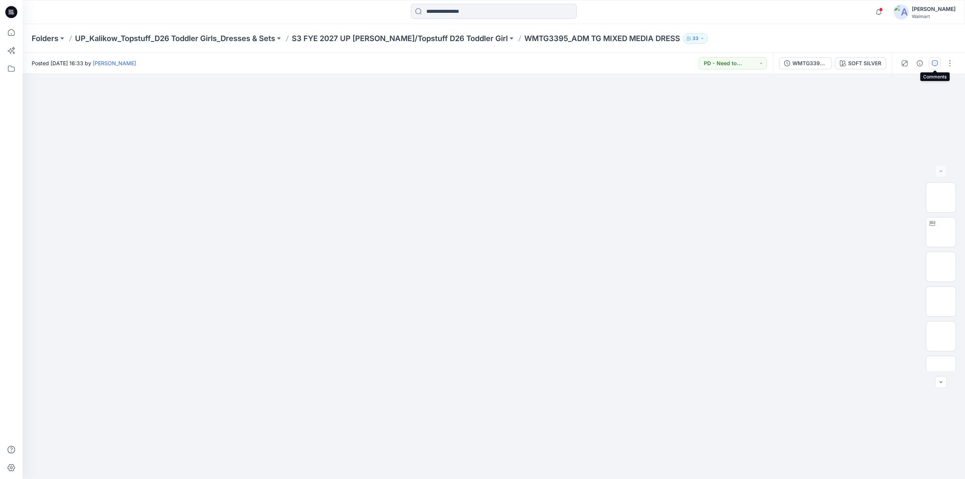
click at [934, 63] on icon "button" at bounding box center [934, 63] width 6 height 6
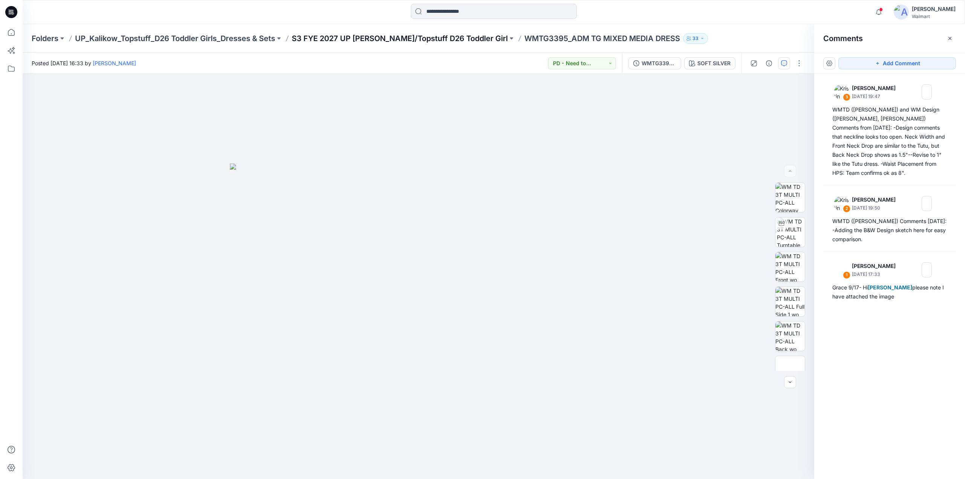
click at [439, 39] on p "S3 FYE 2027 UP Kalikow/Topstuff D26 Toddler Girl" at bounding box center [400, 38] width 216 height 11
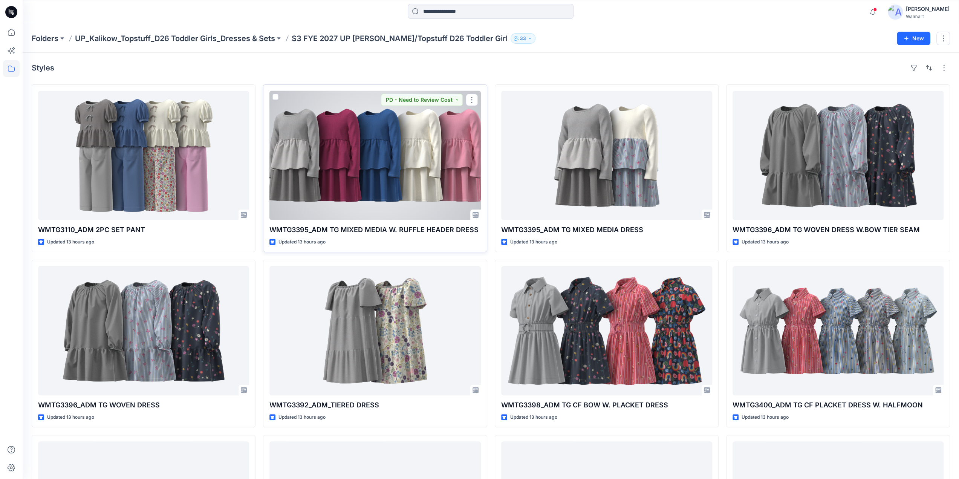
click at [403, 161] on div at bounding box center [374, 155] width 211 height 129
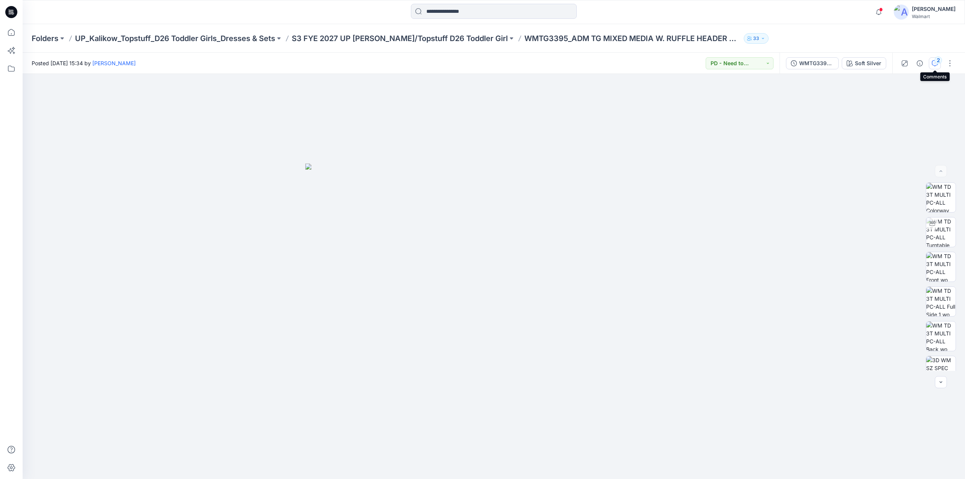
click at [935, 63] on icon "button" at bounding box center [934, 63] width 6 height 6
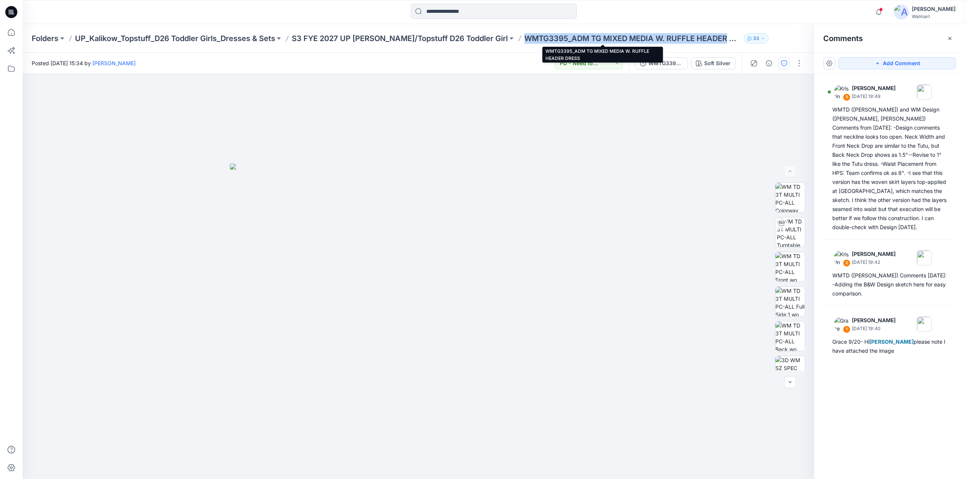
drag, startPoint x: 494, startPoint y: 41, endPoint x: 697, endPoint y: 41, distance: 203.1
click at [697, 41] on p "WMTG3395_ADM TG MIXED MEDIA W. RUFFLE HEADER DRESS" at bounding box center [632, 38] width 216 height 11
copy p "WMTG3395_ADM TG MIXED MEDIA W. RUFFLE HEADER"
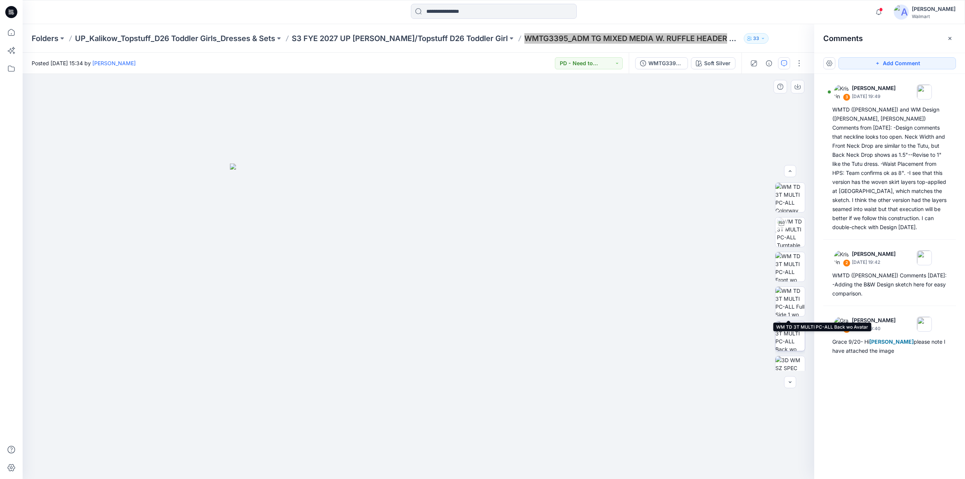
scroll to position [50, 0]
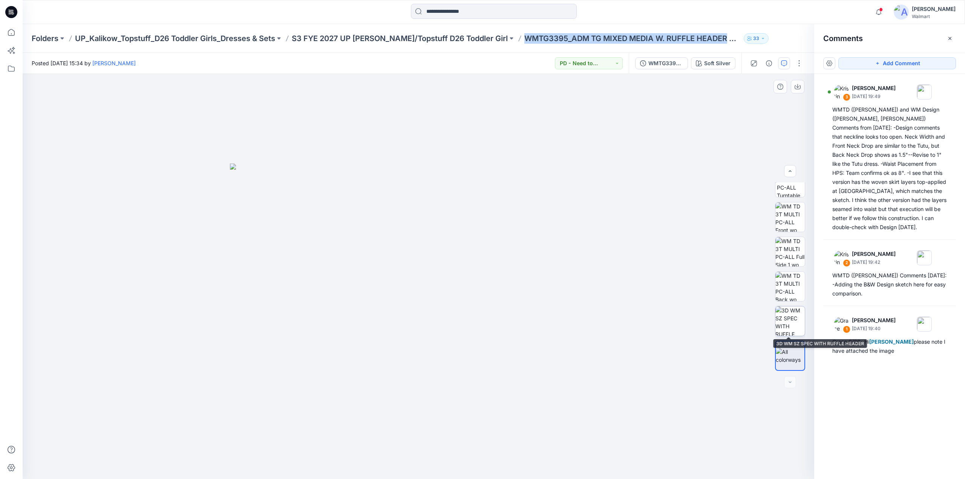
click at [787, 327] on img at bounding box center [789, 320] width 29 height 29
click at [425, 36] on p "S3 FYE 2027 UP Kalikow/Topstuff D26 Toddler Girl" at bounding box center [400, 38] width 216 height 11
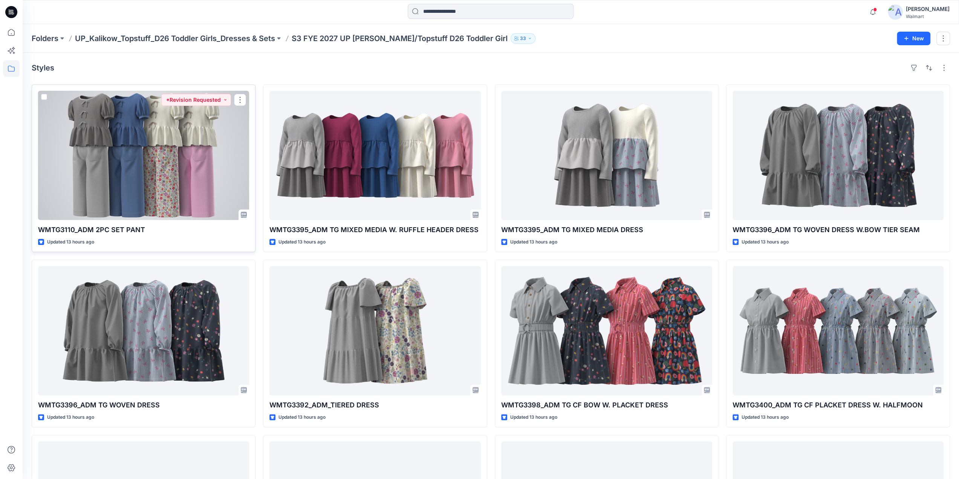
click at [185, 140] on div at bounding box center [143, 155] width 211 height 129
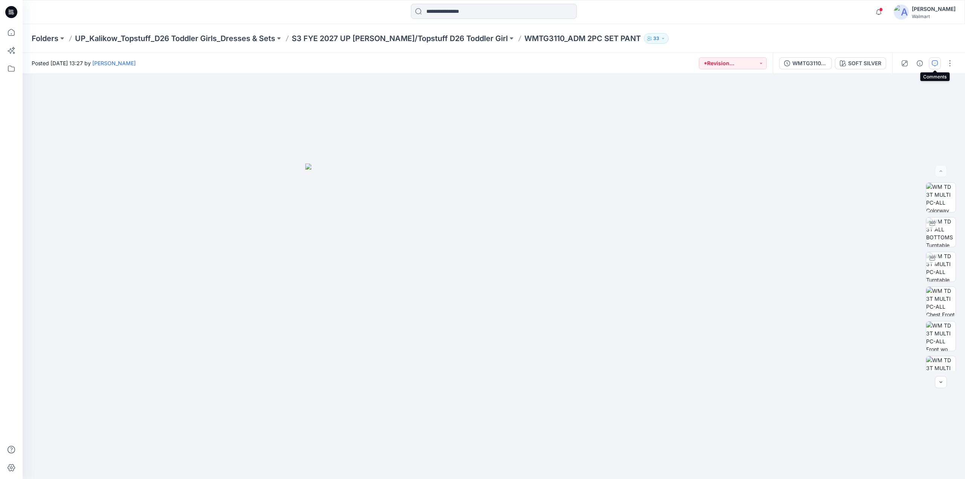
click at [933, 65] on icon "button" at bounding box center [934, 63] width 6 height 6
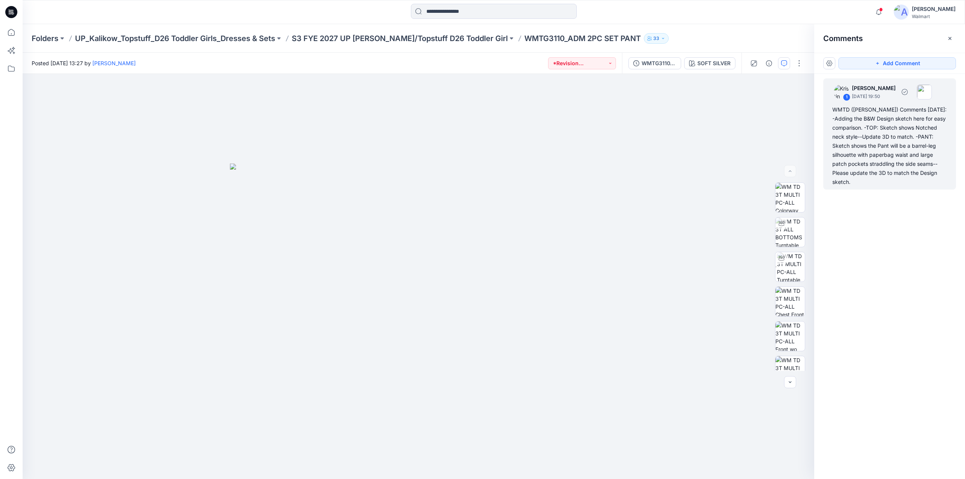
click at [851, 117] on div "WMTD (Kristin) Comments 9.25.25: -Adding the B&W Design sketch here for easy co…" at bounding box center [889, 145] width 115 height 81
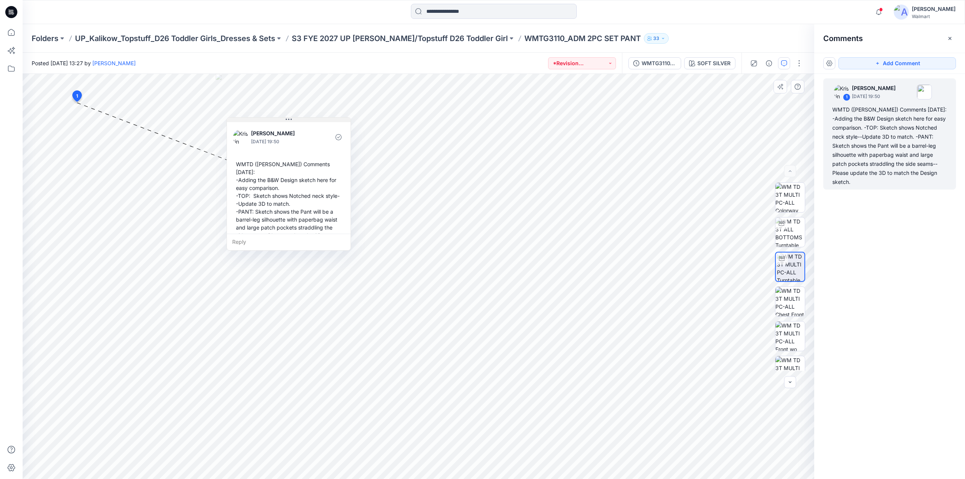
drag, startPoint x: 127, startPoint y: 110, endPoint x: 288, endPoint y: 122, distance: 161.7
click at [288, 122] on icon at bounding box center [289, 119] width 6 height 6
drag, startPoint x: 493, startPoint y: 40, endPoint x: 611, endPoint y: 45, distance: 118.8
click at [611, 45] on div "Folders UP_Kalikow_Topstuff_D26 Toddler Girls_Dresses & Sets S3 FYE 2027 UP Kal…" at bounding box center [494, 38] width 942 height 29
copy p "WMTG3110_ADM 2PC SET PANT"
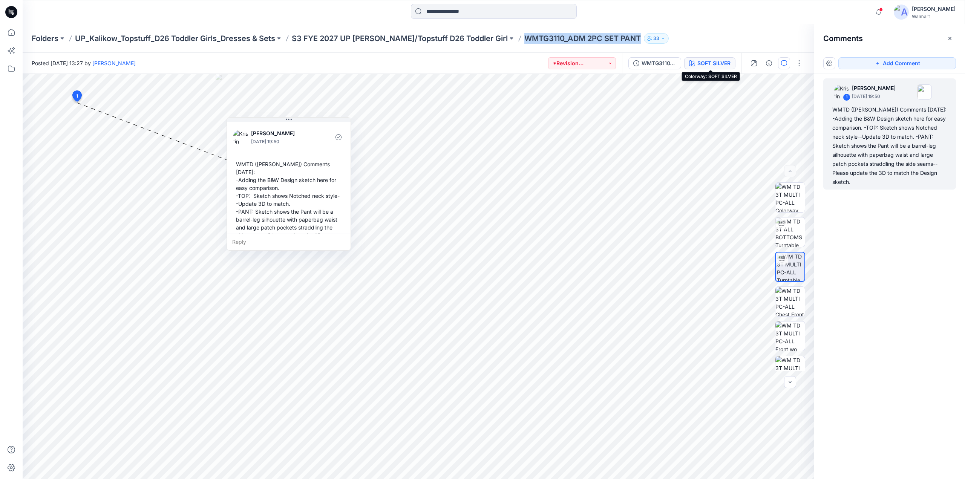
click at [704, 65] on div "SOFT SILVER" at bounding box center [713, 63] width 33 height 8
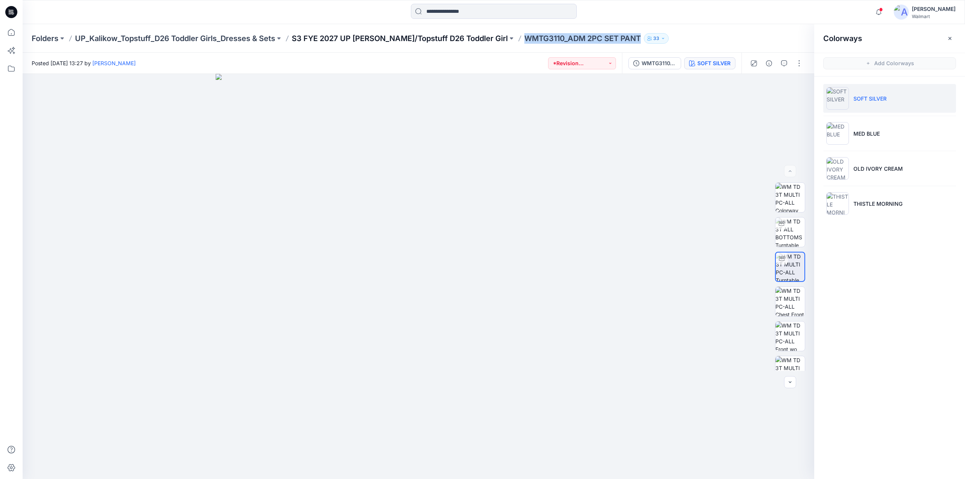
click at [441, 40] on p "S3 FYE 2027 UP Kalikow/Topstuff D26 Toddler Girl" at bounding box center [400, 38] width 216 height 11
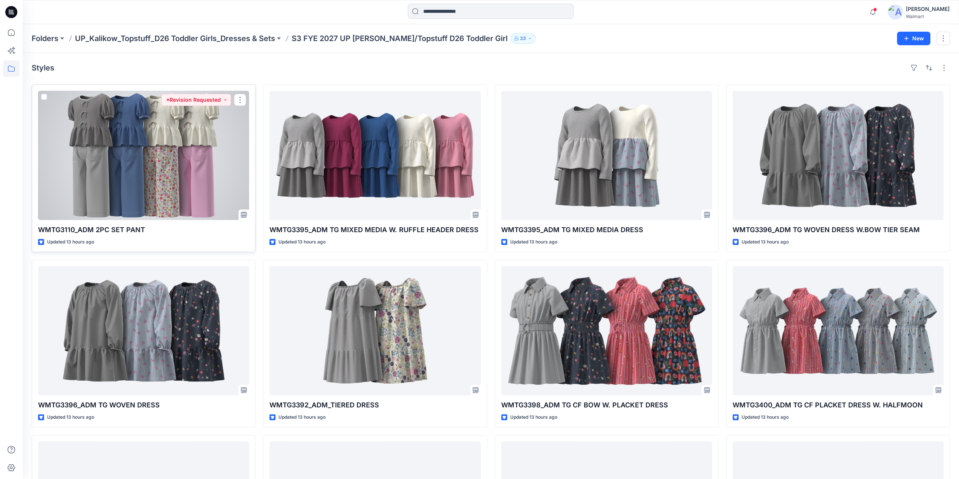
click at [125, 149] on div at bounding box center [143, 155] width 211 height 129
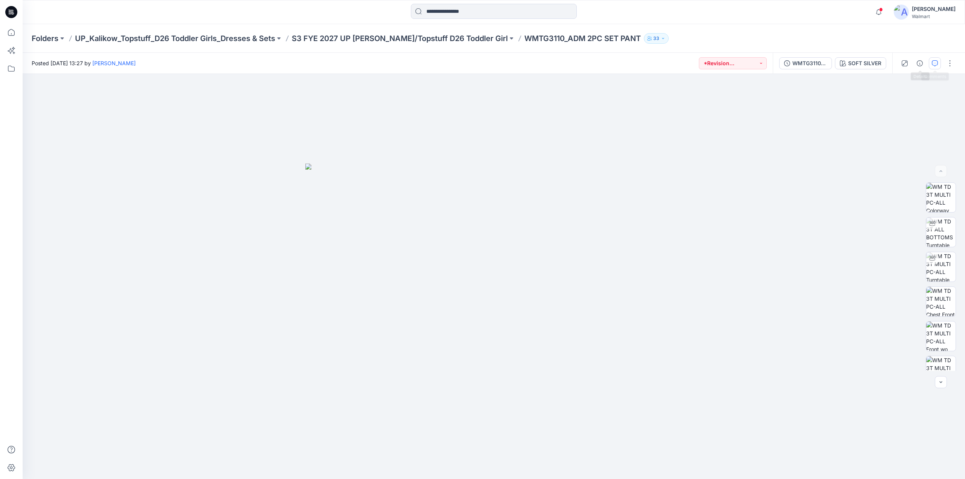
click at [934, 65] on icon "button" at bounding box center [934, 63] width 6 height 6
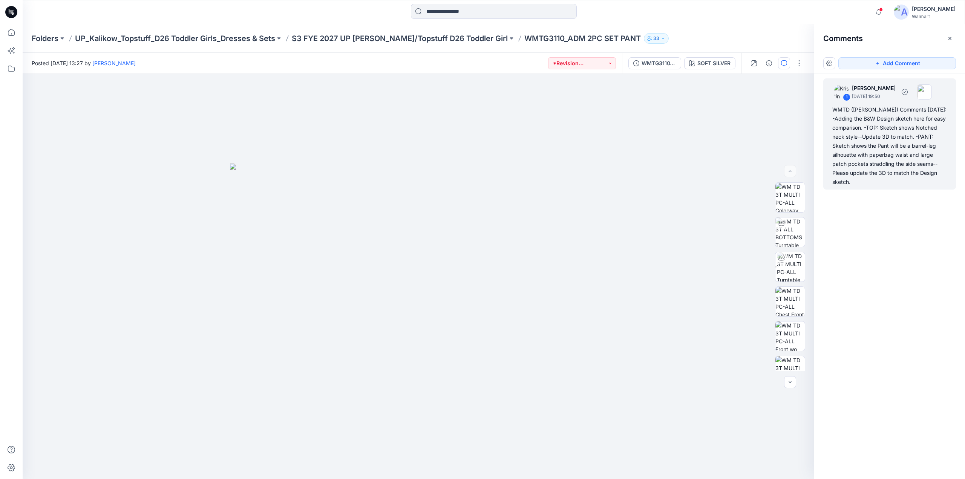
click at [879, 136] on div "WMTD (Kristin) Comments 9.25.25: -Adding the B&W Design sketch here for easy co…" at bounding box center [889, 145] width 115 height 81
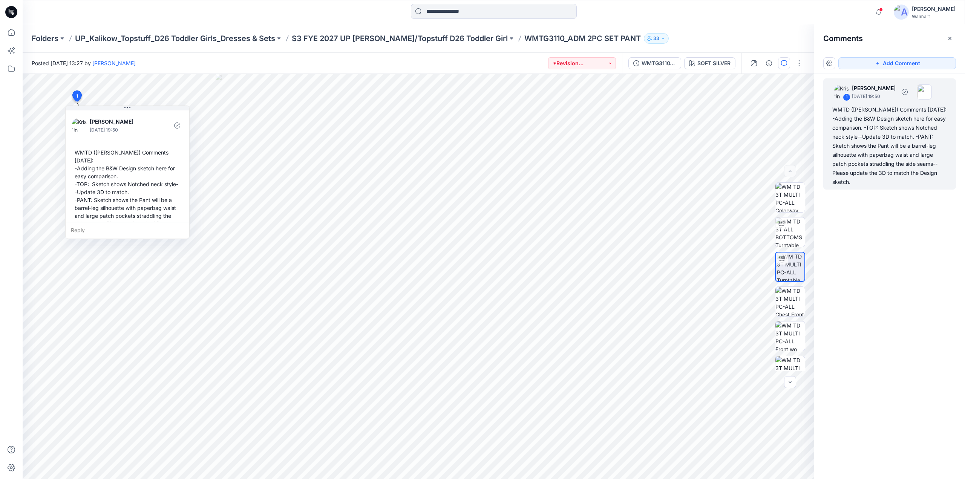
click at [844, 132] on div "WMTD (Kristin) Comments 9.25.25: -Adding the B&W Design sketch here for easy co…" at bounding box center [889, 145] width 115 height 81
click at [856, 125] on div "WMTD (Kristin) Comments 9.25.25: -Adding the B&W Design sketch here for easy co…" at bounding box center [889, 145] width 115 height 81
click at [885, 11] on icon "button" at bounding box center [878, 12] width 14 height 15
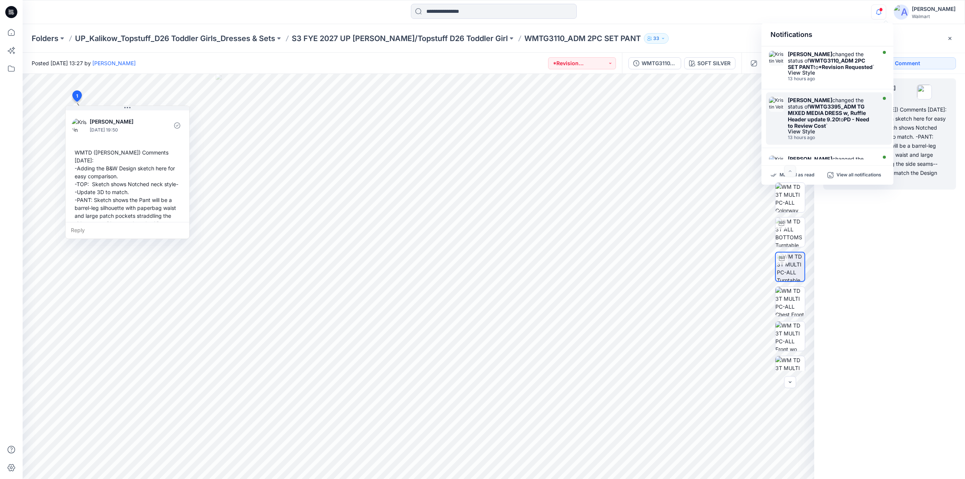
scroll to position [373, 0]
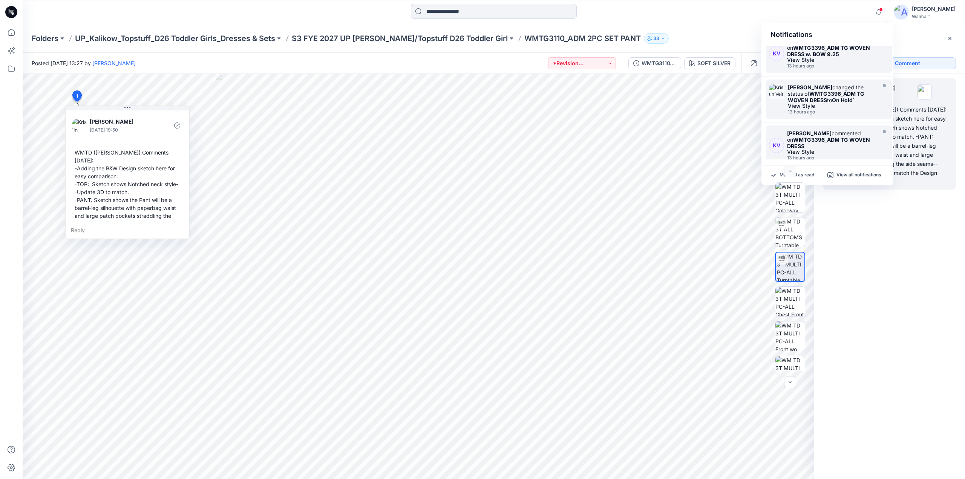
drag, startPoint x: 891, startPoint y: 144, endPoint x: 889, endPoint y: 126, distance: 18.2
click at [889, 126] on div "KV Kristin Veit commented on WMTG3396_ADM TG WOVEN DRESS View Style 13 hours ago" at bounding box center [827, 146] width 132 height 43
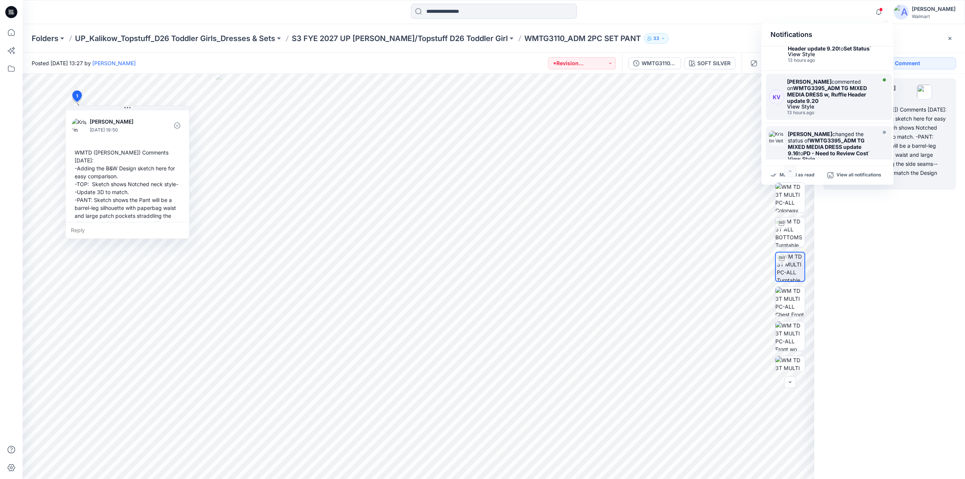
scroll to position [124, 0]
click at [808, 104] on strong "WMTG3395_ADM TG MIXED MEDIA DRESS w, Ruffle Header update 9.20" at bounding box center [827, 99] width 80 height 19
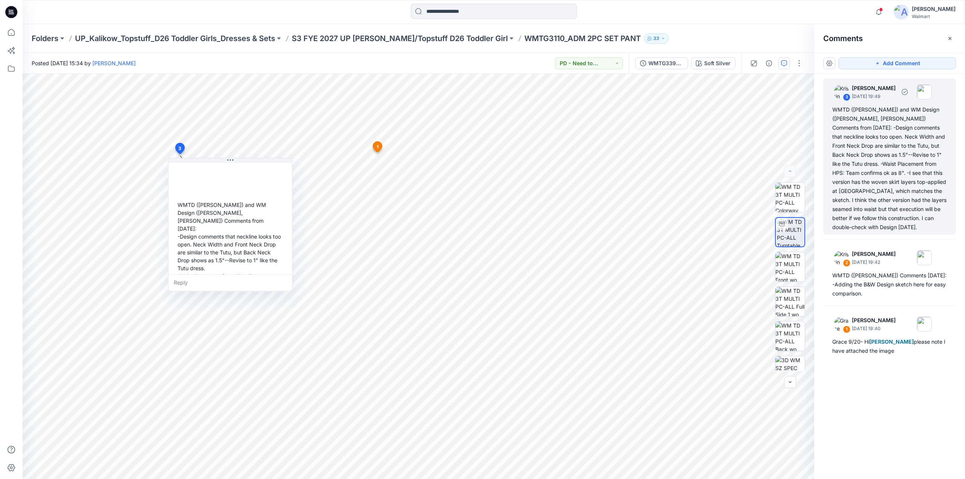
click at [868, 177] on div "WMTD (Kristin) and WM Design (Caroline, Ariel) Comments from 9/26/25: -Design c…" at bounding box center [889, 168] width 115 height 127
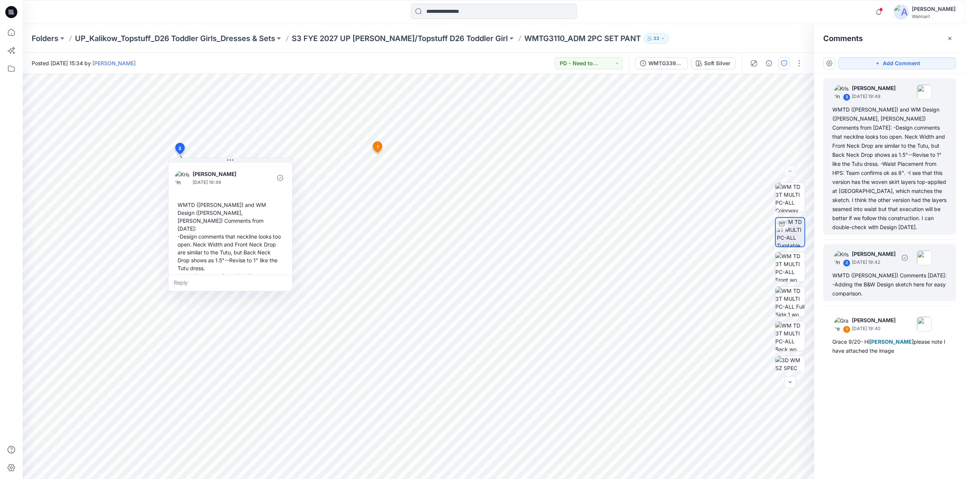
click at [869, 271] on div "WMTD (Kristin) Comments 9.25.25: -Adding the B&W Design sketch here for easy co…" at bounding box center [889, 284] width 115 height 27
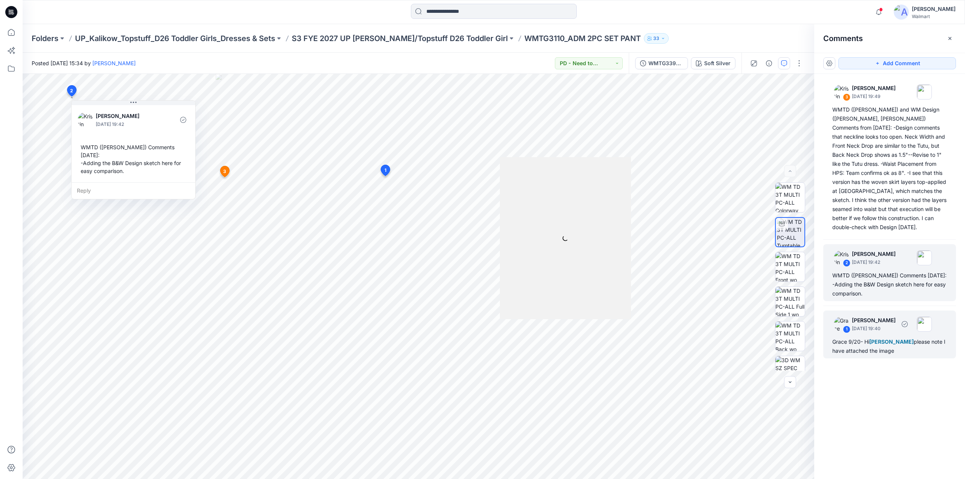
click at [869, 325] on p "September 20, 2025 19:40" at bounding box center [874, 329] width 44 height 8
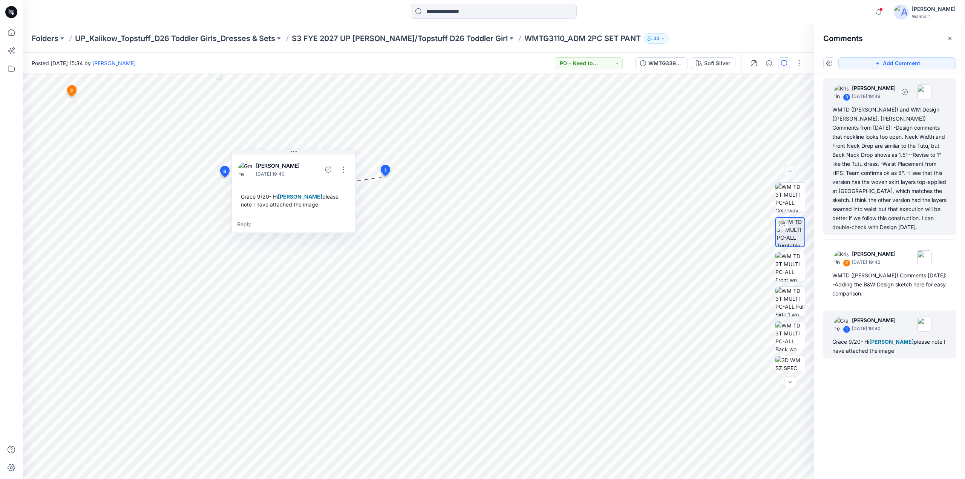
click at [888, 142] on div "WMTD (Kristin) and WM Design (Caroline, Ariel) Comments from 9/26/25: -Design c…" at bounding box center [889, 168] width 115 height 127
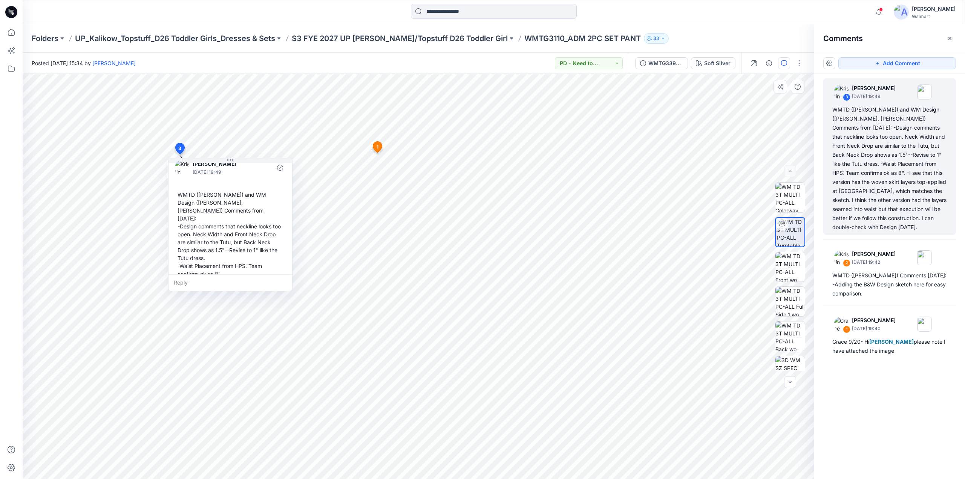
scroll to position [2, 0]
click at [858, 158] on div "WMTD (Kristin) and WM Design (Caroline, Ariel) Comments from 9/26/25: -Design c…" at bounding box center [889, 168] width 115 height 127
click at [886, 11] on icon "button" at bounding box center [878, 12] width 14 height 15
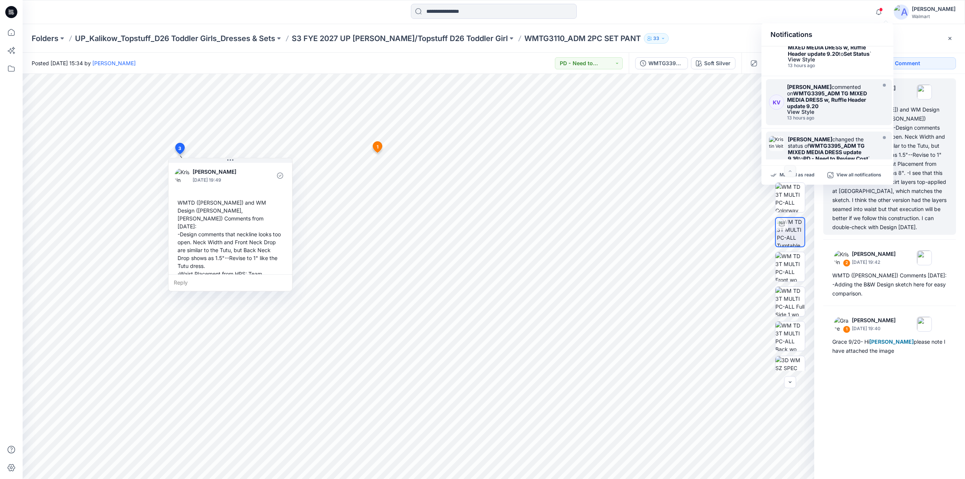
click at [803, 103] on strong "WMTG3395_ADM TG MIXED MEDIA DRESS w, Ruffle Header update 9.20" at bounding box center [827, 99] width 80 height 19
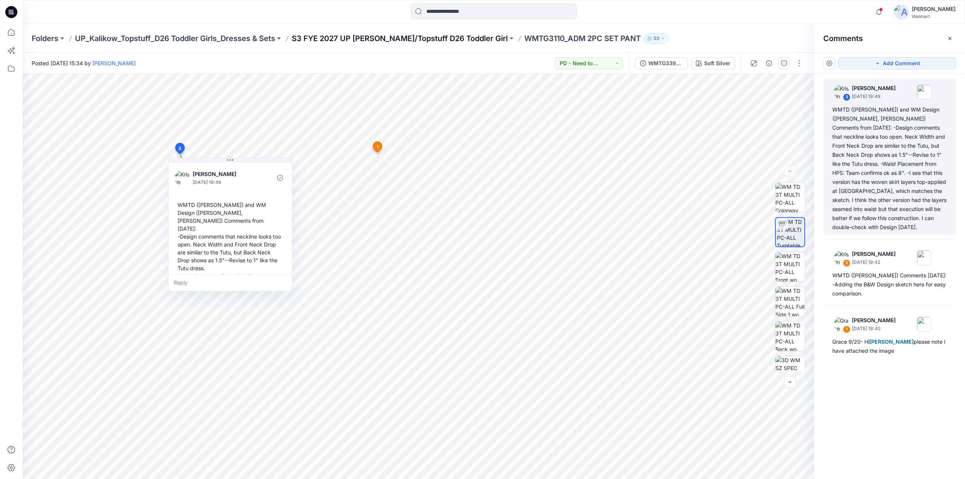
click at [396, 38] on p "S3 FYE 2027 UP Kalikow/Topstuff D26 Toddler Girl" at bounding box center [400, 38] width 216 height 11
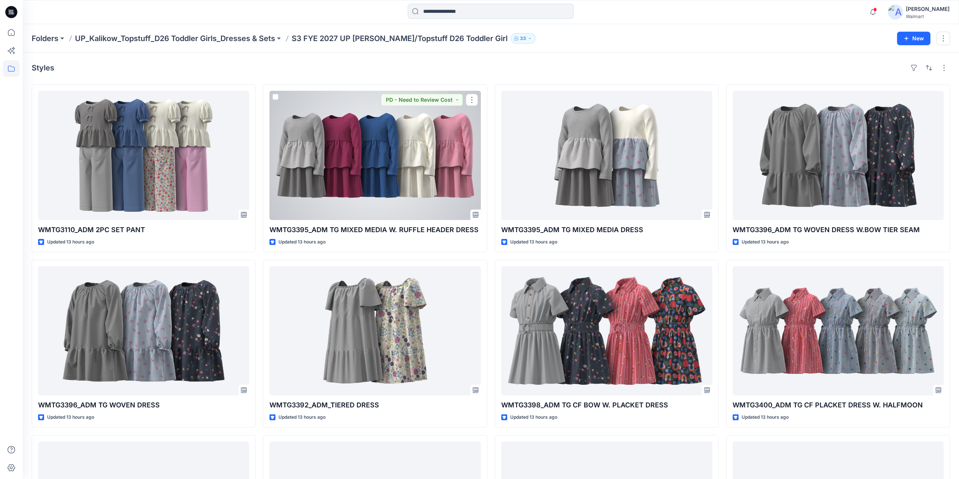
click at [386, 146] on div at bounding box center [374, 155] width 211 height 129
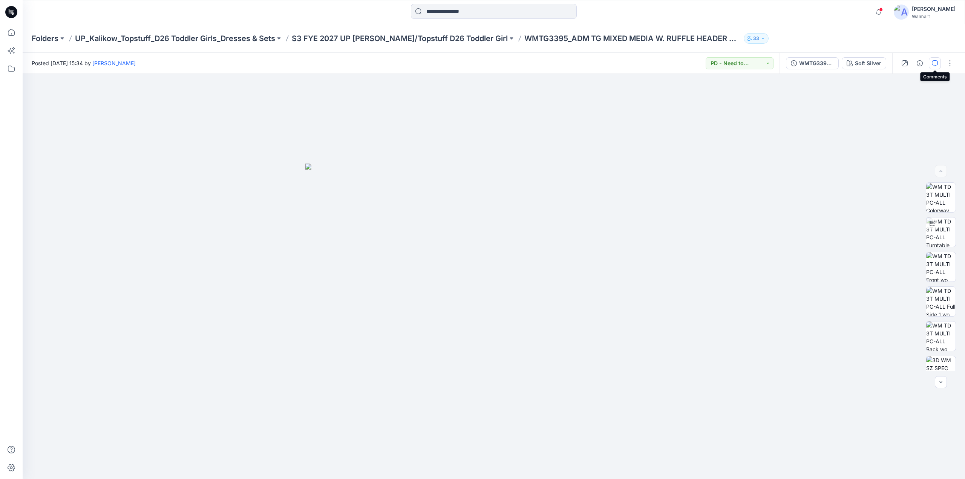
click at [938, 63] on button "button" at bounding box center [934, 63] width 12 height 12
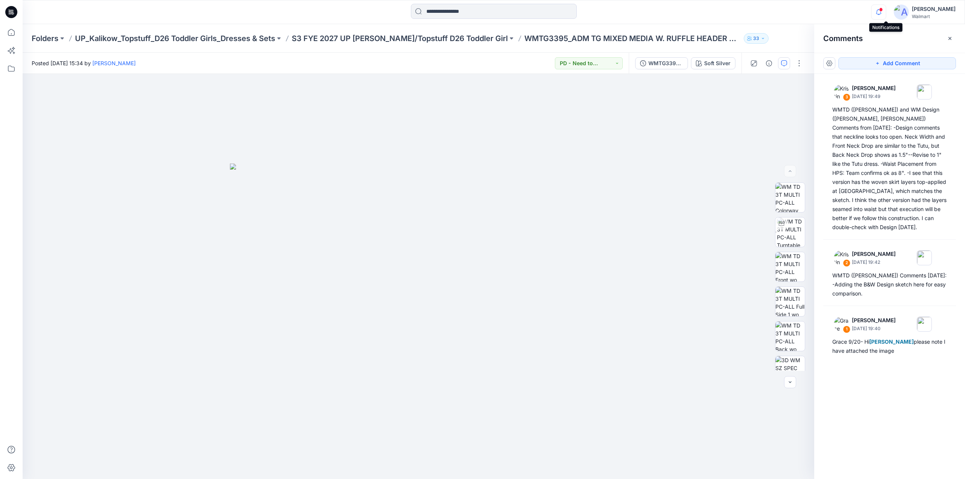
click at [886, 15] on icon "button" at bounding box center [878, 12] width 14 height 15
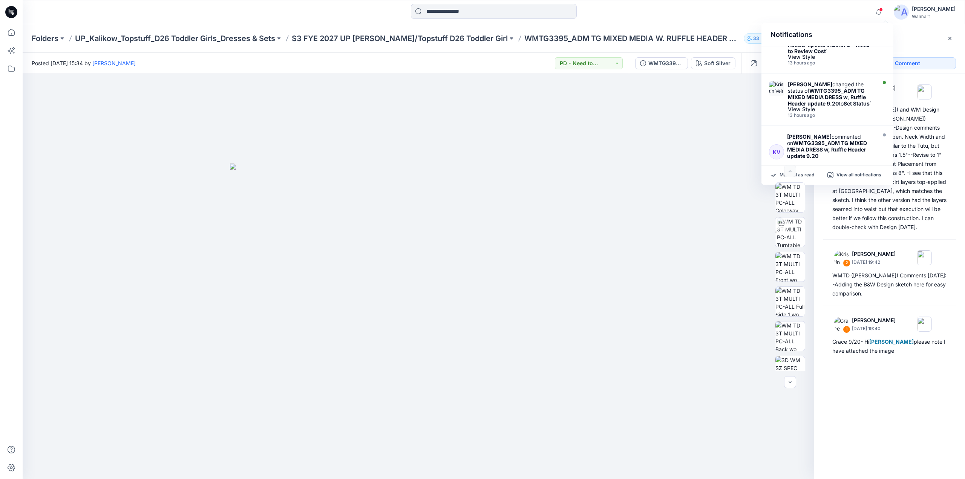
scroll to position [73, 0]
click at [815, 101] on strong "WMTG3395_ADM TG MIXED MEDIA DRESS w, Ruffle Header update 9.20" at bounding box center [827, 98] width 78 height 19
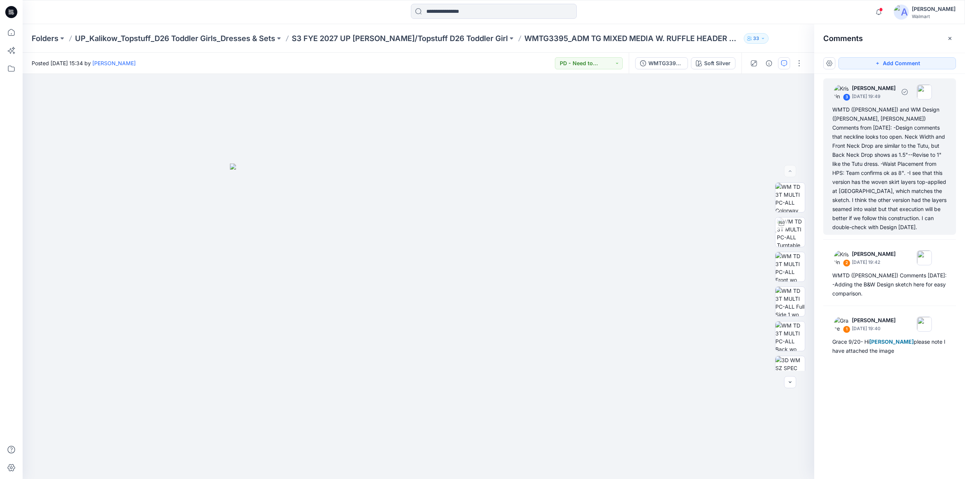
click at [872, 179] on div "WMTD (Kristin) and WM Design (Caroline, Ariel) Comments from 9/26/25: -Design c…" at bounding box center [889, 168] width 115 height 127
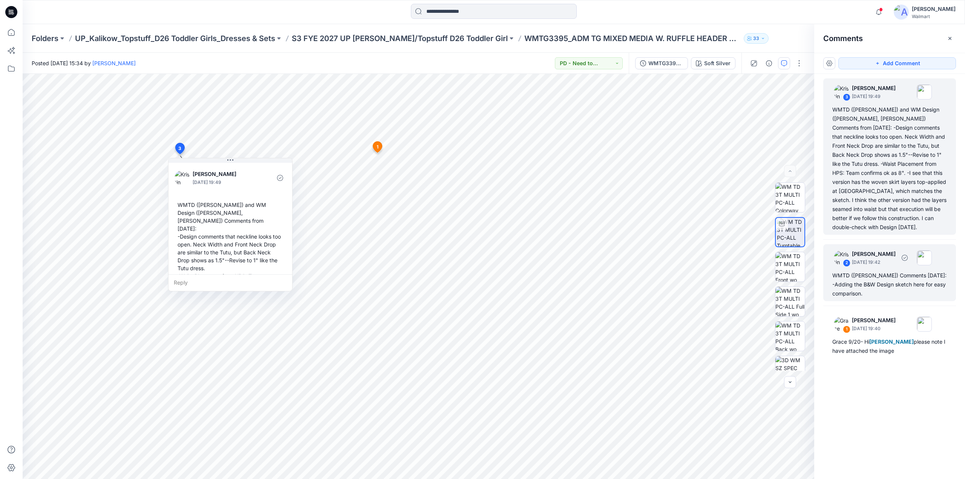
click at [866, 259] on div "2 Kristin Veit September 25, 2025 19:42 WMTD (Kristin) Comments 9.25.25: -Addin…" at bounding box center [889, 272] width 133 height 57
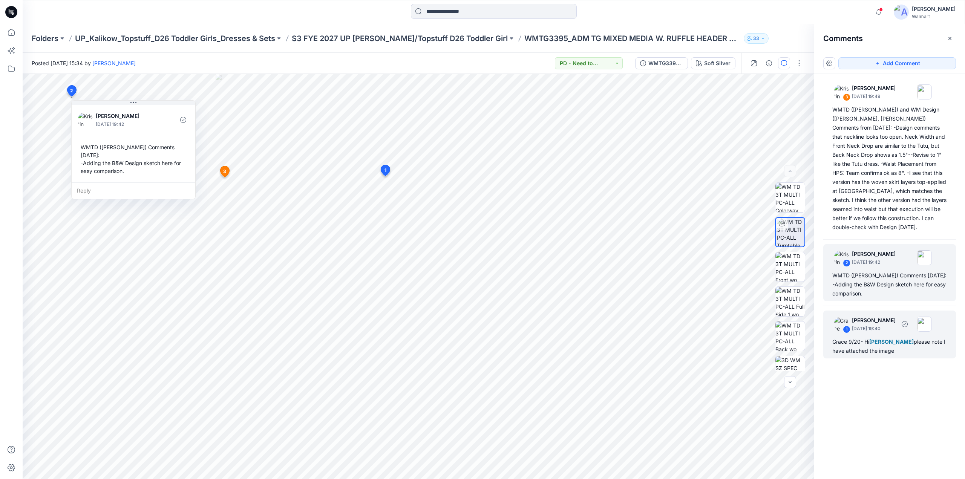
click at [865, 325] on p "September 20, 2025 19:40" at bounding box center [874, 329] width 44 height 8
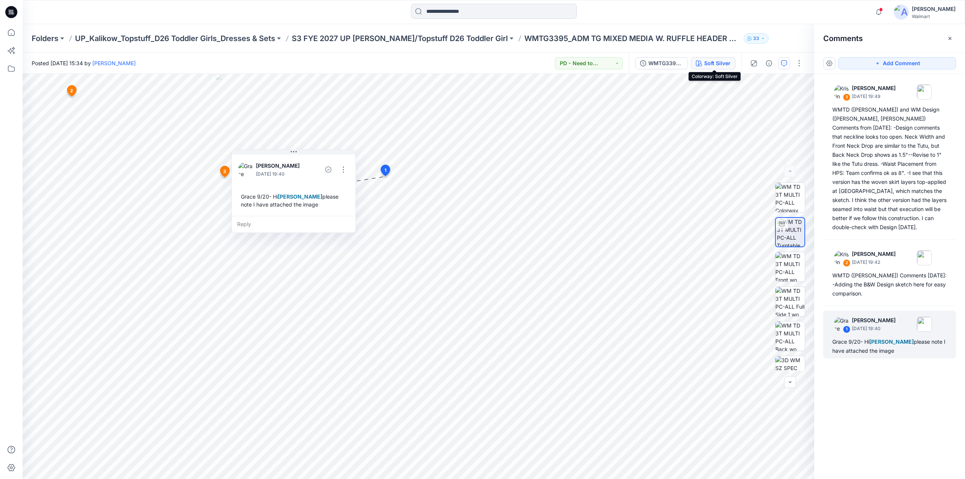
click at [726, 65] on div "Soft Silver" at bounding box center [717, 63] width 26 height 8
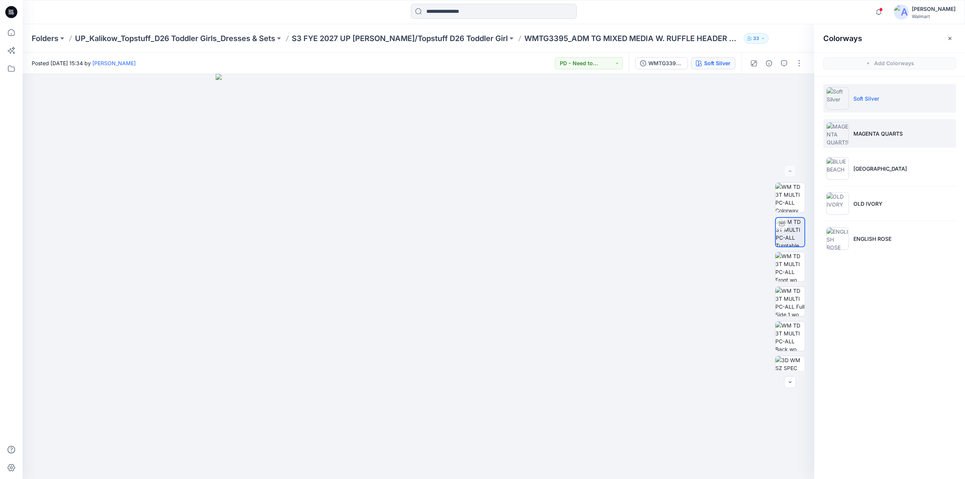
click at [876, 135] on p "MAGENTA QUARTS" at bounding box center [877, 134] width 49 height 8
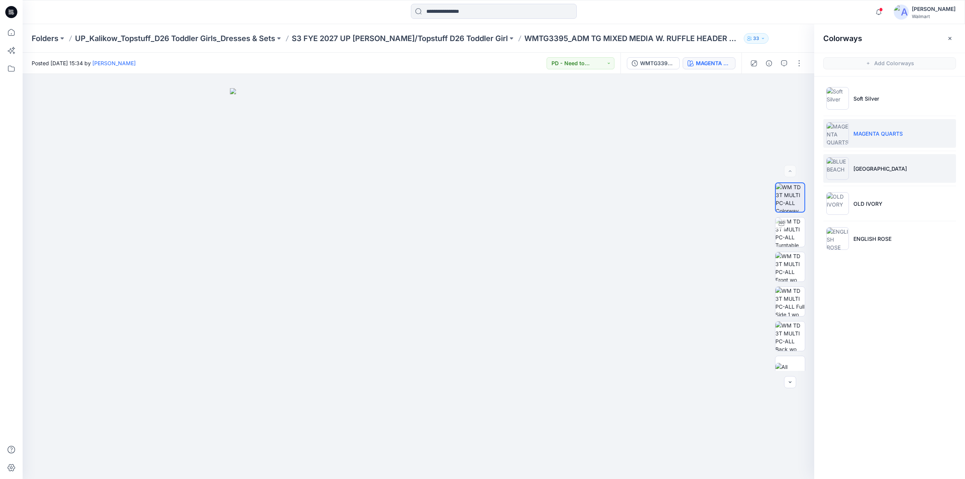
click at [870, 175] on li "BLUE BEACH" at bounding box center [889, 168] width 133 height 29
click at [885, 12] on icon "button" at bounding box center [878, 12] width 14 height 15
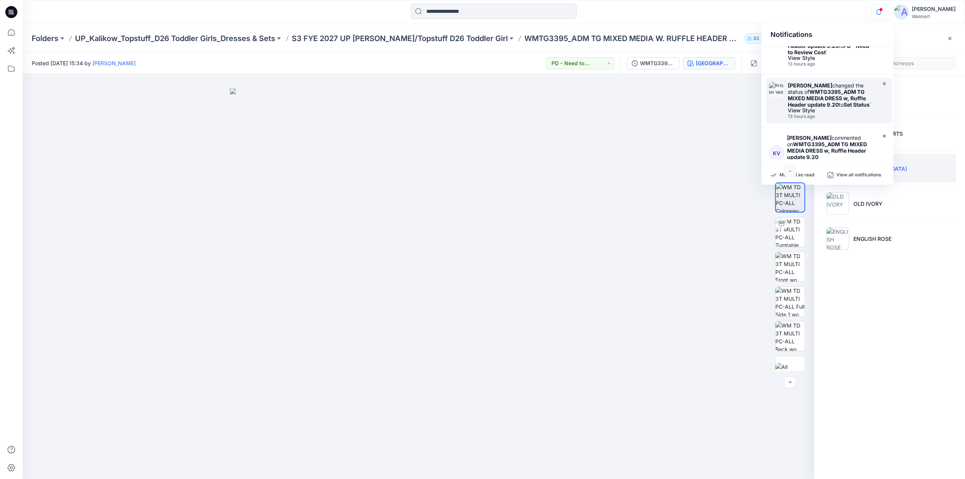
scroll to position [0, 0]
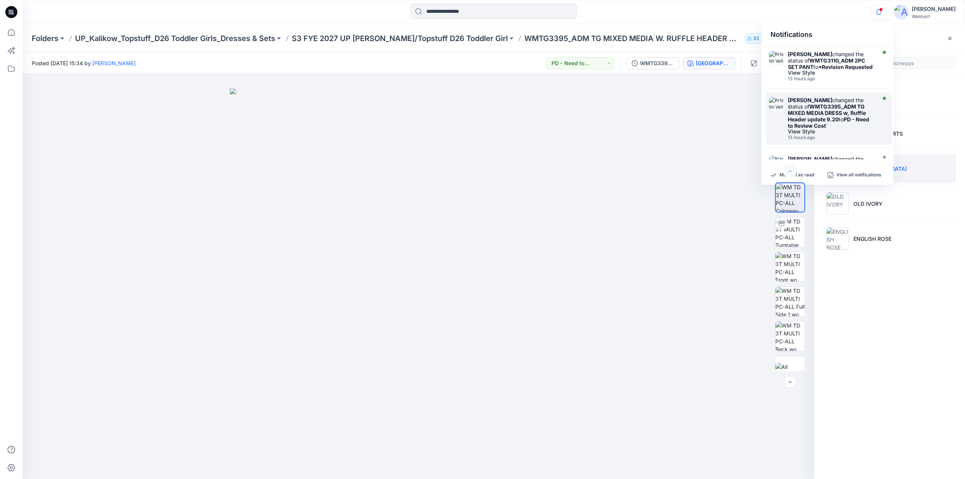
click at [824, 110] on strong "WMTG3395_ADM TG MIXED MEDIA DRESS w, Ruffle Header update 9.20" at bounding box center [827, 112] width 78 height 19
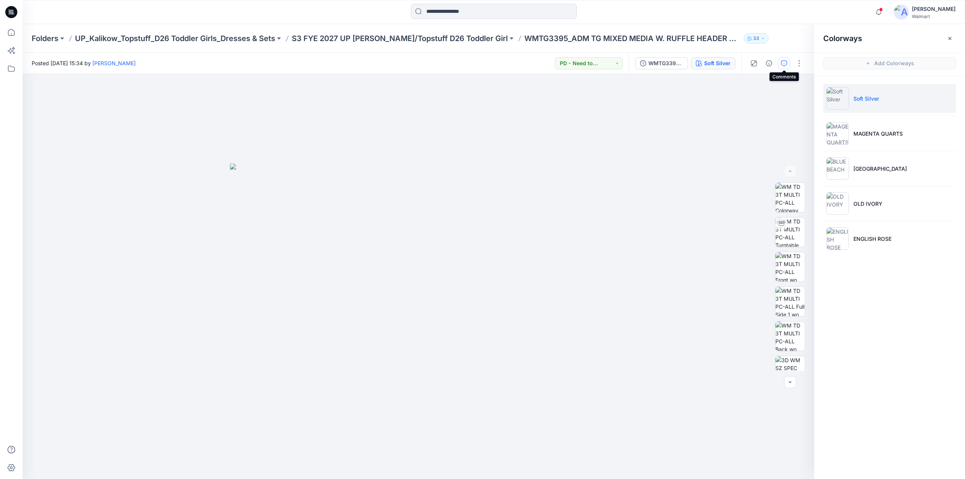
click at [785, 62] on icon "button" at bounding box center [784, 63] width 6 height 6
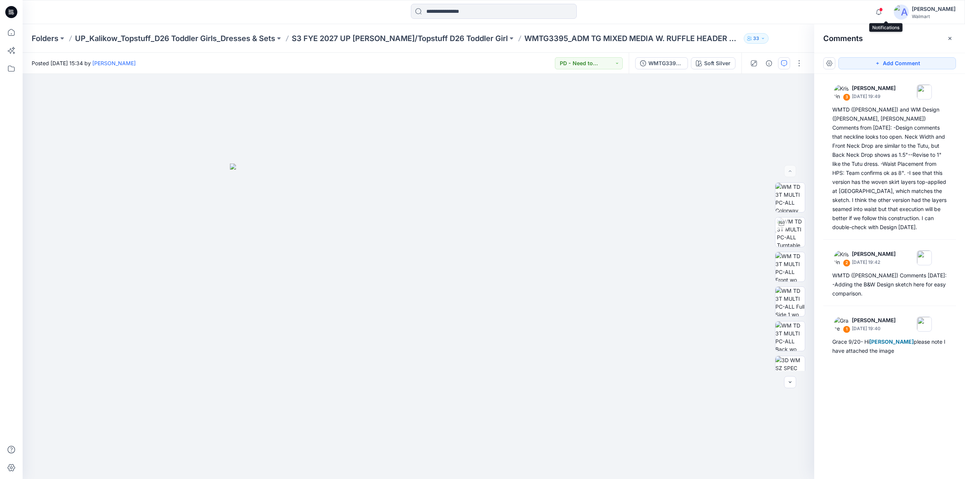
click at [883, 11] on span at bounding box center [881, 10] width 4 height 4
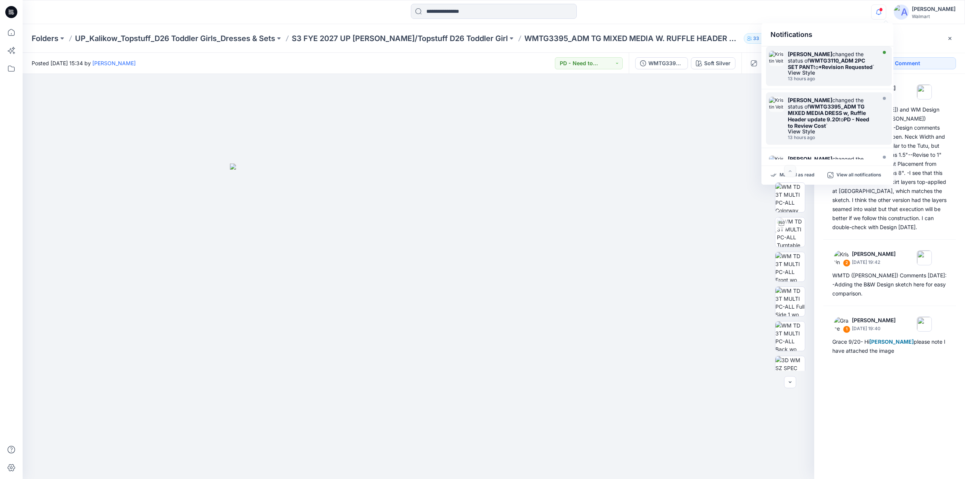
click at [818, 69] on strong "*Revision Requested" at bounding box center [845, 67] width 54 height 6
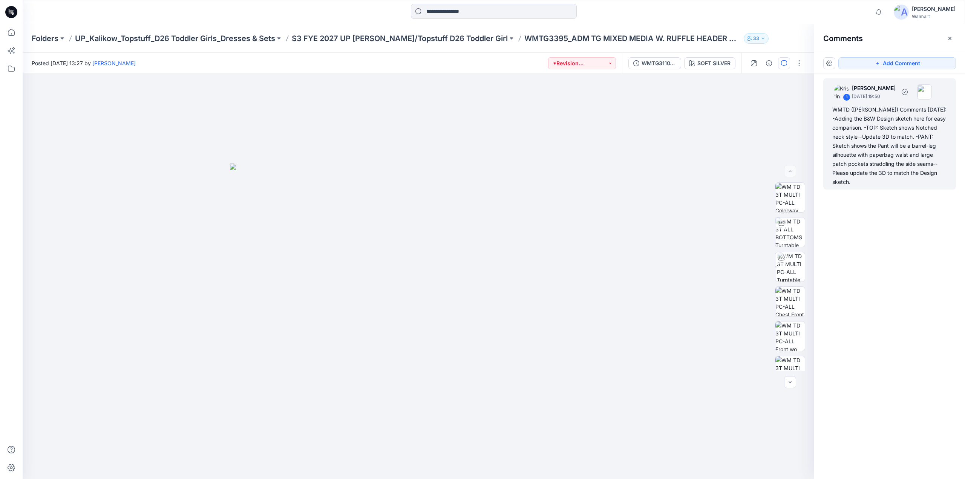
click at [868, 138] on div "WMTD (Kristin) Comments 9.25.25: -Adding the B&W Design sketch here for easy co…" at bounding box center [889, 145] width 115 height 81
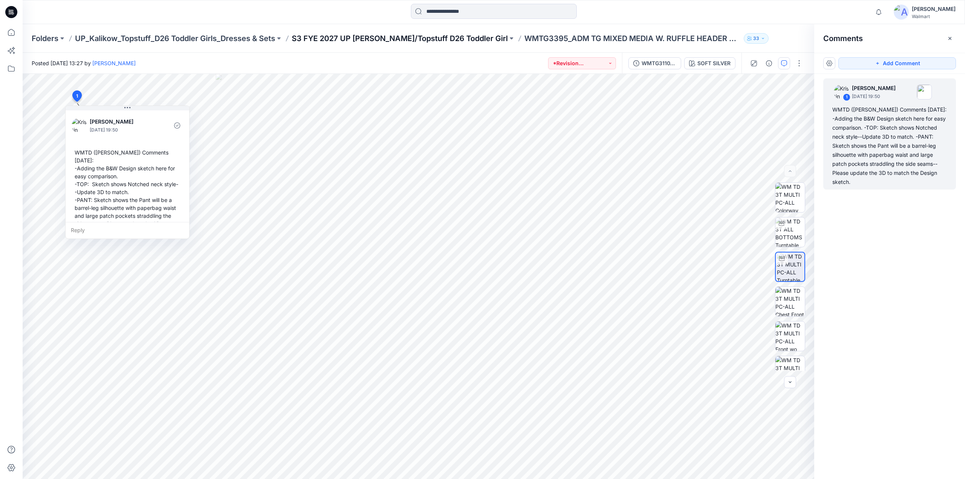
click at [402, 38] on p "S3 FYE 2027 UP Kalikow/Topstuff D26 Toddler Girl" at bounding box center [400, 38] width 216 height 11
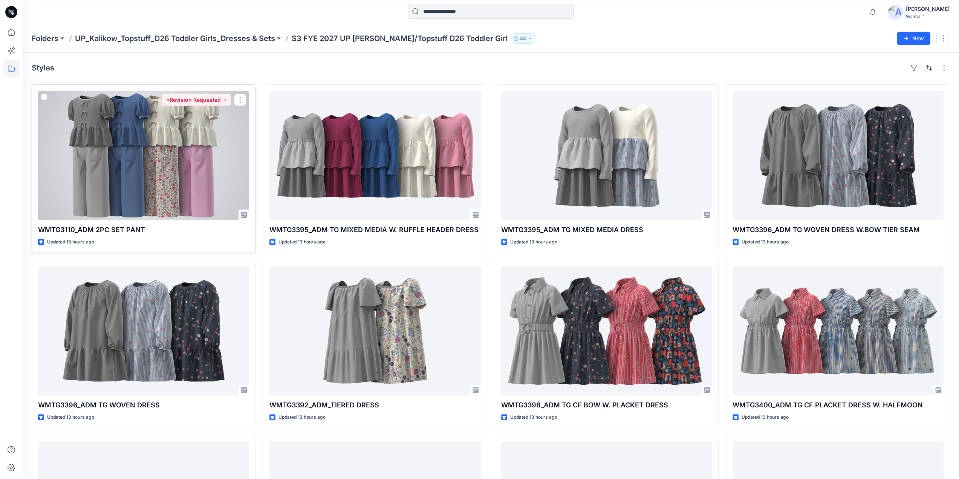
click at [156, 150] on div at bounding box center [143, 155] width 211 height 129
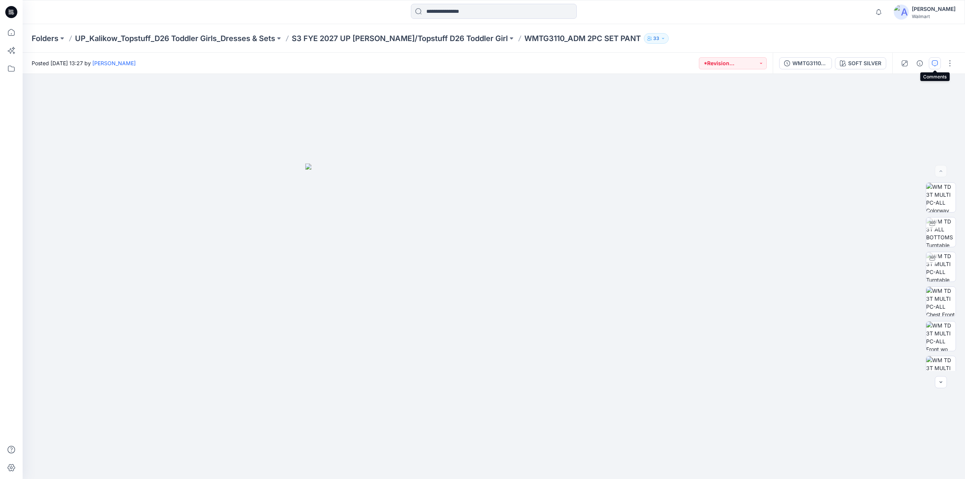
click at [934, 63] on icon "button" at bounding box center [934, 63] width 6 height 6
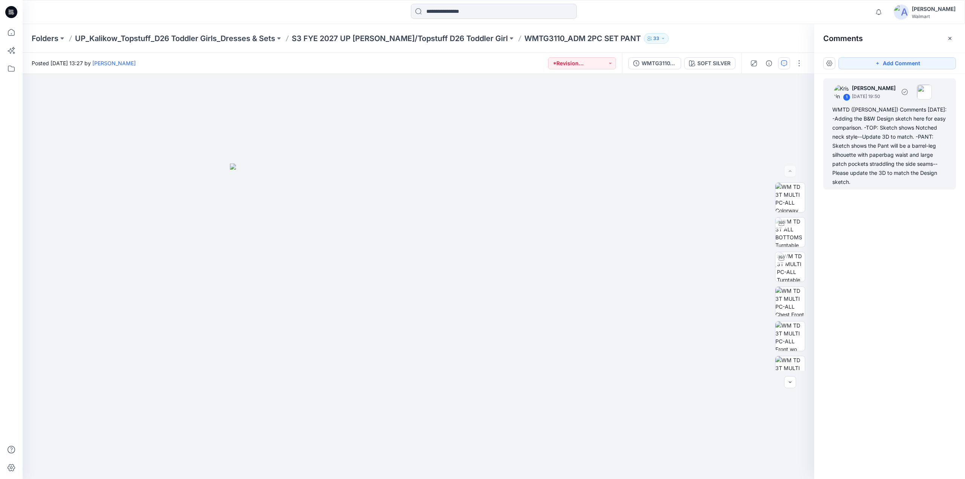
click at [879, 144] on div "WMTD (Kristin) Comments 9.25.25: -Adding the B&W Design sketch here for easy co…" at bounding box center [889, 145] width 115 height 81
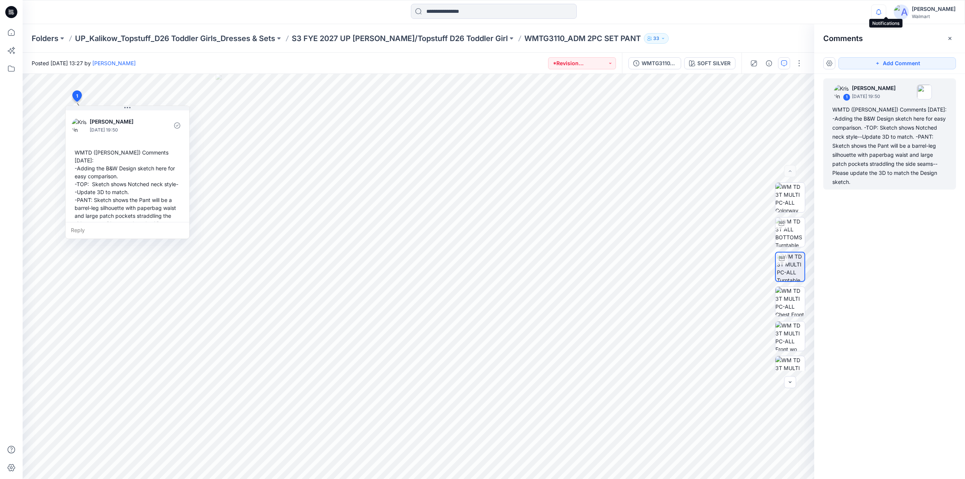
click at [886, 12] on icon "button" at bounding box center [878, 12] width 14 height 15
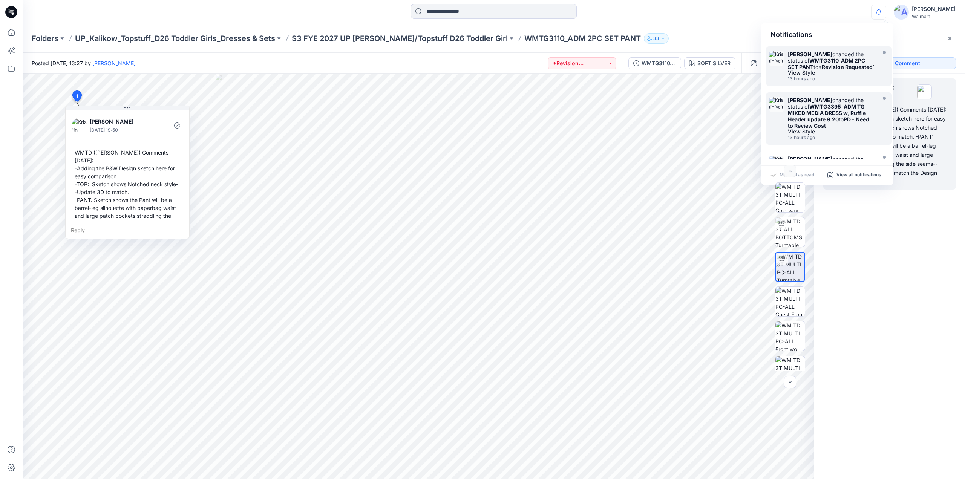
scroll to position [373, 0]
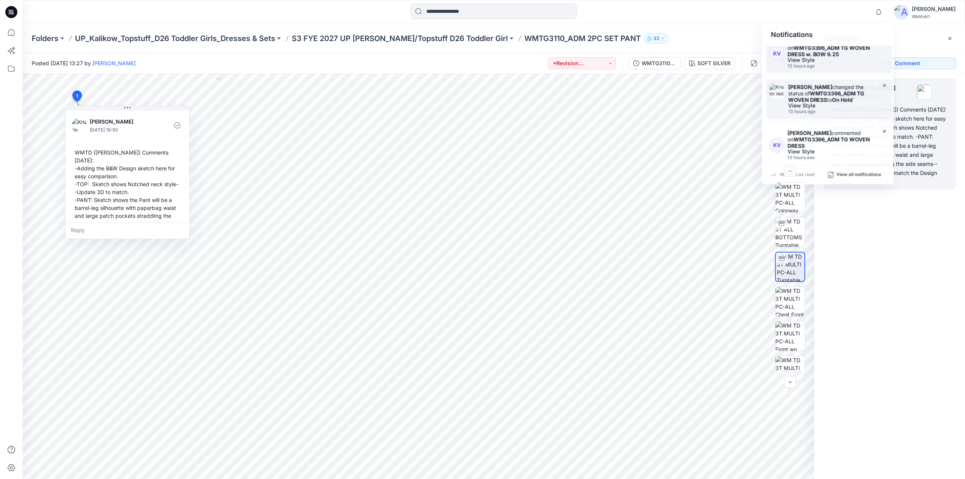
click at [923, 283] on div "1 Kristin Veit September 25, 2025 19:50 WMTD (Kristin) Comments 9.25.25: -Addin…" at bounding box center [889, 262] width 151 height 377
